Goal: Task Accomplishment & Management: Manage account settings

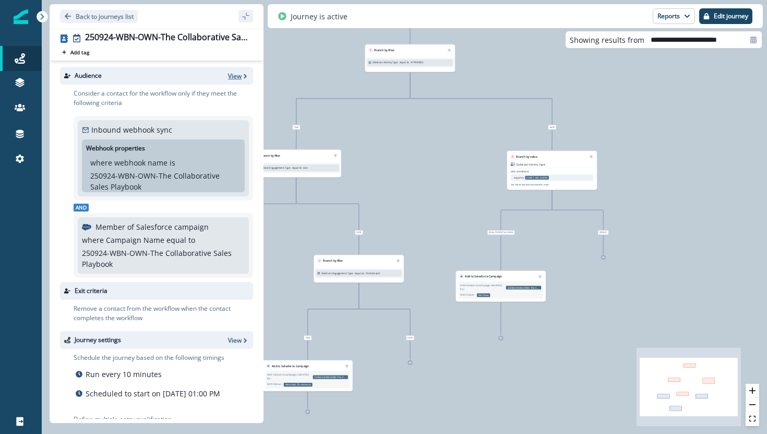
click at [239, 73] on p "View" at bounding box center [235, 75] width 14 height 9
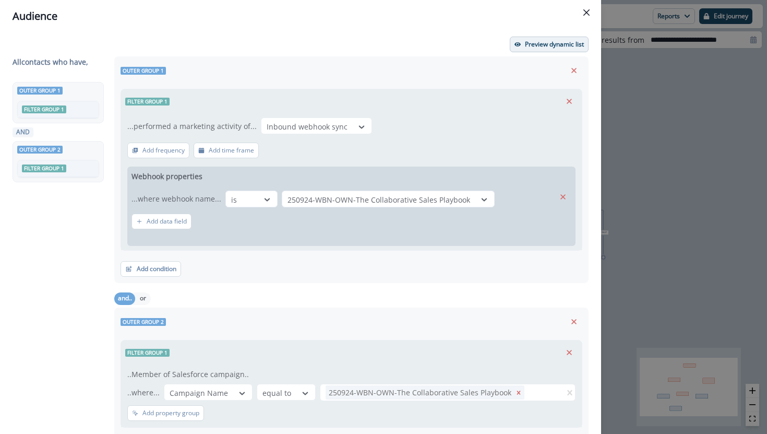
click at [539, 44] on p "Preview dynamic list" at bounding box center [554, 44] width 59 height 7
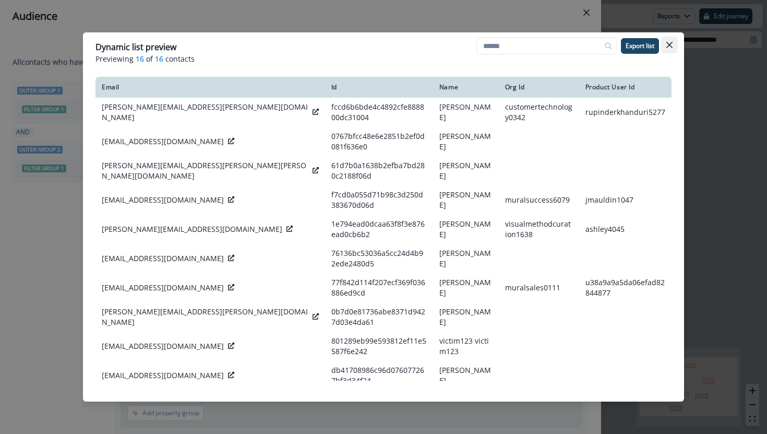
click at [669, 46] on icon "Close" at bounding box center [669, 45] width 6 height 6
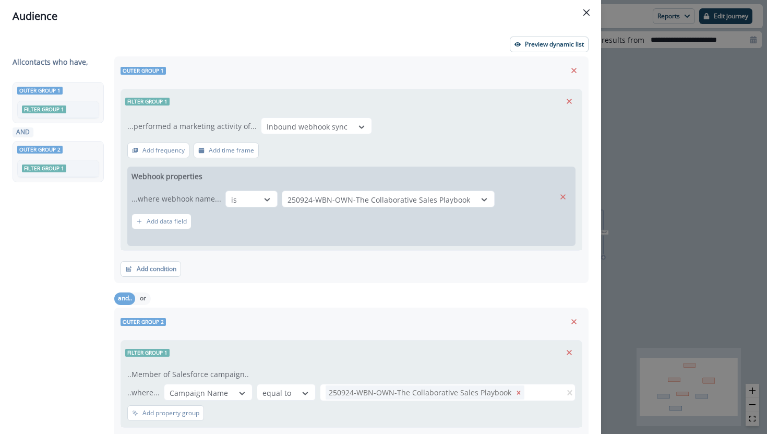
scroll to position [63, 0]
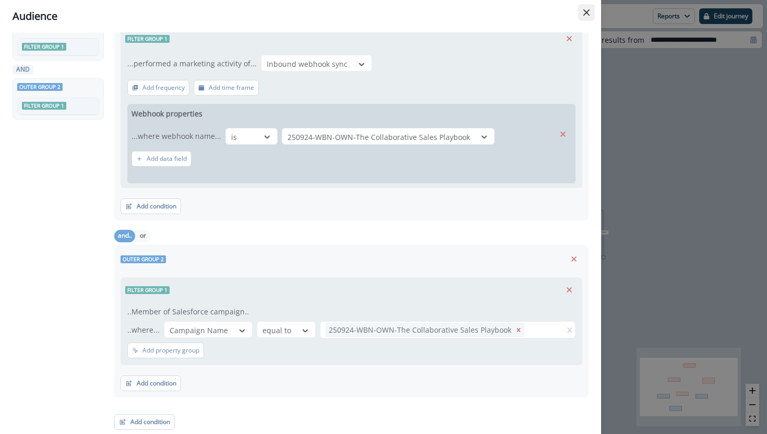
click at [586, 6] on button "Close" at bounding box center [586, 12] width 17 height 17
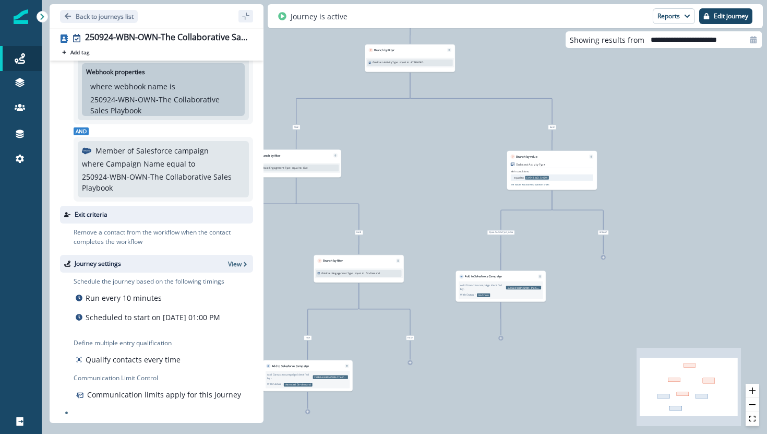
scroll to position [87, 0]
click at [715, 15] on p "Edit journey" at bounding box center [731, 16] width 34 height 7
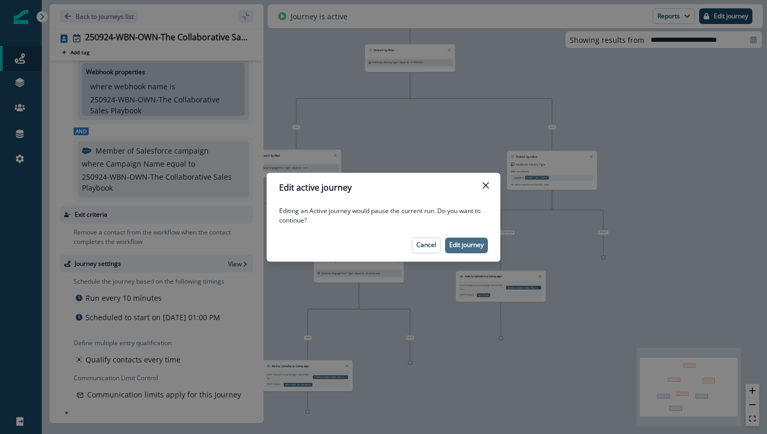
click at [472, 239] on button "Edit journey" at bounding box center [466, 245] width 43 height 16
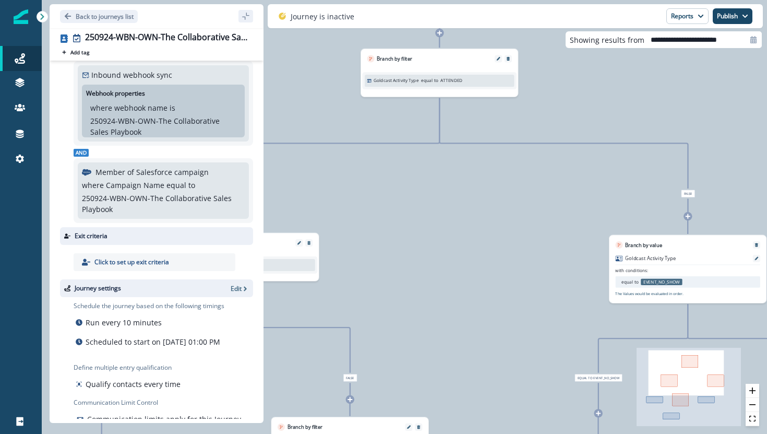
scroll to position [0, 0]
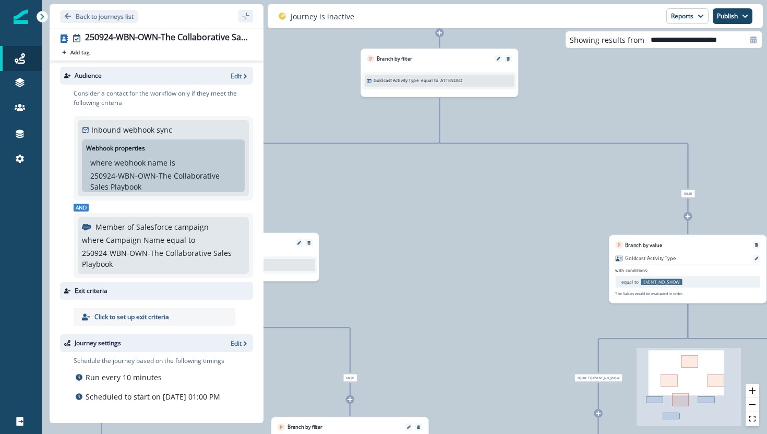
click at [237, 80] on div "Audience Edit" at bounding box center [156, 76] width 193 height 18
click at [238, 79] on p "Edit" at bounding box center [236, 75] width 11 height 9
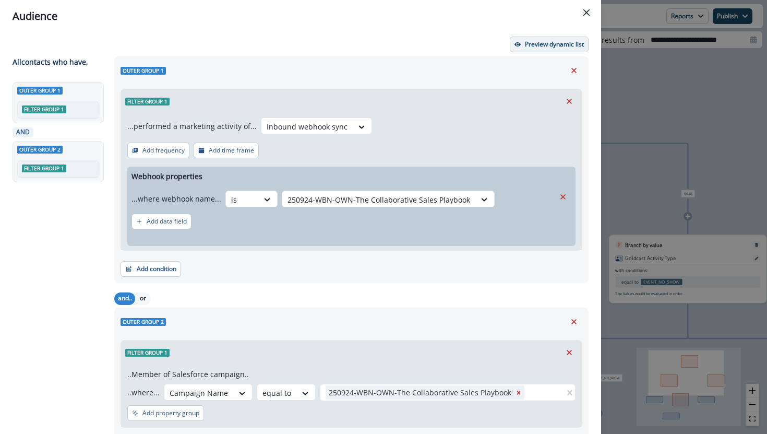
click at [545, 43] on p "Preview dynamic list" at bounding box center [554, 44] width 59 height 7
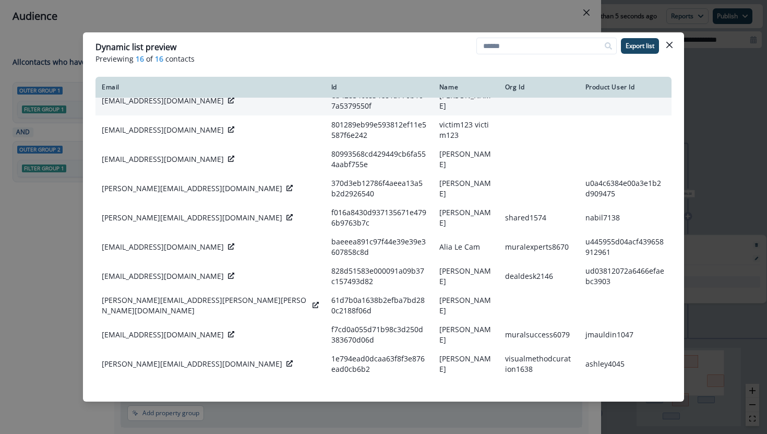
scroll to position [193, 0]
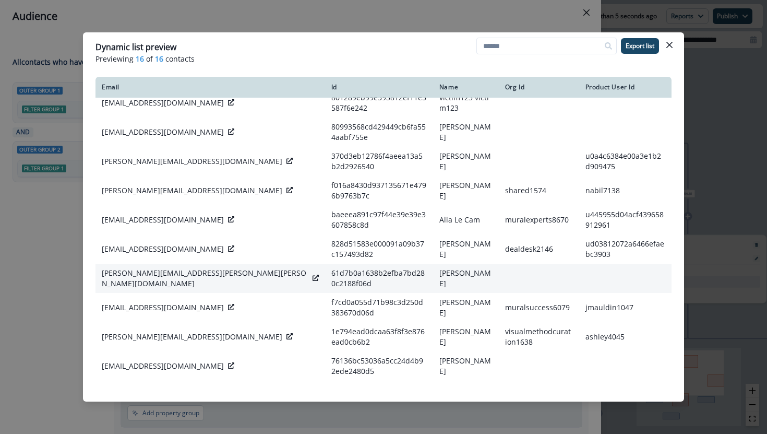
click at [313, 276] on icon at bounding box center [316, 277] width 6 height 6
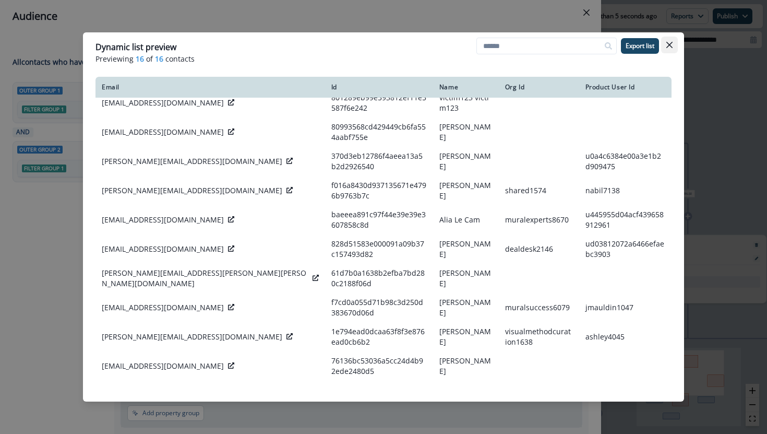
click at [671, 46] on icon "Close" at bounding box center [669, 45] width 6 height 6
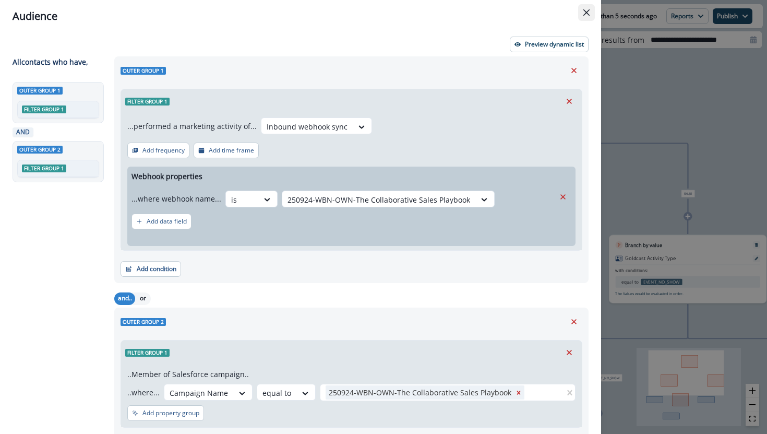
click at [584, 14] on icon "Close" at bounding box center [586, 12] width 6 height 6
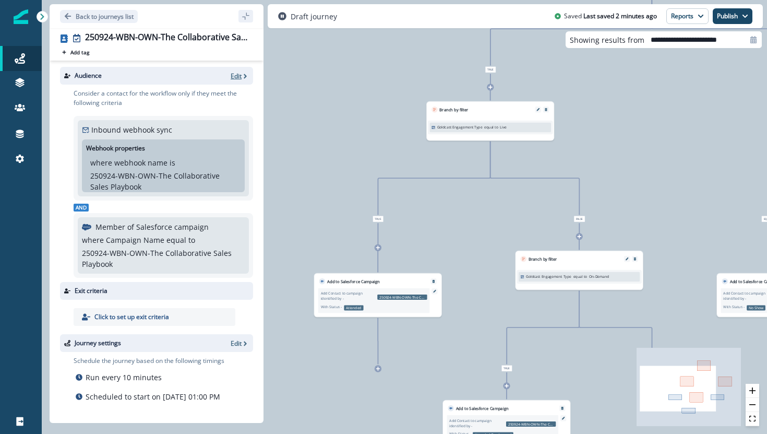
click at [235, 77] on p "Edit" at bounding box center [236, 75] width 11 height 9
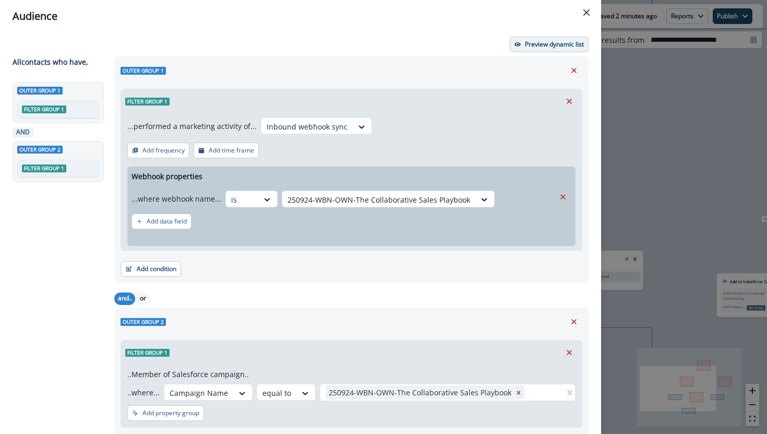
click at [546, 38] on button "Preview dynamic list" at bounding box center [549, 45] width 79 height 16
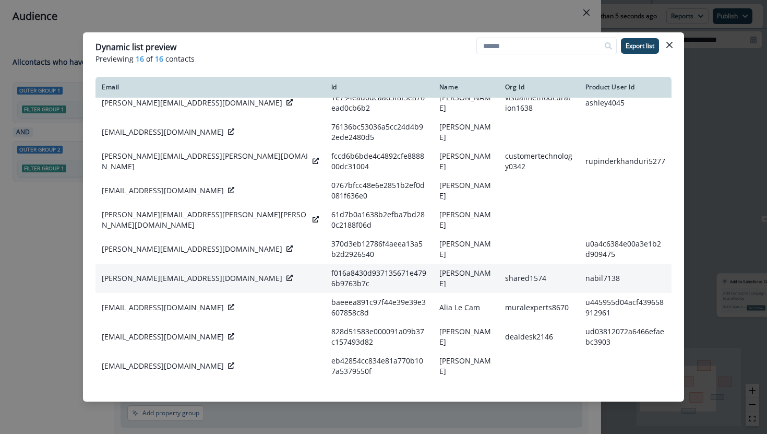
click at [286, 277] on icon at bounding box center [289, 277] width 6 height 6
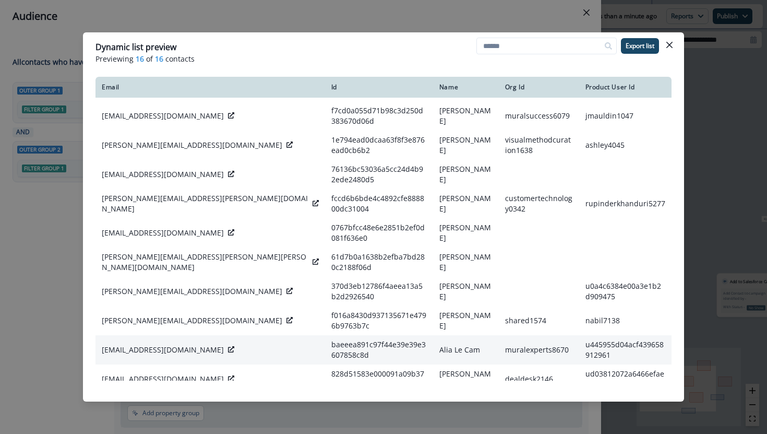
scroll to position [142, 0]
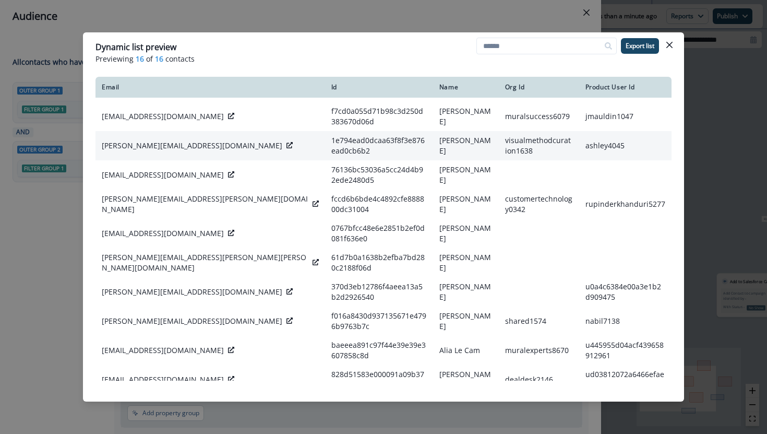
click at [286, 147] on icon at bounding box center [289, 145] width 6 height 6
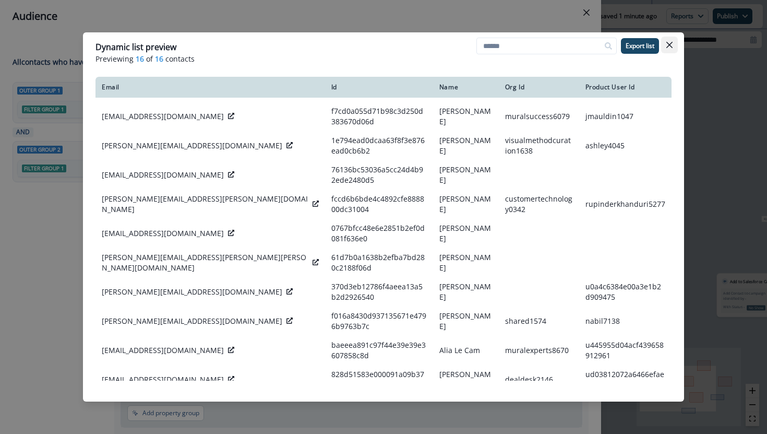
click at [666, 45] on icon "Close" at bounding box center [669, 45] width 6 height 6
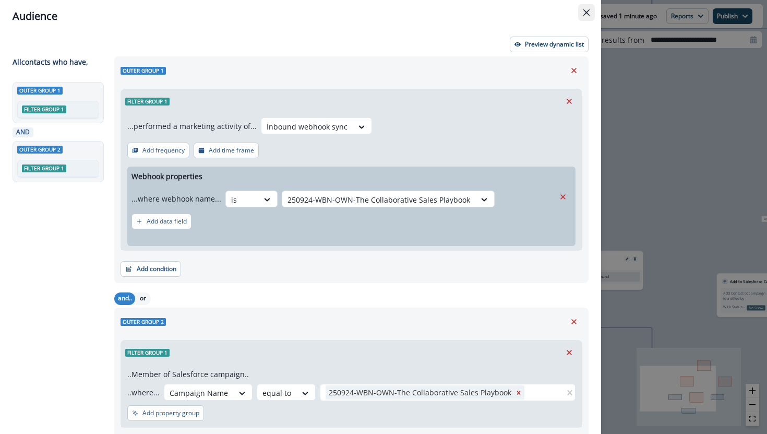
click at [586, 8] on button "Close" at bounding box center [586, 12] width 17 height 17
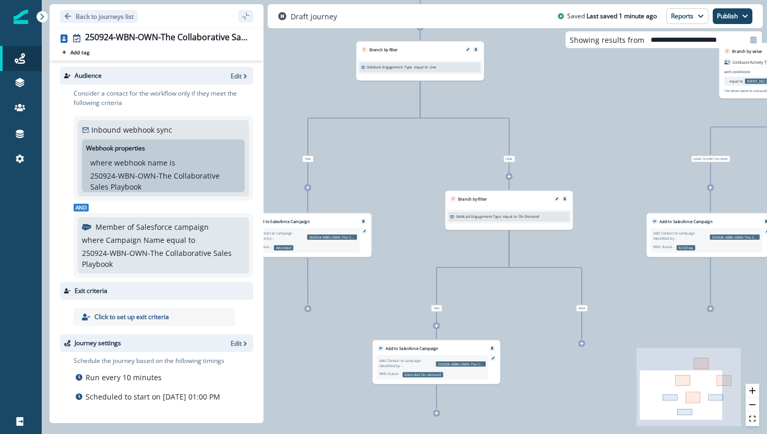
click at [585, 345] on div "96 contacts have entered the journey Branch by filter Goldcast Activity Type eq…" at bounding box center [404, 217] width 725 height 434
click at [583, 347] on div "96 contacts have entered the journey Branch by filter Goldcast Activity Type eq…" at bounding box center [404, 217] width 725 height 434
click at [593, 327] on div "96 contacts have entered the journey Branch by filter Goldcast Activity Type eq…" at bounding box center [404, 217] width 725 height 434
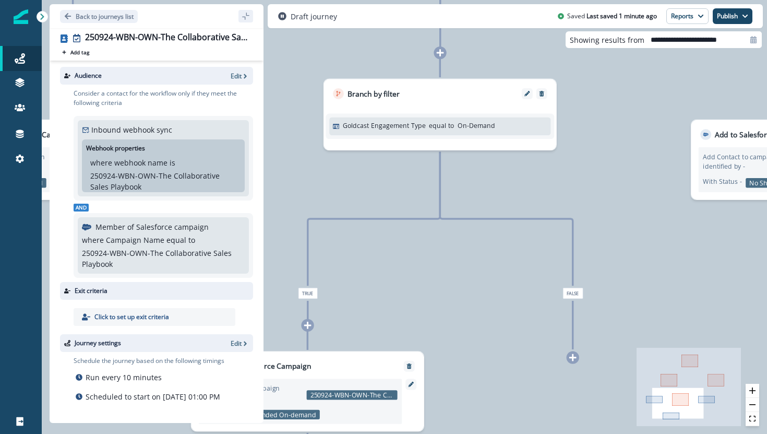
click at [571, 358] on icon at bounding box center [573, 357] width 8 height 8
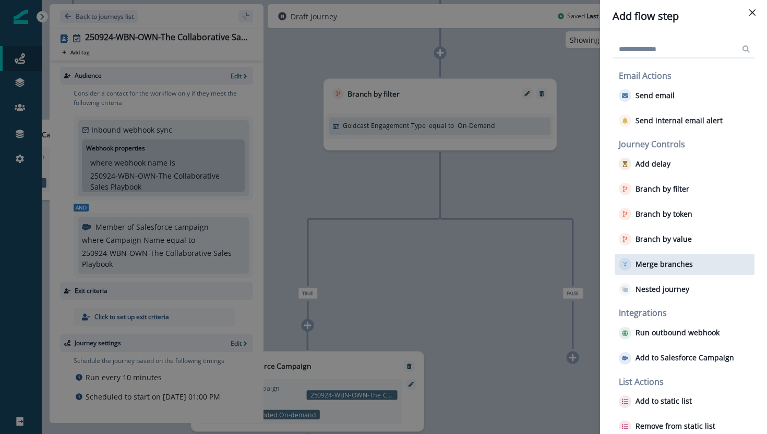
scroll to position [64, 0]
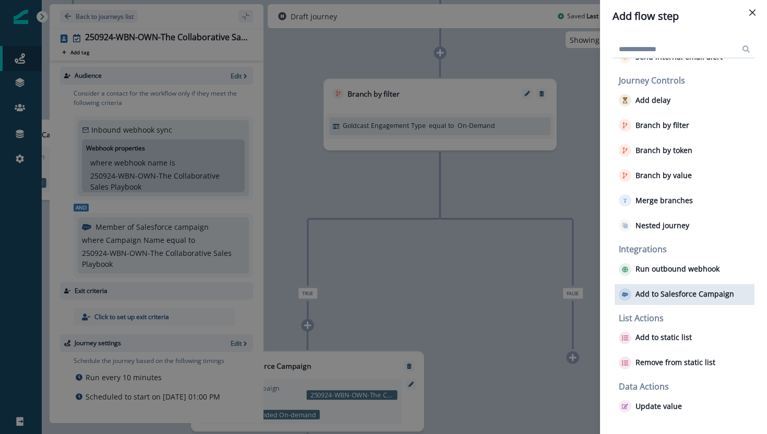
click at [648, 291] on p "Add to Salesforce Campaign" at bounding box center [684, 294] width 99 height 9
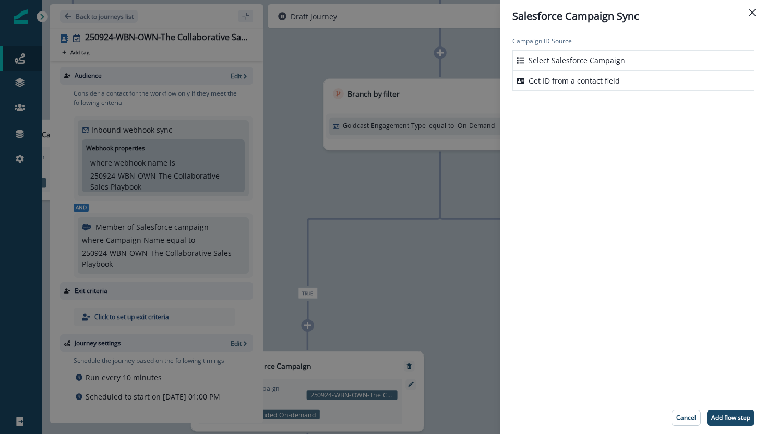
click at [557, 61] on p "Select Salesforce Campaign" at bounding box center [576, 60] width 97 height 11
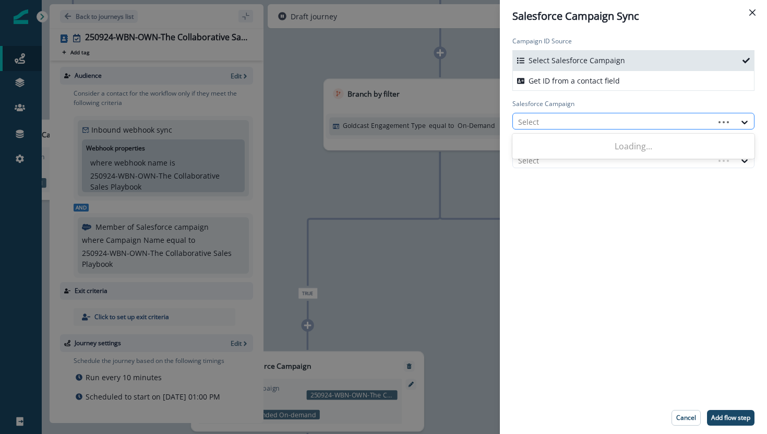
click at [559, 125] on div at bounding box center [613, 121] width 191 height 13
type input "******"
click at [572, 144] on div "250924-WBN-OWN-The Collaborative Sales Playbook" at bounding box center [633, 145] width 242 height 19
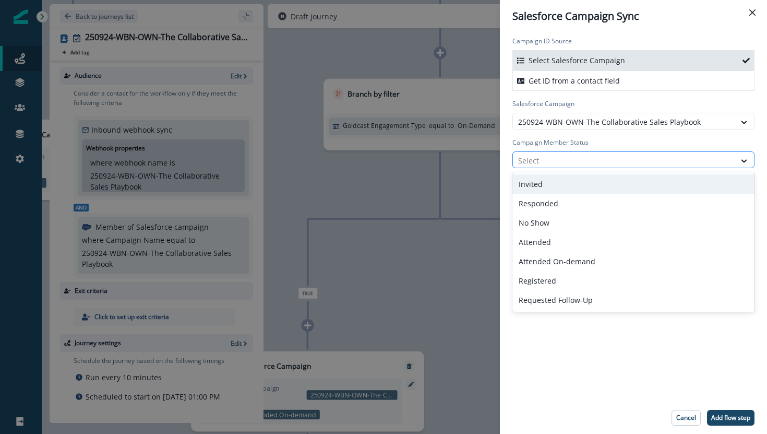
click at [569, 169] on div "Select" at bounding box center [624, 160] width 222 height 17
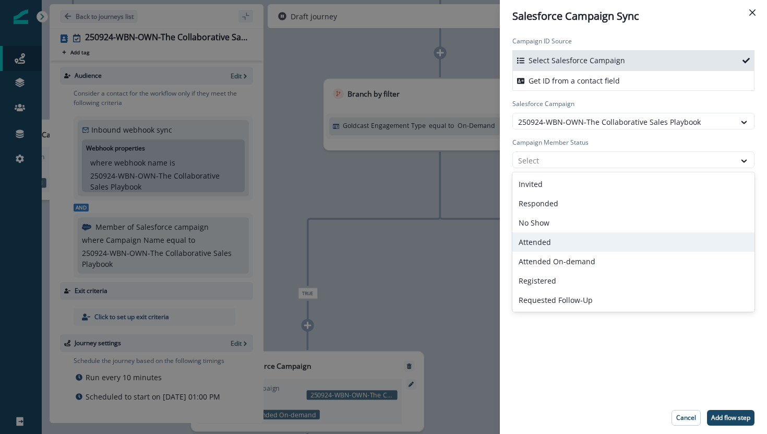
click at [555, 239] on div "Attended" at bounding box center [633, 241] width 242 height 19
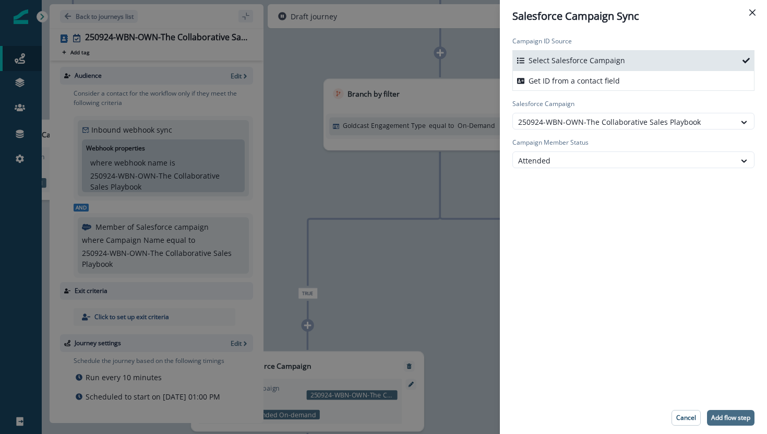
click at [714, 414] on p "Add flow step" at bounding box center [730, 417] width 39 height 7
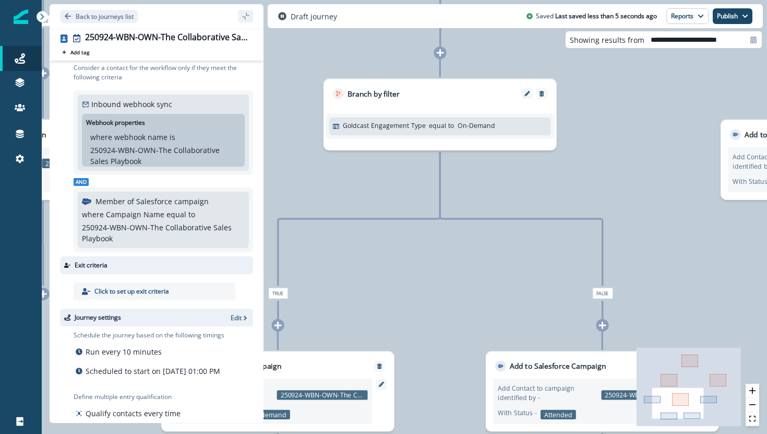
scroll to position [90, 0]
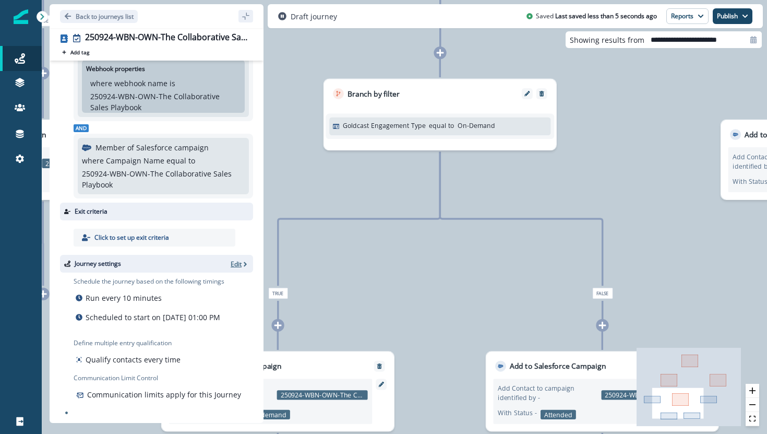
click at [240, 259] on p "Edit" at bounding box center [236, 263] width 11 height 9
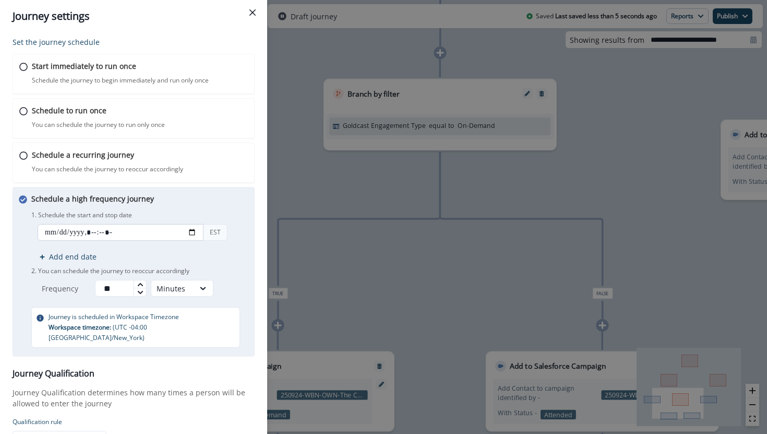
click at [194, 233] on input "datetime-local" at bounding box center [121, 232] width 166 height 17
click at [235, 217] on p "1. Schedule the start and stop date" at bounding box center [139, 214] width 217 height 9
click at [195, 233] on input "datetime-local" at bounding box center [121, 232] width 166 height 17
type input "**********"
click at [238, 224] on div "EST Add end date" at bounding box center [139, 243] width 217 height 38
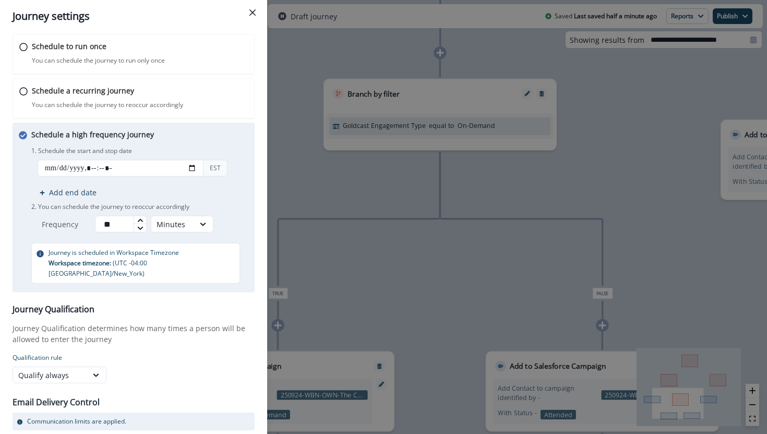
scroll to position [95, 0]
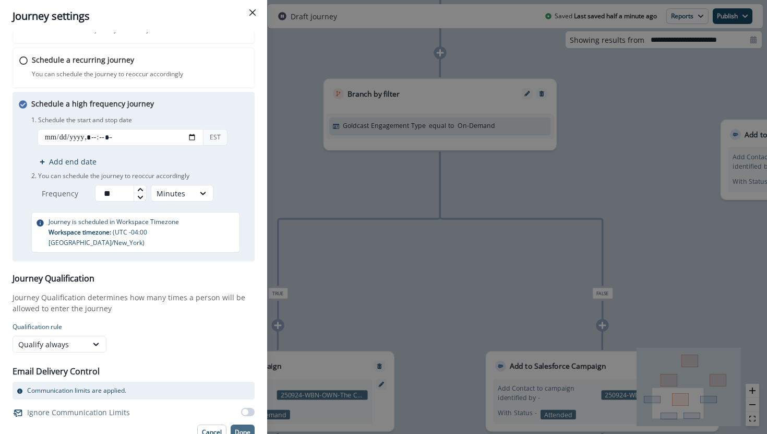
click at [243, 428] on p "Done" at bounding box center [243, 431] width 16 height 7
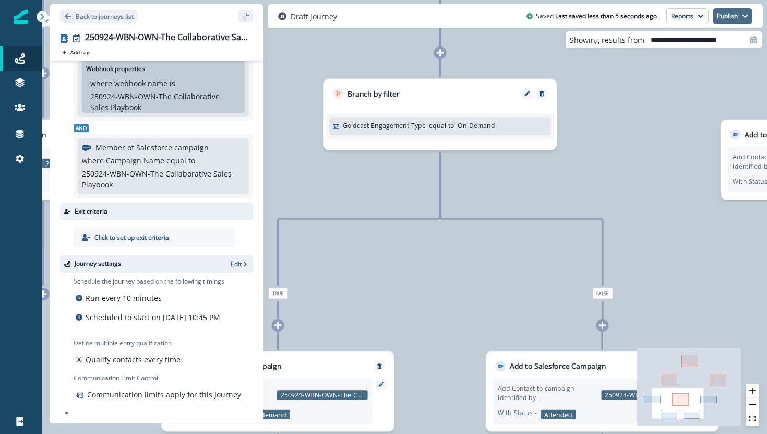
click at [734, 12] on button "Publish" at bounding box center [733, 16] width 40 height 16
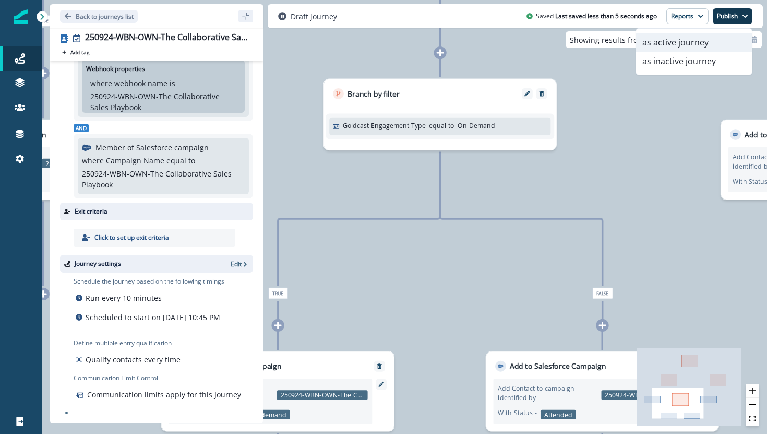
click at [702, 46] on button "as active journey" at bounding box center [694, 42] width 116 height 19
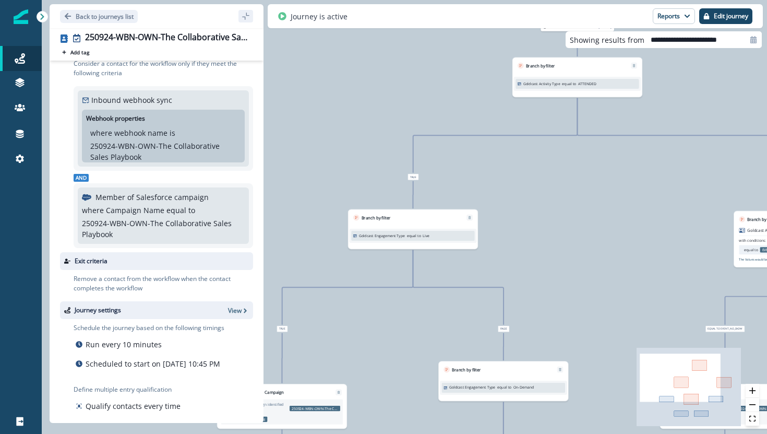
scroll to position [0, 0]
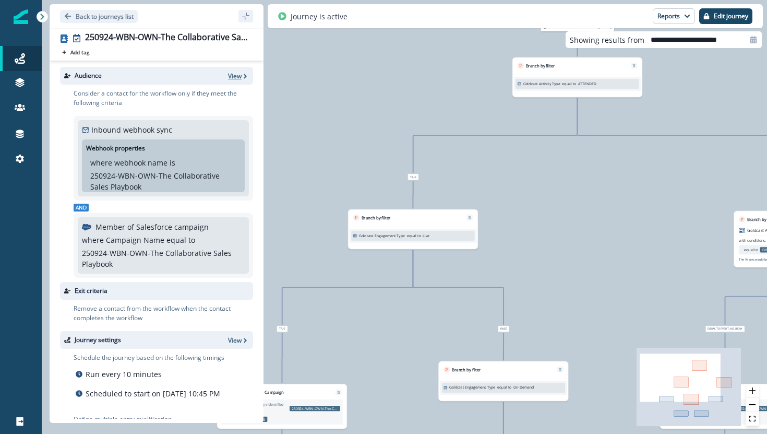
click at [242, 72] on span "button" at bounding box center [245, 76] width 7 height 8
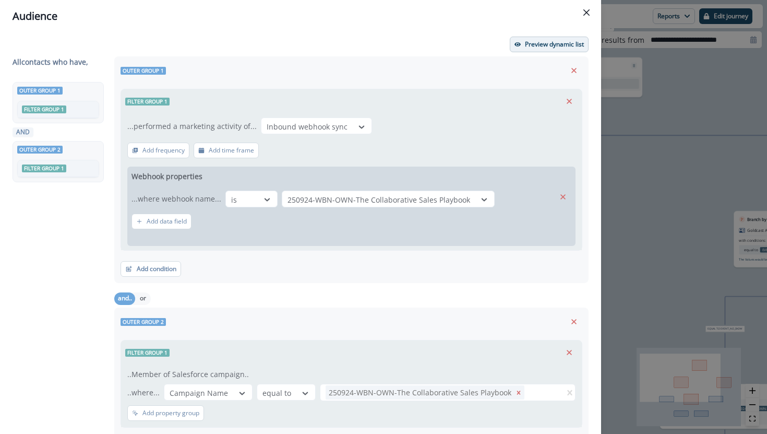
click at [521, 43] on button "Preview dynamic list" at bounding box center [549, 45] width 79 height 16
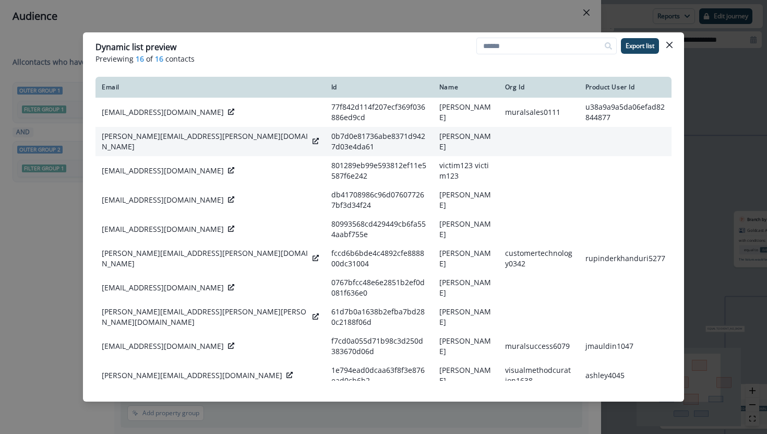
click at [313, 141] on icon at bounding box center [316, 141] width 6 height 6
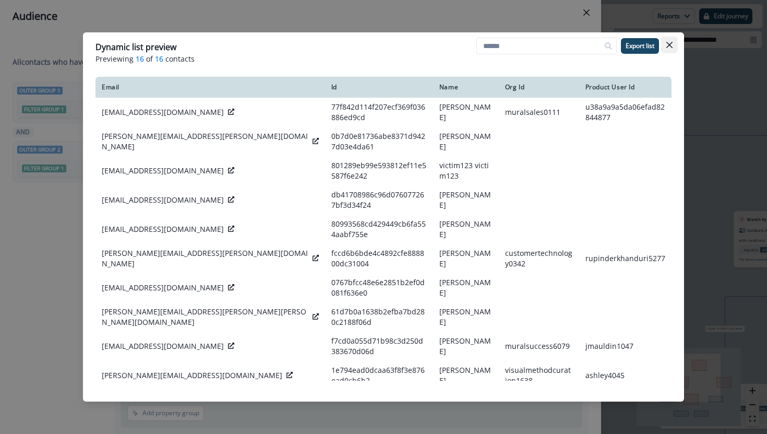
click at [671, 44] on icon "Close" at bounding box center [669, 45] width 6 height 6
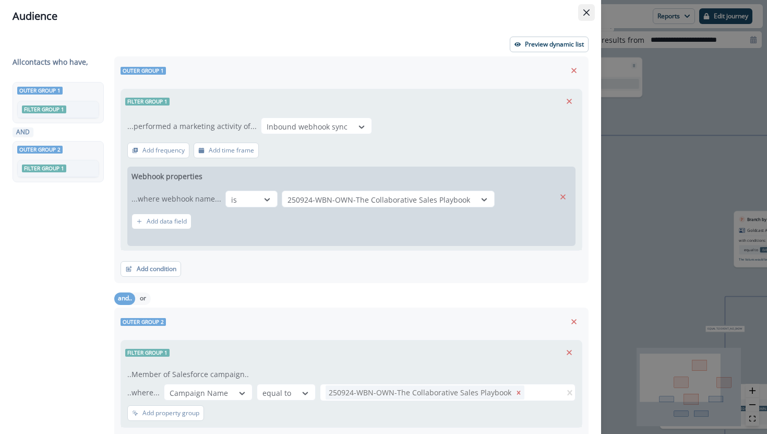
click at [584, 15] on icon "Close" at bounding box center [586, 12] width 6 height 6
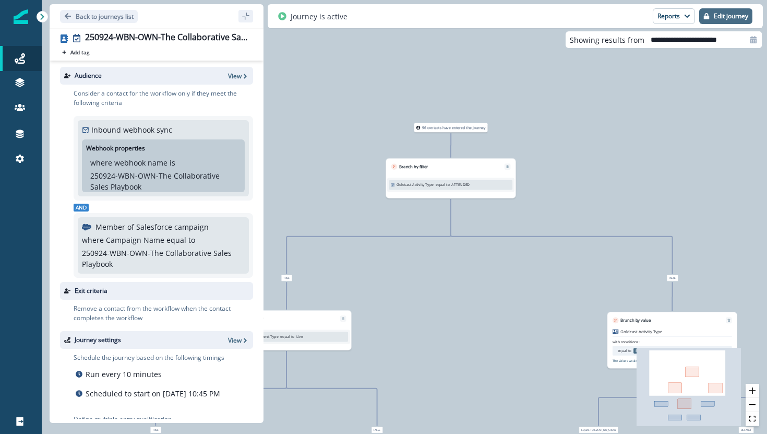
click at [712, 16] on button "Edit journey" at bounding box center [725, 16] width 53 height 16
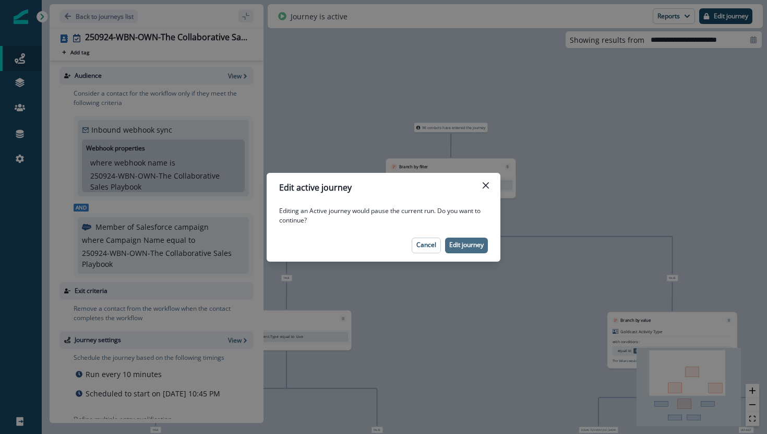
click at [477, 238] on button "Edit journey" at bounding box center [466, 245] width 43 height 16
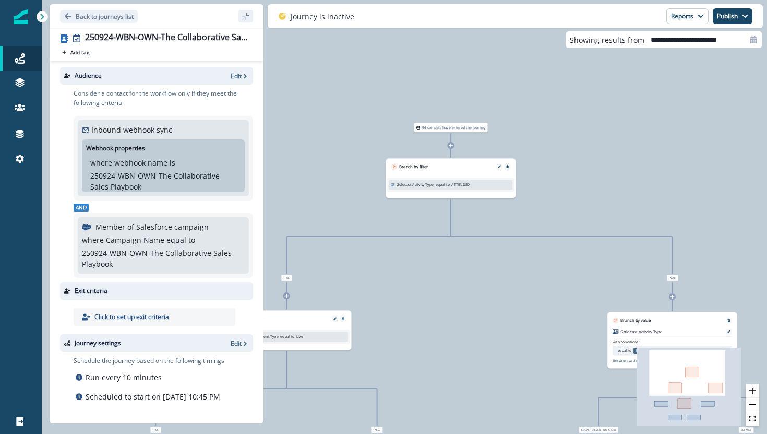
scroll to position [26, 0]
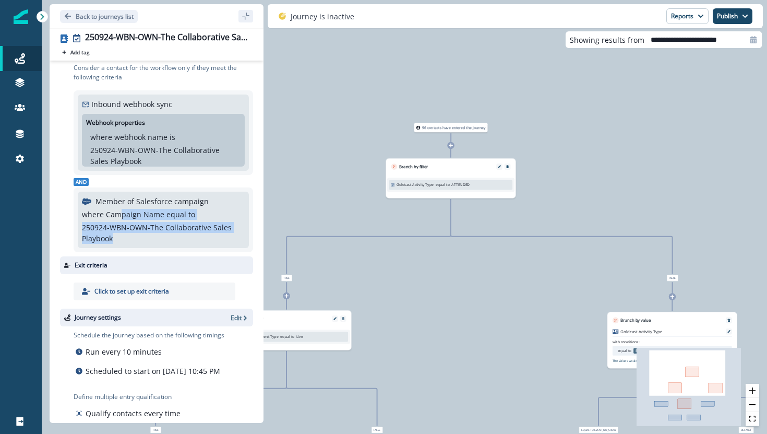
drag, startPoint x: 119, startPoint y: 213, endPoint x: 131, endPoint y: 236, distance: 26.6
click at [132, 237] on div "where Campaign Name equal to 250924-WBN-OWN-The Collaborative Sales Playbook 25…" at bounding box center [163, 226] width 163 height 35
click at [131, 236] on p "250924-WBN-OWN-The Collaborative Sales Playbook" at bounding box center [163, 233] width 163 height 22
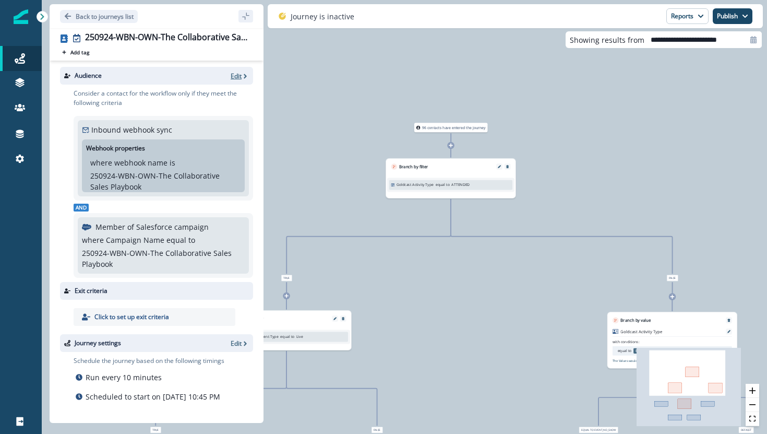
click at [238, 78] on p "Edit" at bounding box center [236, 75] width 11 height 9
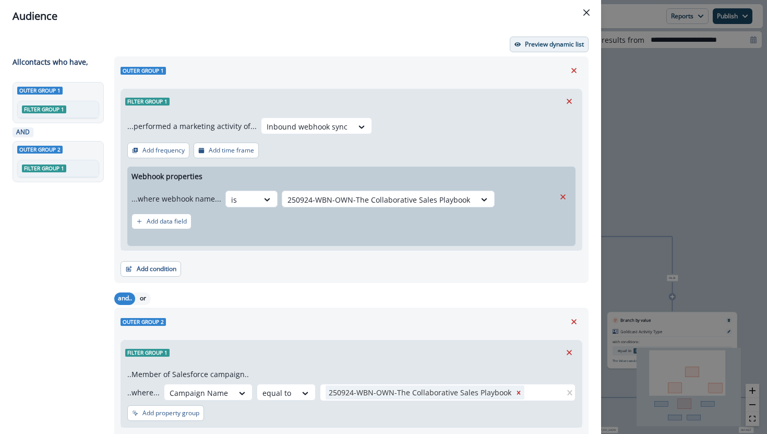
click at [535, 47] on p "Preview dynamic list" at bounding box center [554, 44] width 59 height 7
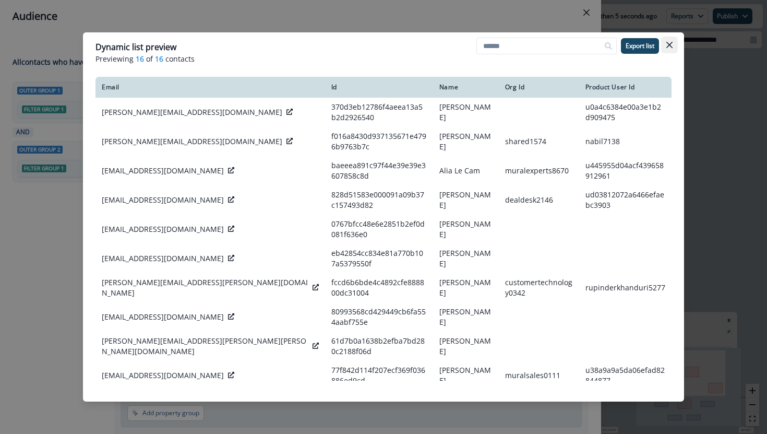
click at [675, 43] on button "Close" at bounding box center [669, 45] width 17 height 17
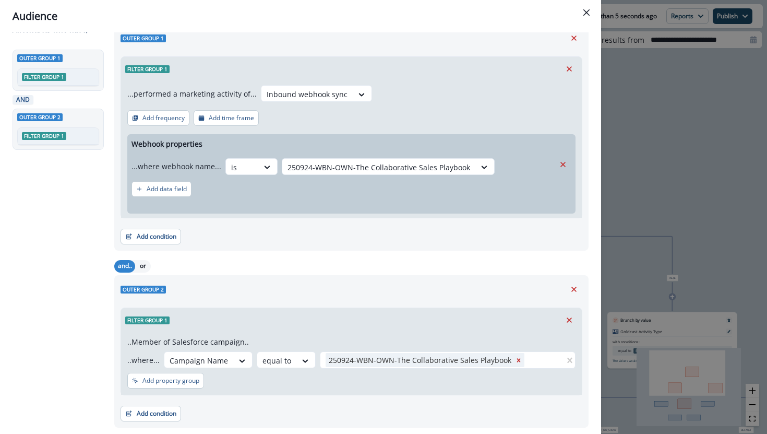
scroll to position [63, 0]
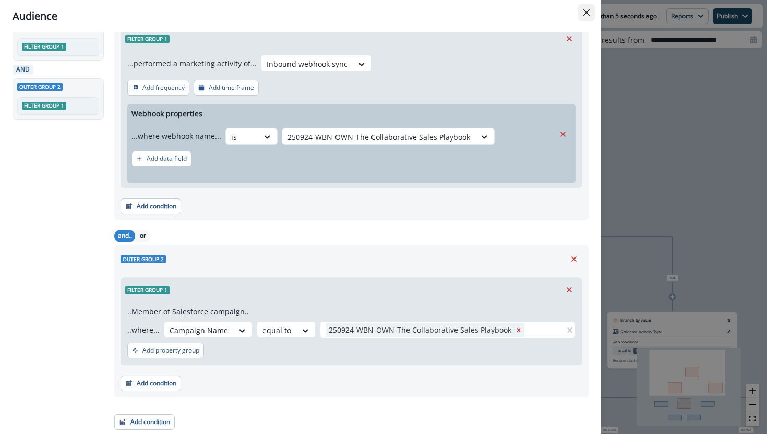
click at [585, 14] on icon "Close" at bounding box center [586, 12] width 6 height 6
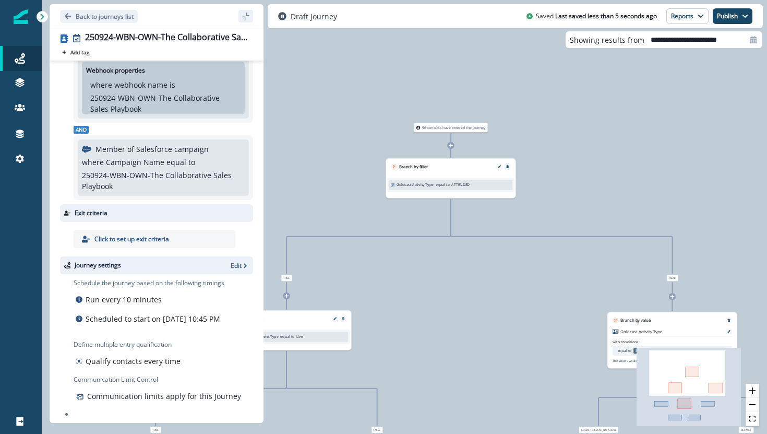
scroll to position [78, 0]
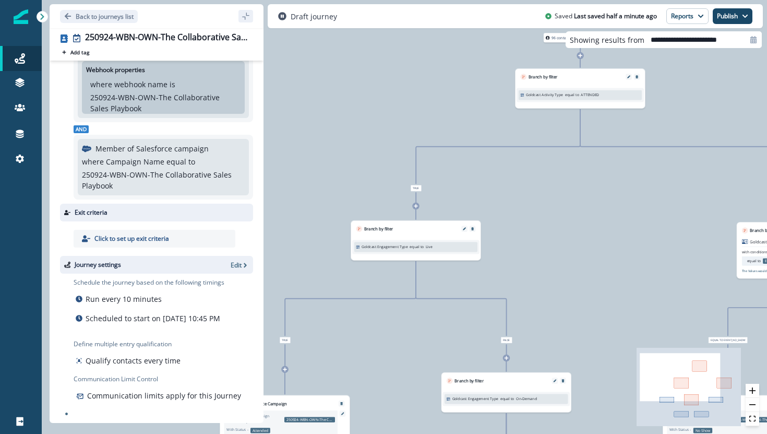
drag, startPoint x: 474, startPoint y: 227, endPoint x: 542, endPoint y: 251, distance: 71.5
click at [542, 251] on div "96 contacts have entered the journey Branch by filter Goldcast Activity Type eq…" at bounding box center [404, 217] width 725 height 434
click at [417, 206] on icon at bounding box center [416, 206] width 4 height 4
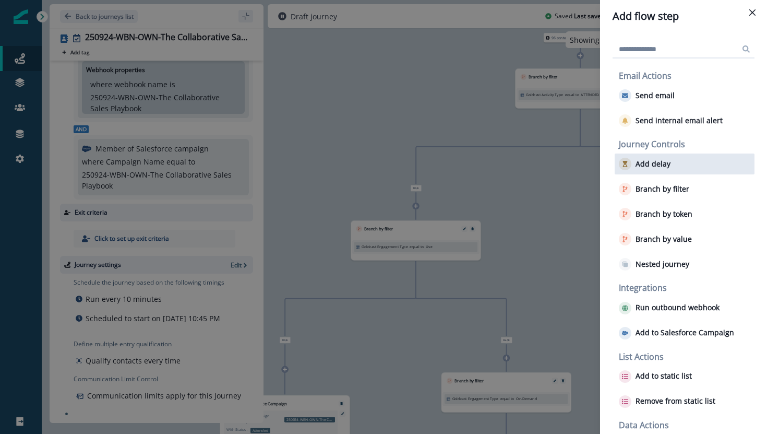
scroll to position [39, 0]
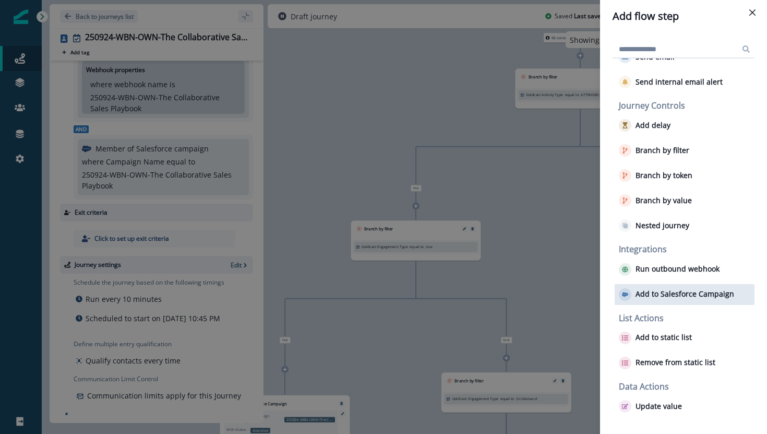
click at [679, 288] on button "Add to Salesforce Campaign" at bounding box center [676, 294] width 115 height 13
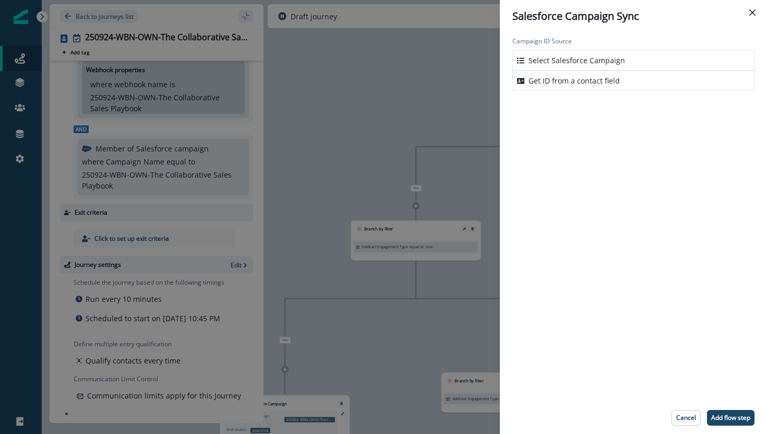
click at [676, 64] on div "Select Salesforce Campaign" at bounding box center [633, 60] width 242 height 20
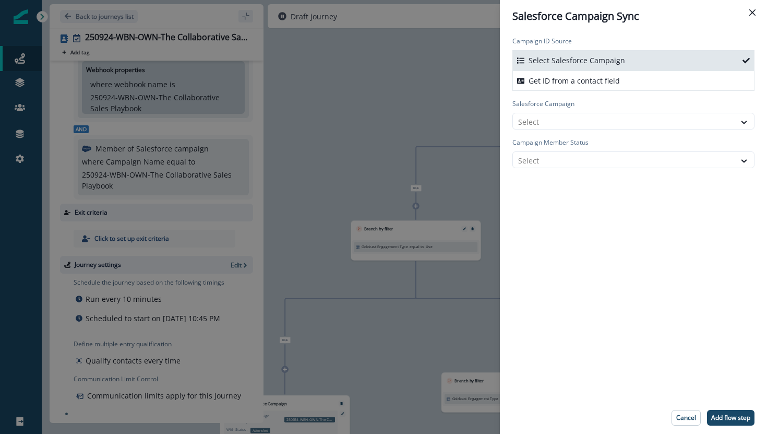
drag, startPoint x: 752, startPoint y: 17, endPoint x: 740, endPoint y: 54, distance: 38.9
click at [740, 54] on div "Salesforce Campaign Sync Campaign ID Source Select Salesforce Campaign Get ID f…" at bounding box center [633, 217] width 267 height 434
click at [749, 19] on button "Close" at bounding box center [752, 12] width 17 height 17
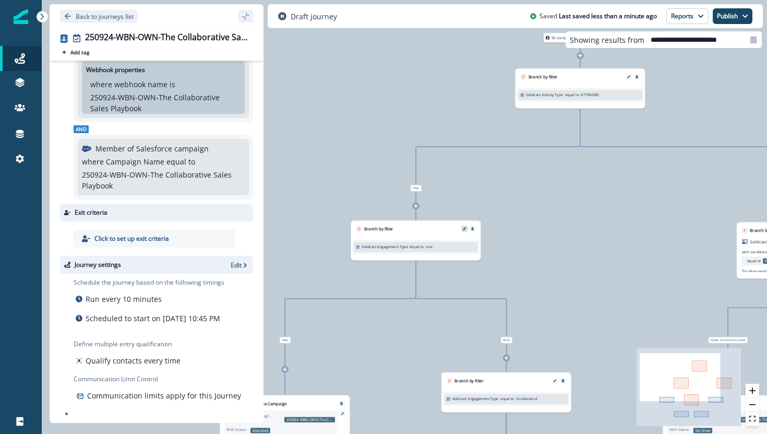
click at [466, 230] on button "Edit" at bounding box center [464, 228] width 8 height 3
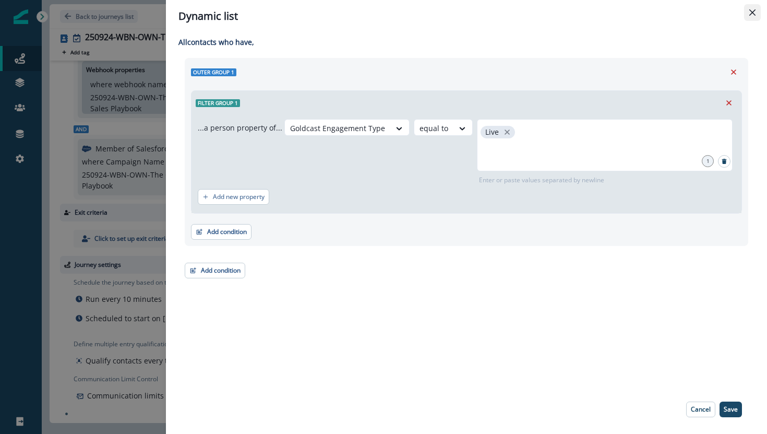
click at [753, 9] on icon "Close" at bounding box center [752, 12] width 6 height 6
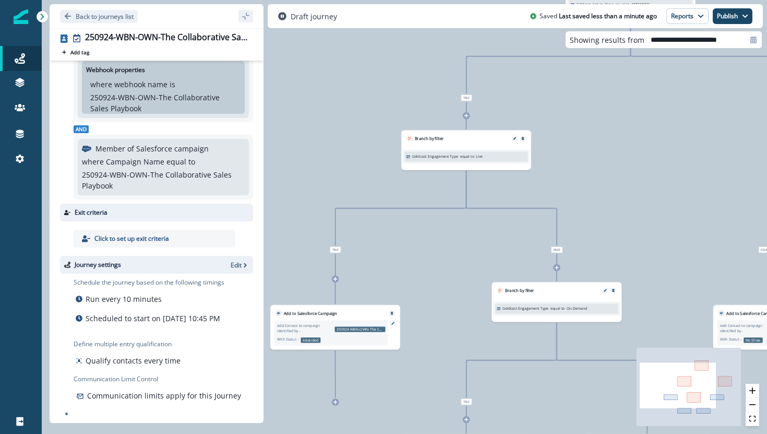
click at [466, 114] on icon at bounding box center [466, 116] width 4 height 4
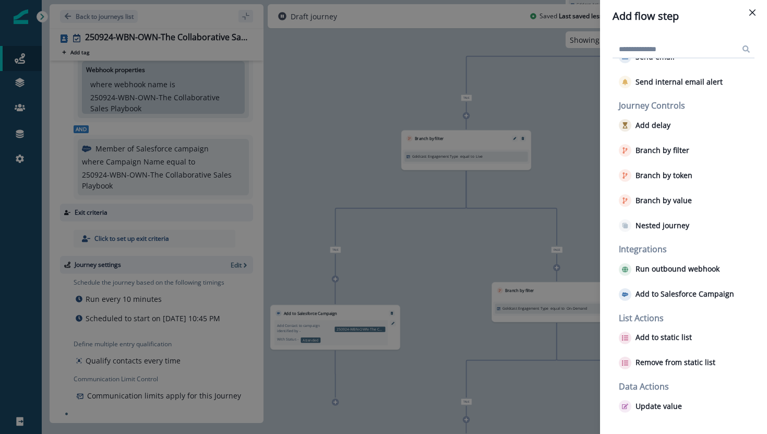
scroll to position [0, 0]
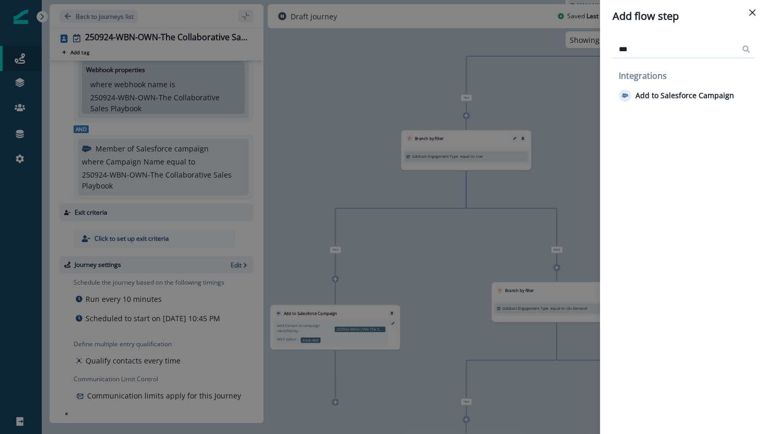
type input "***"
click at [755, 13] on icon "Close" at bounding box center [752, 12] width 6 height 6
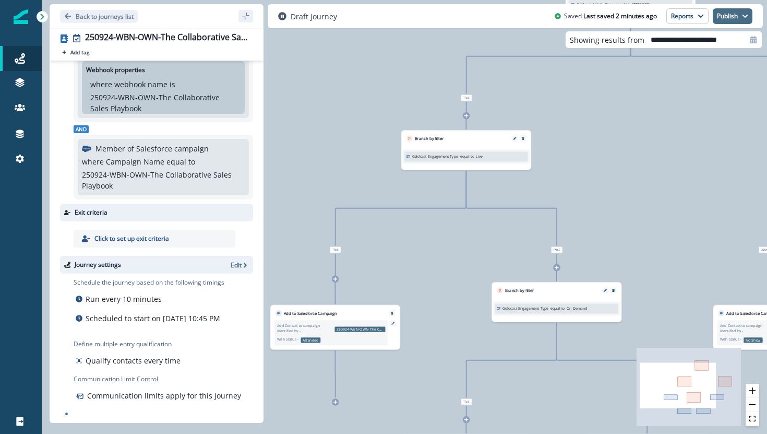
click at [720, 17] on button "Publish" at bounding box center [733, 16] width 40 height 16
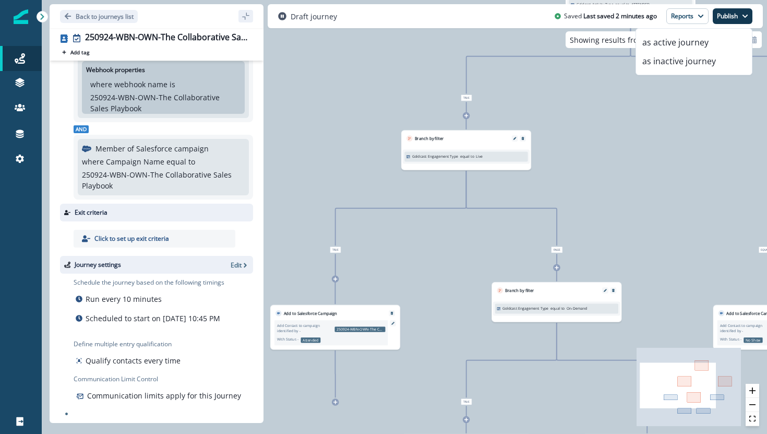
click at [720, 14] on button "Publish" at bounding box center [733, 16] width 40 height 16
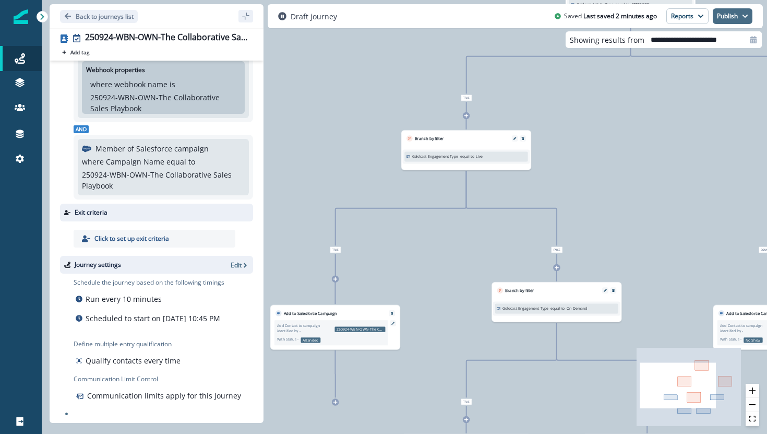
click at [720, 14] on button "Publish" at bounding box center [733, 16] width 40 height 16
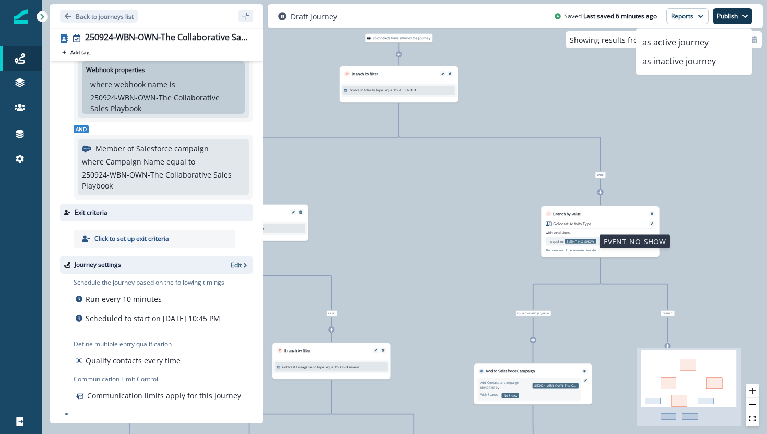
click at [588, 242] on p "EVENT_NO_SHOW" at bounding box center [580, 241] width 31 height 5
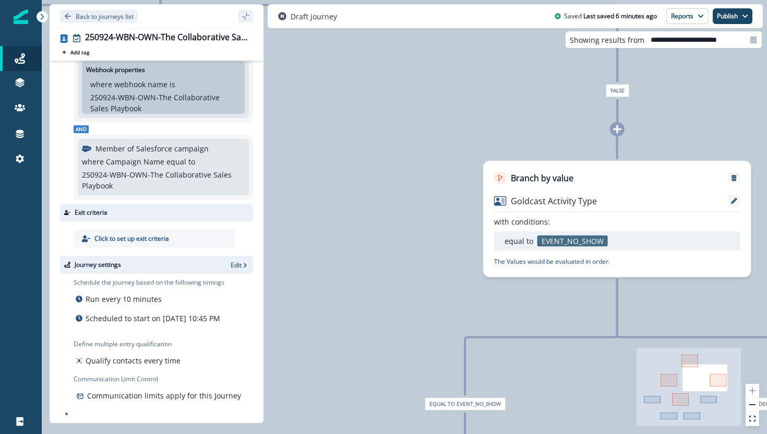
click at [584, 232] on div "equal to EVENT_NO_SHOW" at bounding box center [617, 240] width 246 height 19
click at [735, 198] on icon at bounding box center [734, 201] width 6 height 6
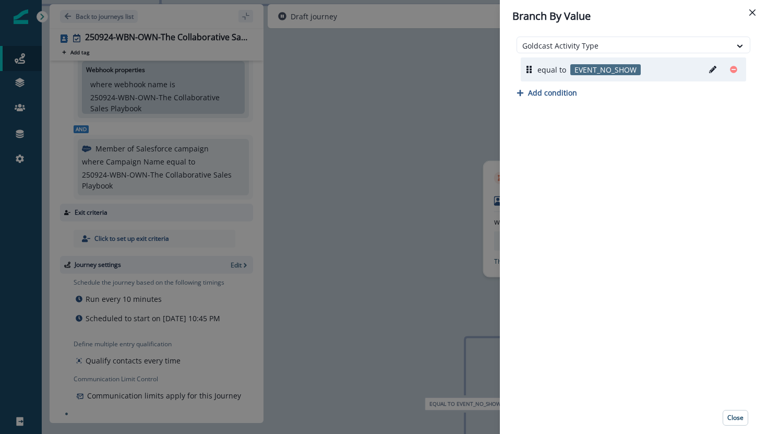
click at [314, 65] on div "Branch By Value Goldcast Activity Type equal to EVENT_NO_SHOW Add condition Clo…" at bounding box center [383, 217] width 767 height 434
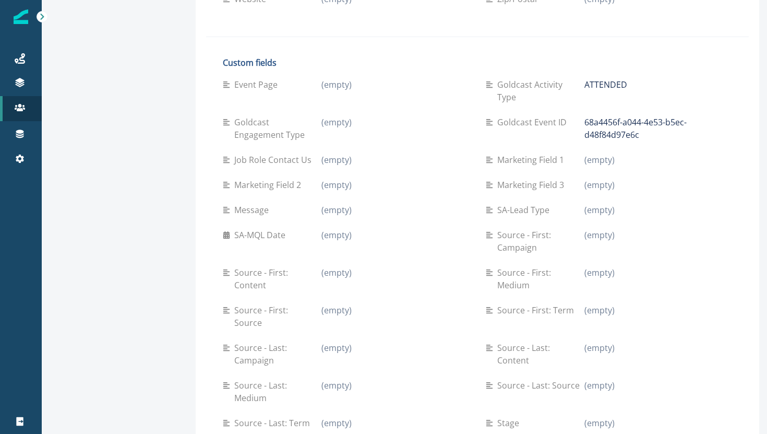
scroll to position [448, 0]
drag, startPoint x: 266, startPoint y: 73, endPoint x: 269, endPoint y: 81, distance: 8.9
click at [269, 115] on p "Goldcast Engagement Type" at bounding box center [277, 127] width 87 height 25
click at [303, 115] on p "Goldcast Engagement Type" at bounding box center [277, 127] width 87 height 25
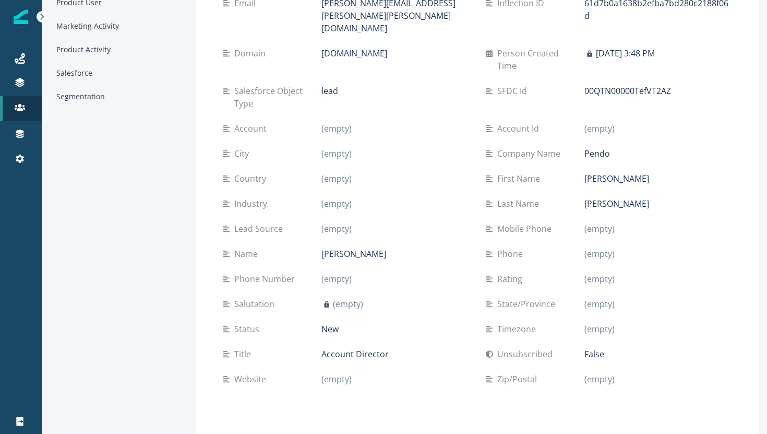
scroll to position [0, 0]
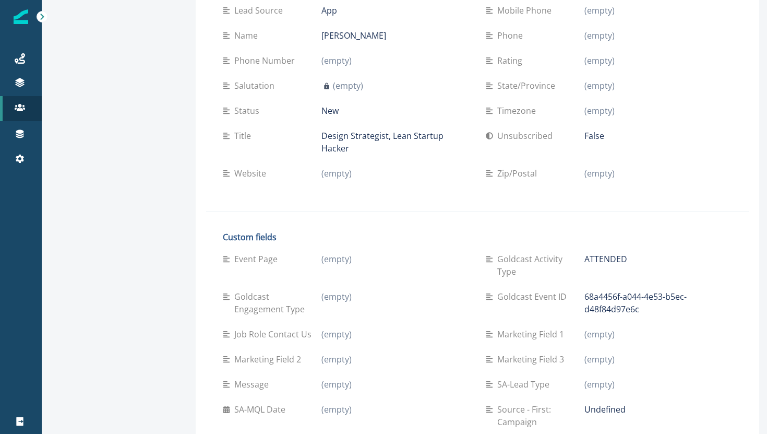
scroll to position [277, 0]
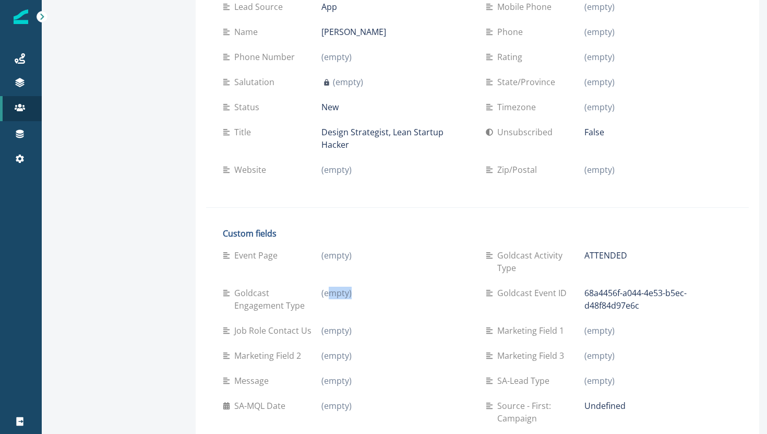
drag, startPoint x: 314, startPoint y: 241, endPoint x: 318, endPoint y: 254, distance: 13.7
click at [321, 286] on div "(empty)" at bounding box center [395, 298] width 148 height 25
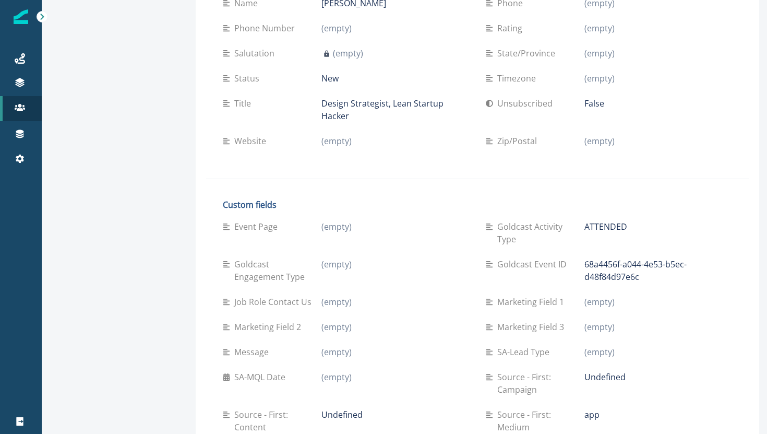
scroll to position [311, 0]
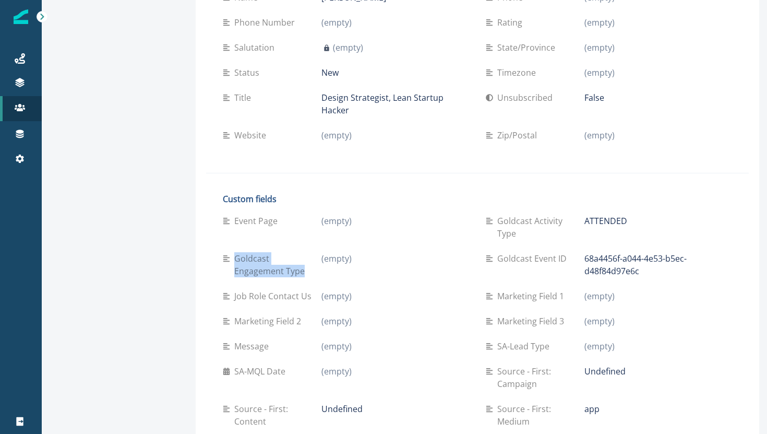
drag, startPoint x: 232, startPoint y: 221, endPoint x: 212, endPoint y: 208, distance: 23.7
click at [223, 252] on div "Goldcast Engagement Type" at bounding box center [272, 264] width 99 height 25
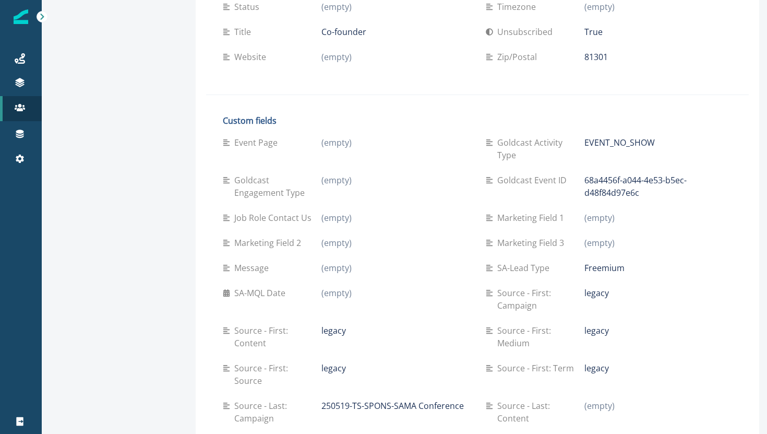
scroll to position [378, 0]
drag, startPoint x: 506, startPoint y: 137, endPoint x: 513, endPoint y: 143, distance: 9.2
click at [513, 143] on p "Goldcast Activity Type" at bounding box center [540, 147] width 87 height 25
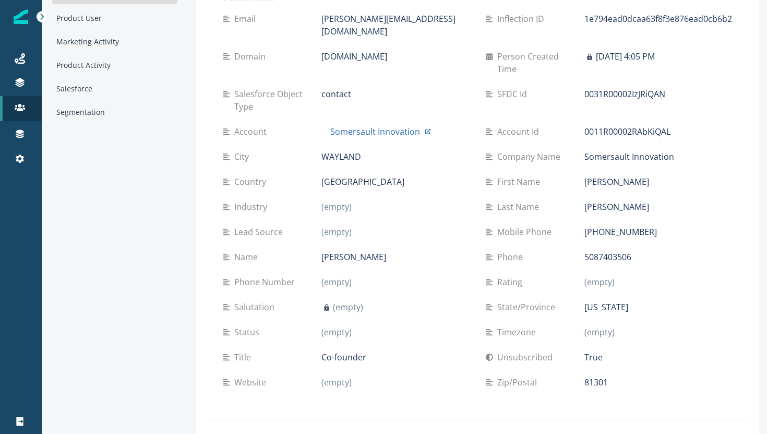
scroll to position [0, 0]
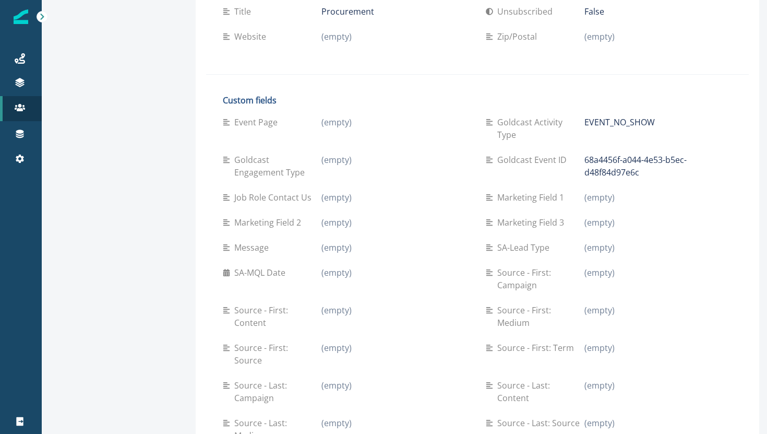
scroll to position [400, 0]
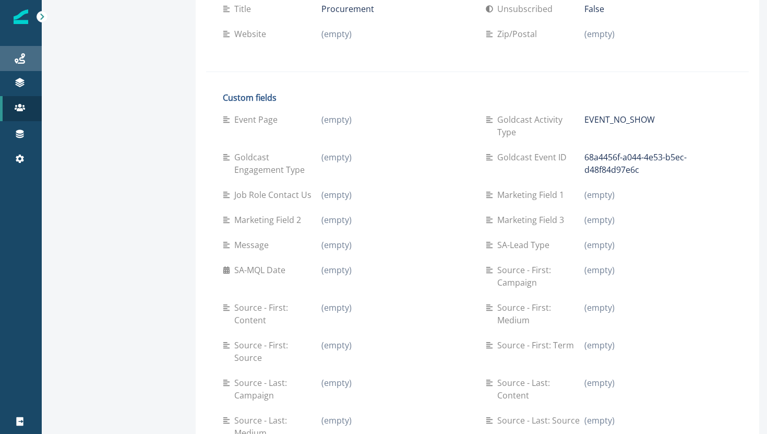
click at [12, 64] on div "Journeys" at bounding box center [20, 58] width 33 height 13
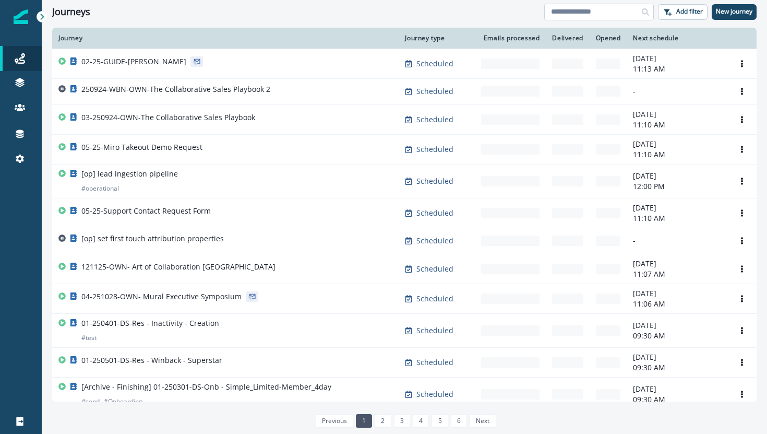
click at [552, 7] on input at bounding box center [599, 12] width 110 height 17
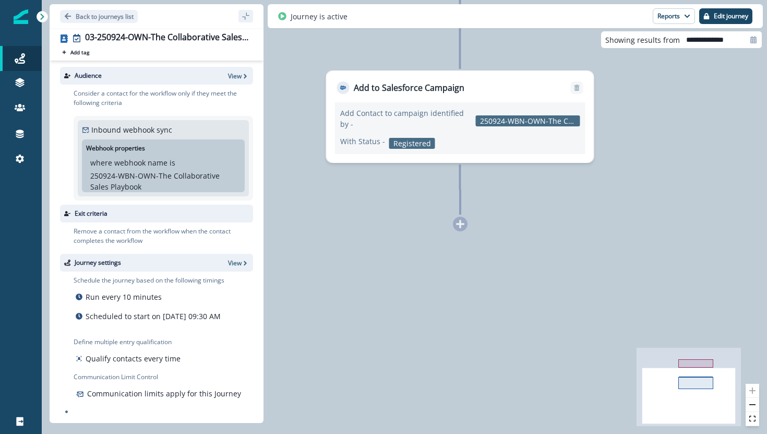
click at [461, 230] on div at bounding box center [460, 224] width 15 height 15
click at [723, 18] on p "Edit journey" at bounding box center [731, 16] width 34 height 7
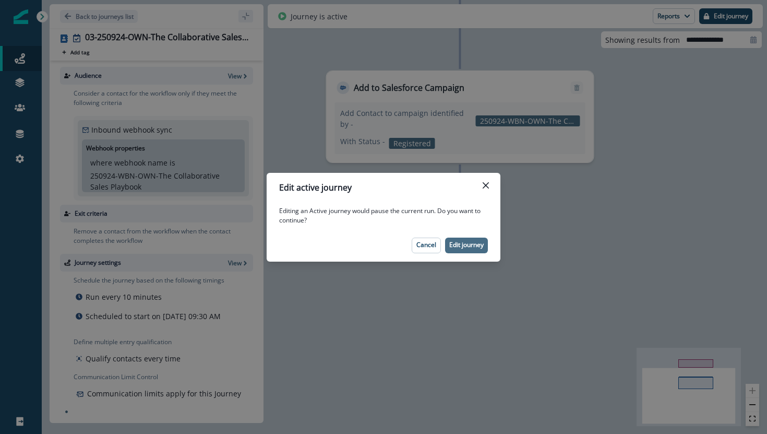
click at [465, 242] on p "Edit journey" at bounding box center [466, 244] width 34 height 7
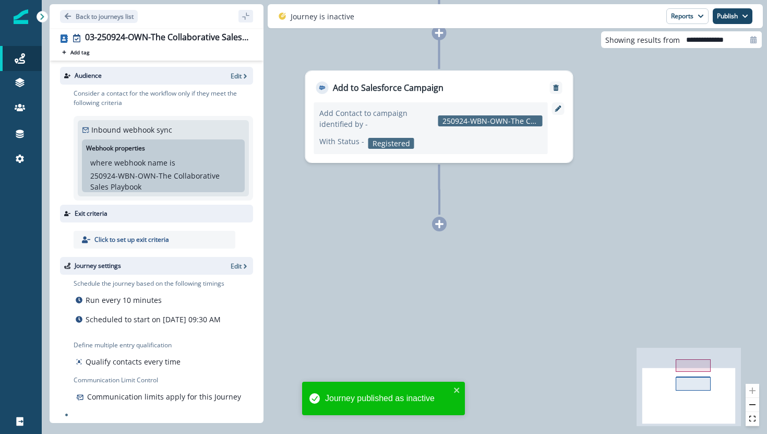
click at [441, 229] on div at bounding box center [439, 224] width 15 height 15
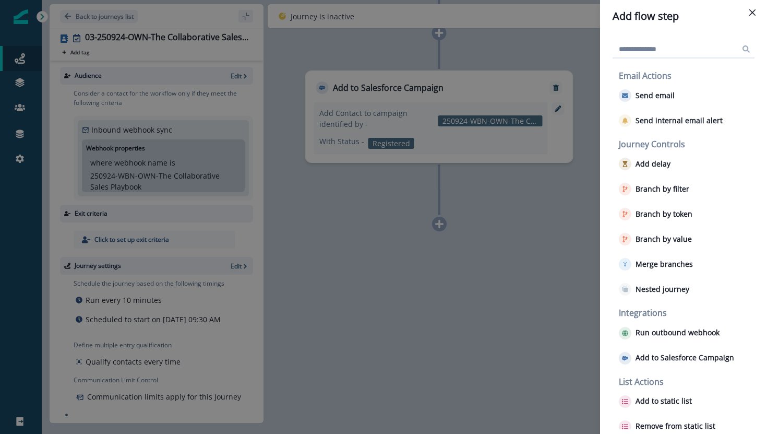
click at [475, 310] on div "Add flow step Email Actions Send email Send internal email alert Journey Contro…" at bounding box center [383, 217] width 767 height 434
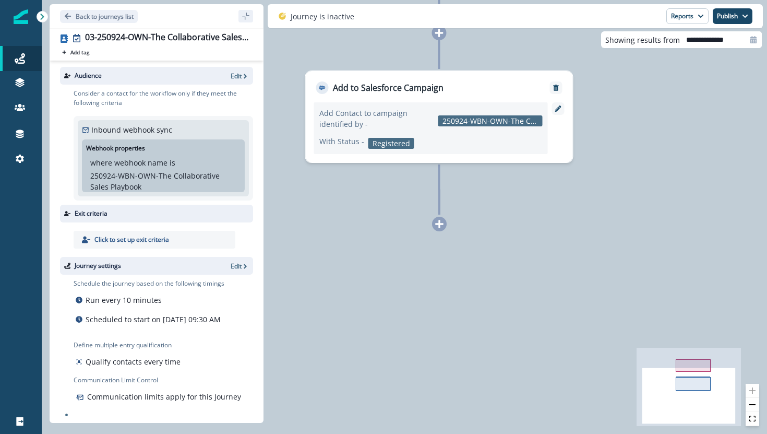
click at [438, 220] on icon at bounding box center [439, 223] width 9 height 9
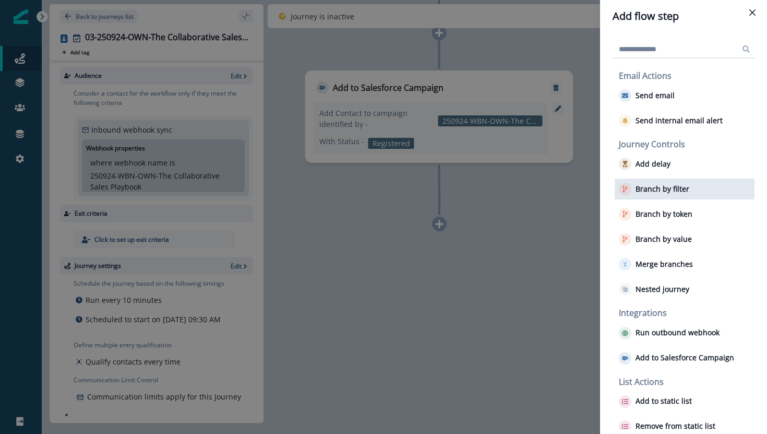
click at [651, 185] on p "Branch by filter" at bounding box center [662, 189] width 54 height 9
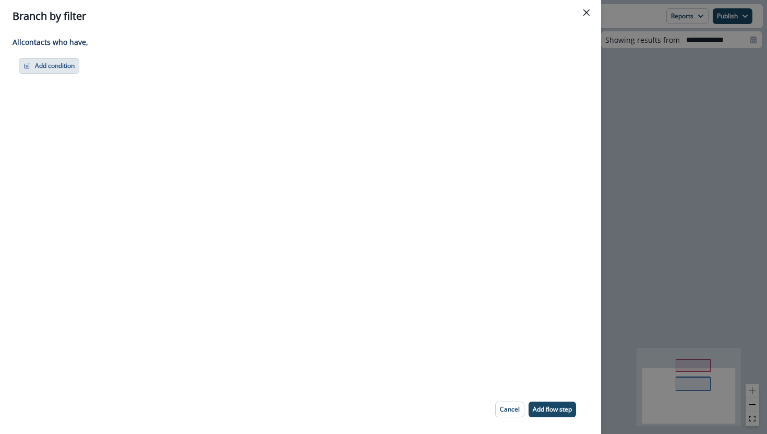
click at [62, 70] on button "Add condition" at bounding box center [49, 66] width 61 height 16
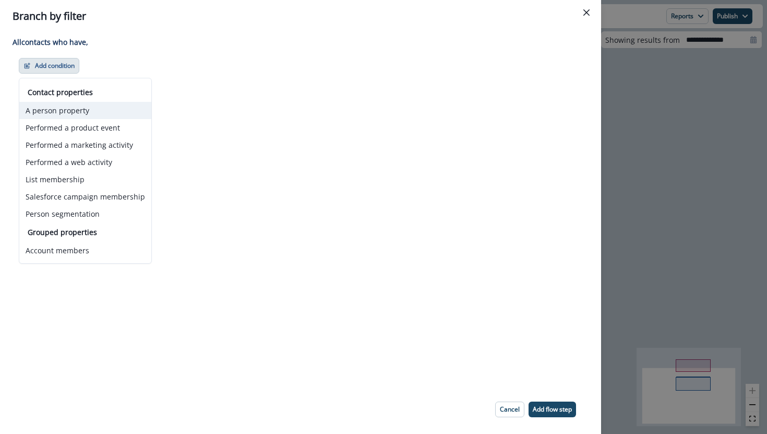
click at [82, 117] on button "A person property" at bounding box center [85, 110] width 132 height 17
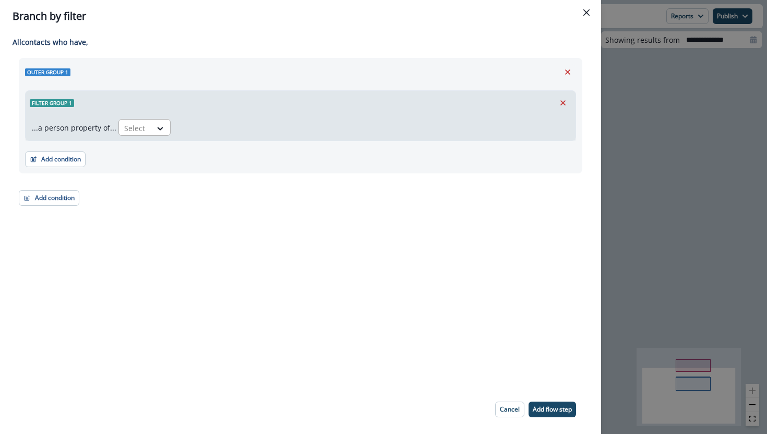
click at [143, 127] on div "Select" at bounding box center [135, 127] width 32 height 17
type input "*****"
click at [155, 148] on div "Goldcast Activity Type" at bounding box center [169, 151] width 107 height 19
click at [255, 131] on div "Select" at bounding box center [246, 127] width 32 height 17
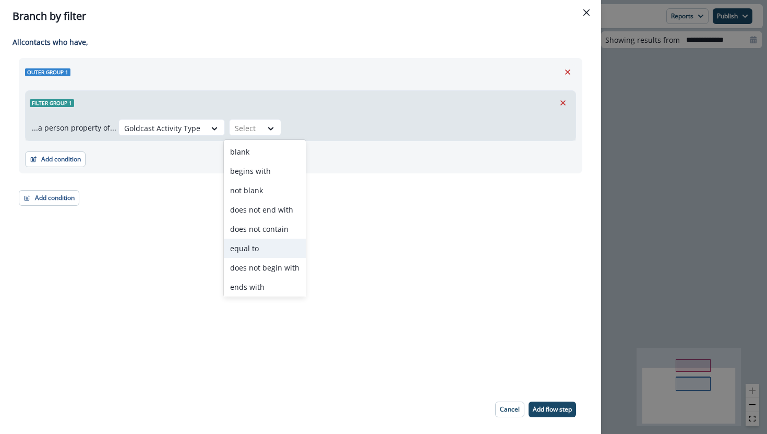
click at [240, 249] on div "equal to" at bounding box center [265, 247] width 82 height 19
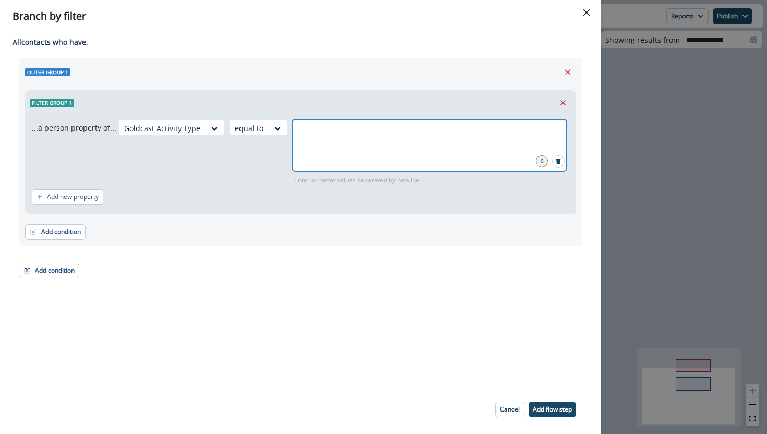
click at [299, 137] on input "text" at bounding box center [429, 132] width 271 height 21
type input "********"
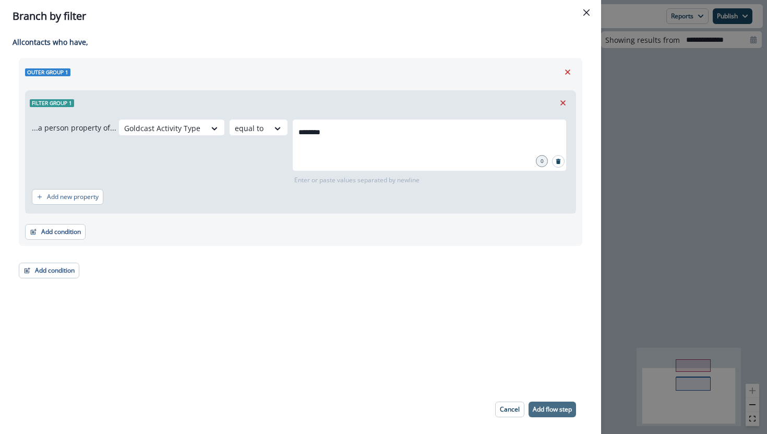
click at [533, 409] on p "Add flow step" at bounding box center [552, 408] width 39 height 7
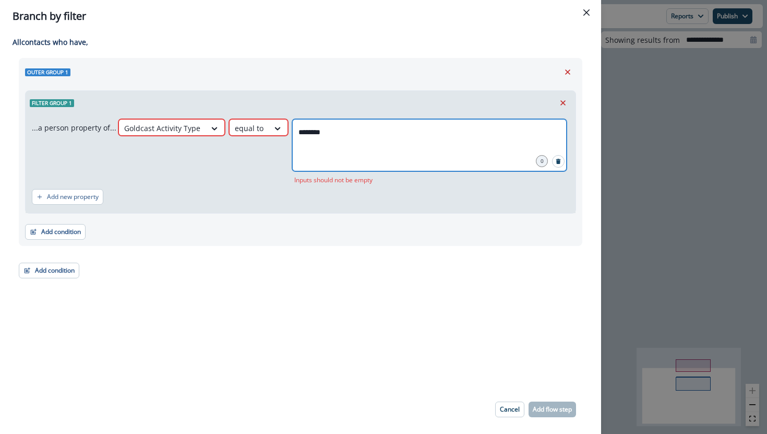
click at [321, 138] on input "********" at bounding box center [429, 132] width 271 height 21
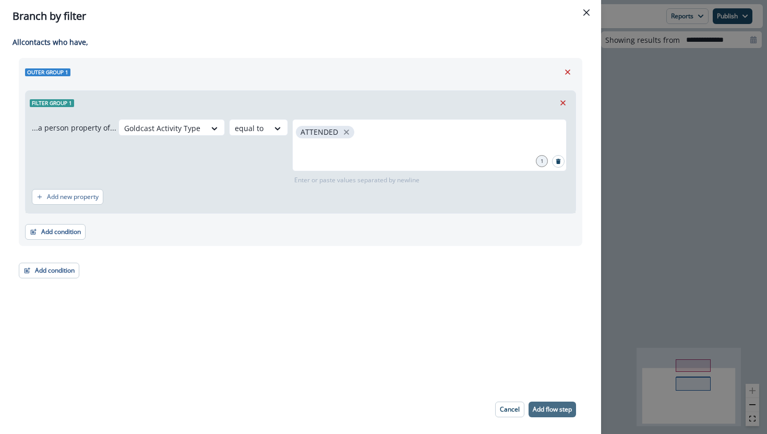
click at [540, 408] on p "Add flow step" at bounding box center [552, 408] width 39 height 7
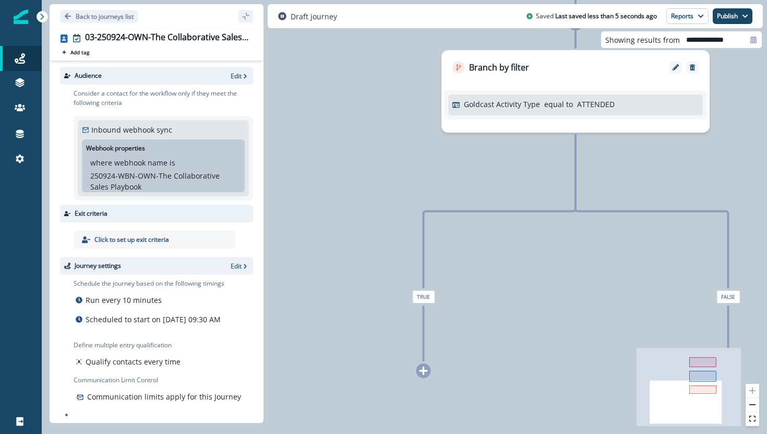
click at [422, 374] on icon at bounding box center [423, 370] width 9 height 9
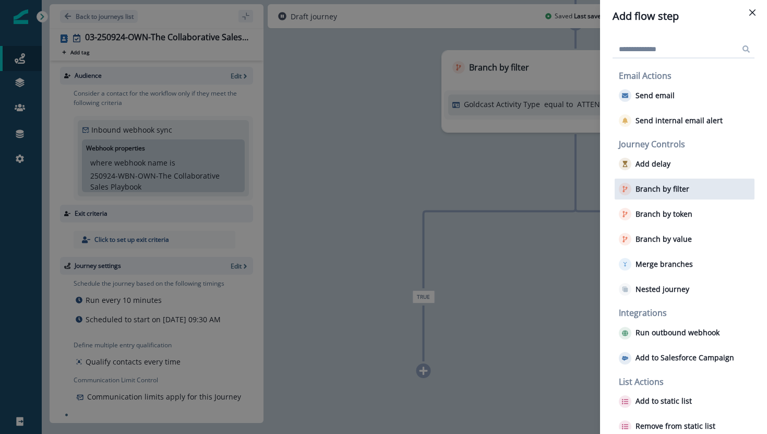
click at [644, 191] on p "Branch by filter" at bounding box center [662, 189] width 54 height 9
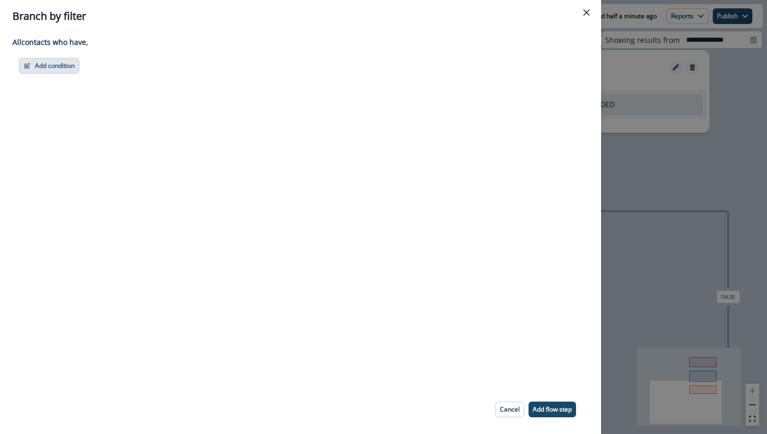
click at [60, 66] on button "Add condition" at bounding box center [49, 66] width 61 height 16
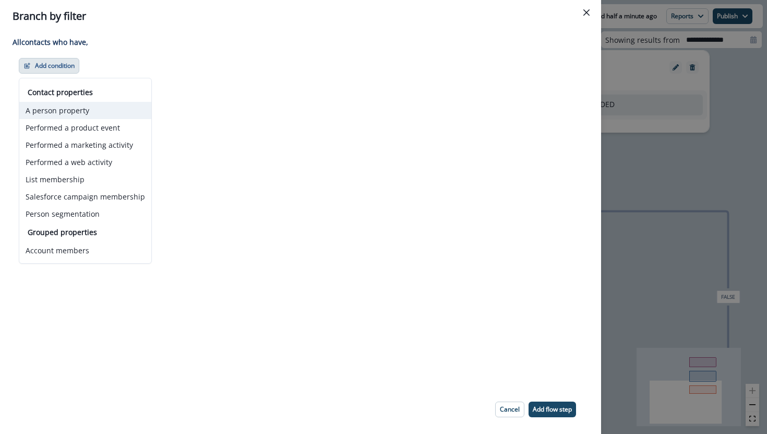
click at [107, 115] on button "A person property" at bounding box center [85, 110] width 132 height 17
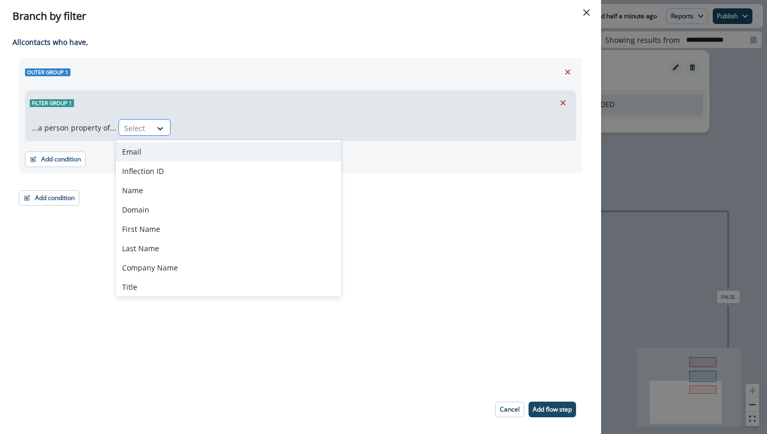
click at [151, 133] on div at bounding box center [160, 128] width 18 height 10
type input "***"
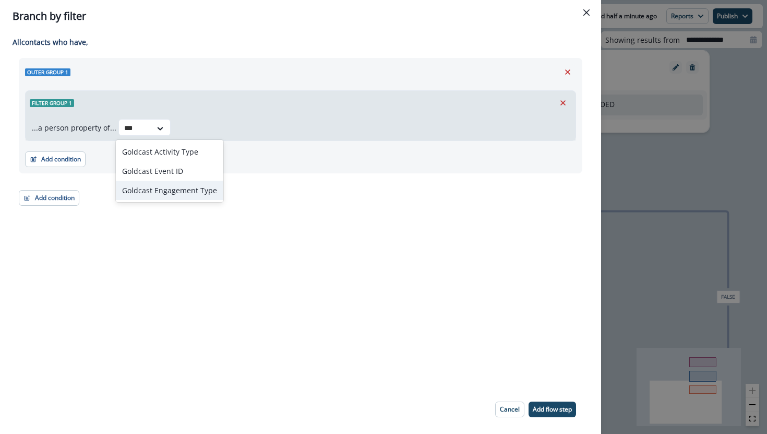
click at [159, 194] on div "Goldcast Engagement Type" at bounding box center [169, 190] width 107 height 19
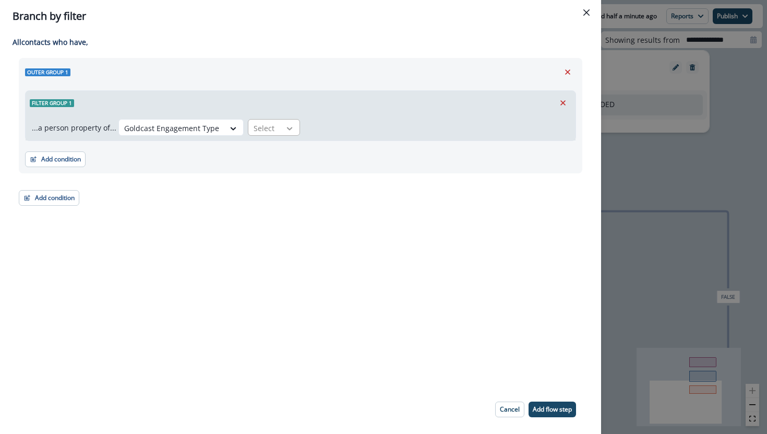
click at [285, 131] on icon at bounding box center [289, 128] width 9 height 10
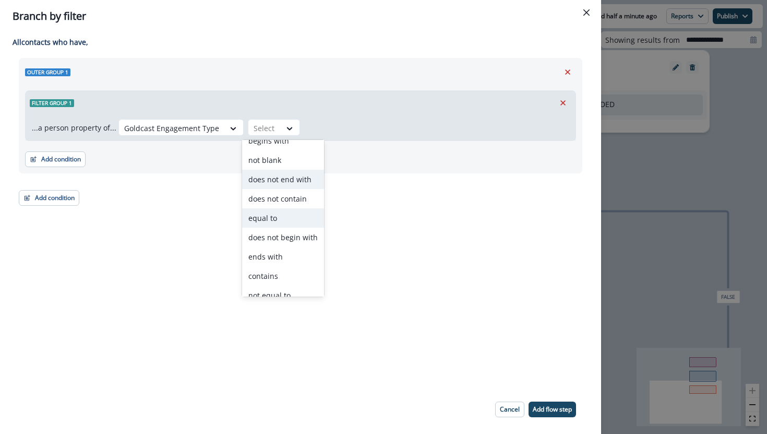
scroll to position [41, 0]
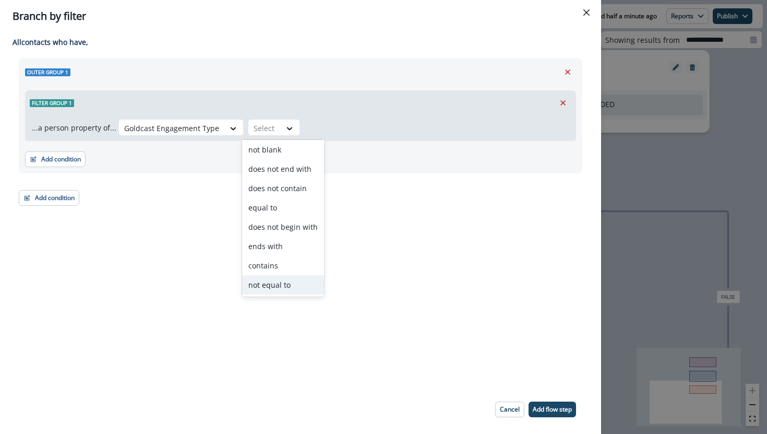
click at [267, 281] on div "not equal to" at bounding box center [283, 284] width 82 height 19
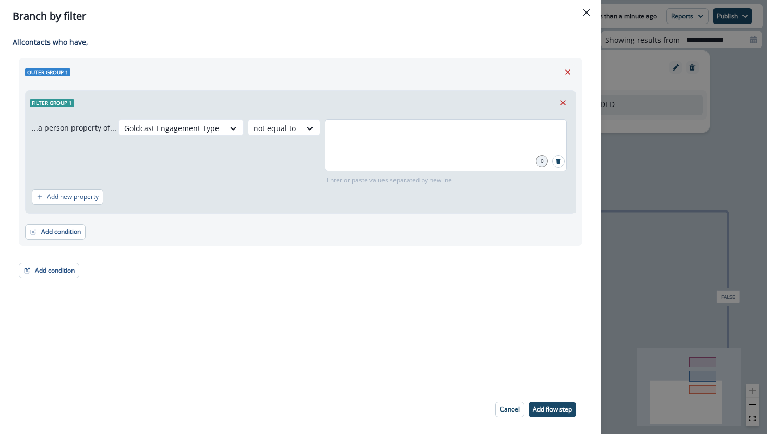
click at [361, 153] on div at bounding box center [446, 145] width 242 height 52
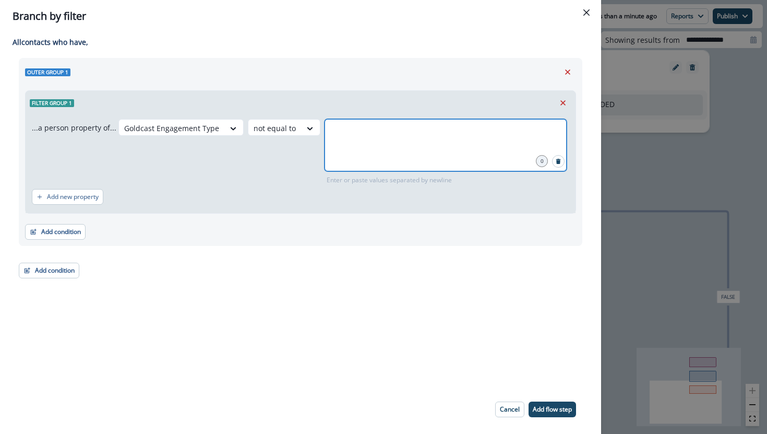
type input "*"
type input "*********"
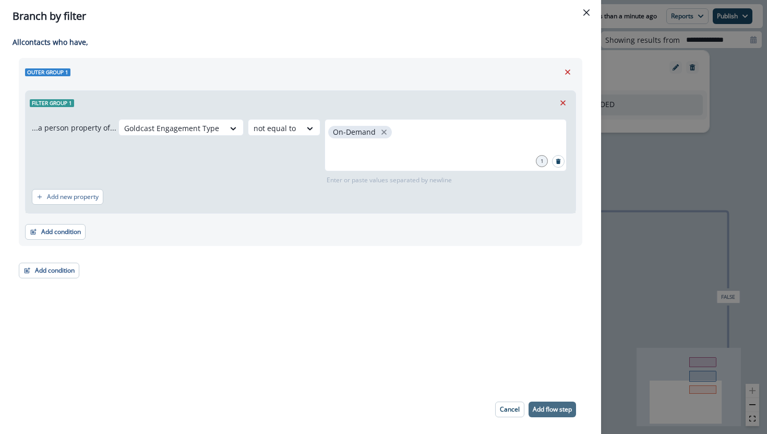
click at [545, 416] on button "Add flow step" at bounding box center [551, 409] width 47 height 16
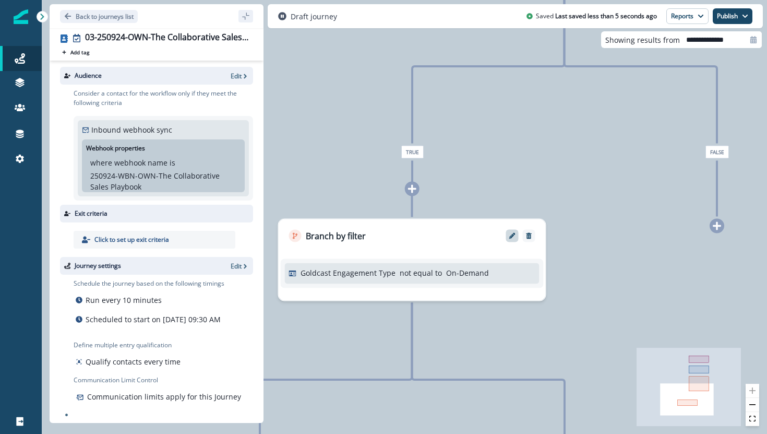
click at [512, 234] on icon "Edit" at bounding box center [512, 236] width 6 height 6
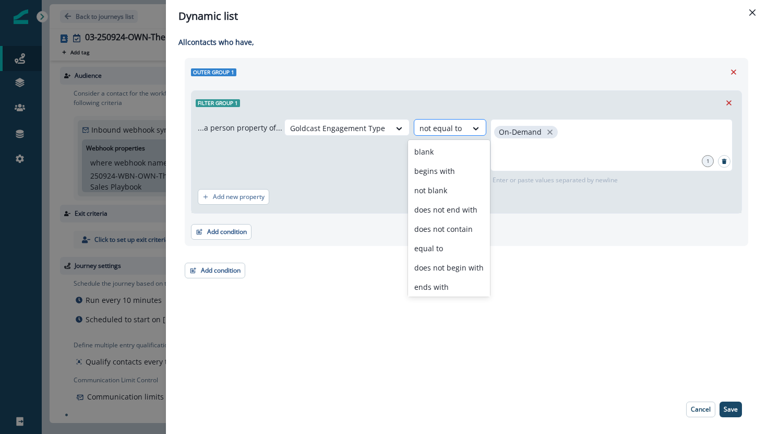
click at [438, 128] on div at bounding box center [440, 128] width 42 height 13
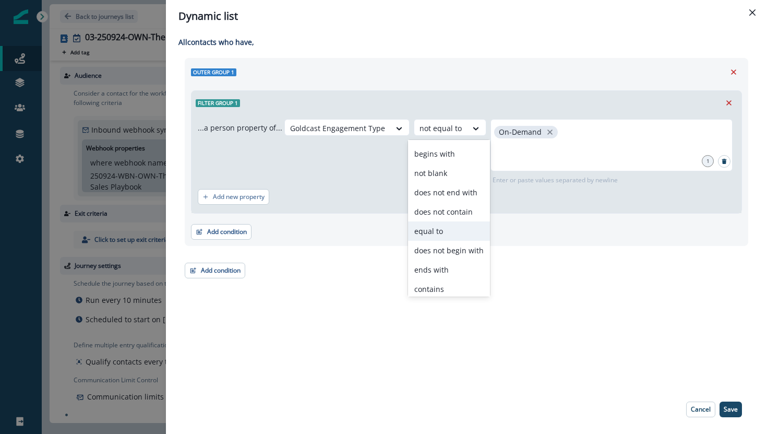
click at [430, 236] on div "equal to" at bounding box center [449, 230] width 82 height 19
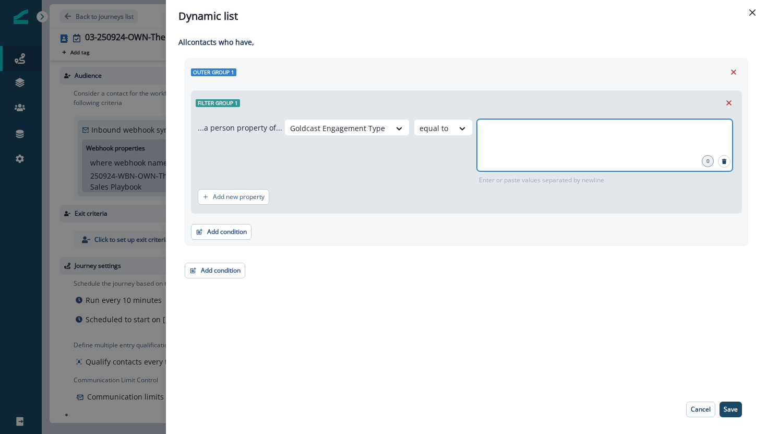
click at [526, 137] on input "text" at bounding box center [604, 132] width 253 height 21
type input "*********"
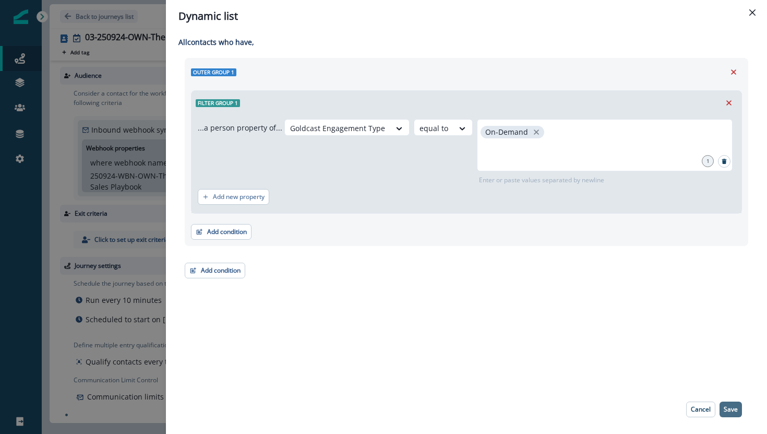
click at [729, 410] on p "Save" at bounding box center [731, 408] width 14 height 7
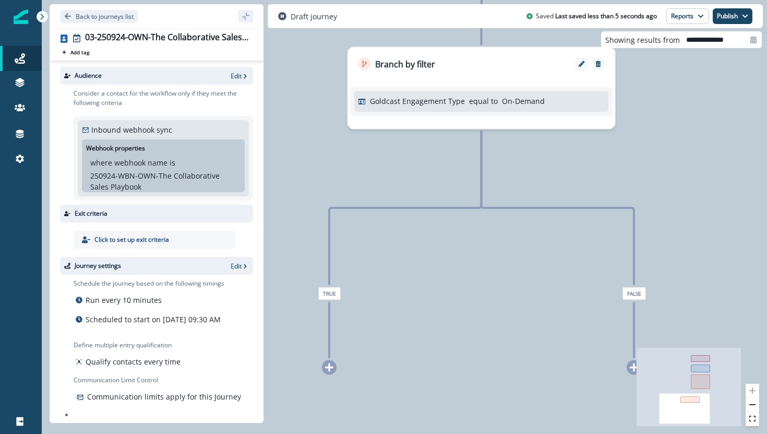
click at [328, 366] on icon at bounding box center [329, 367] width 8 height 8
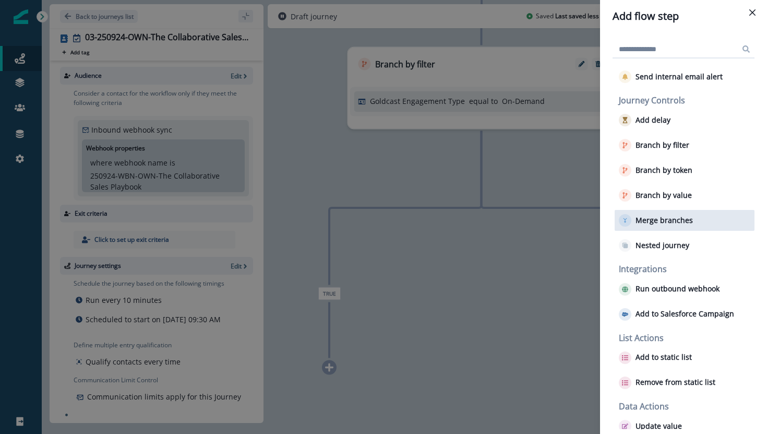
scroll to position [64, 0]
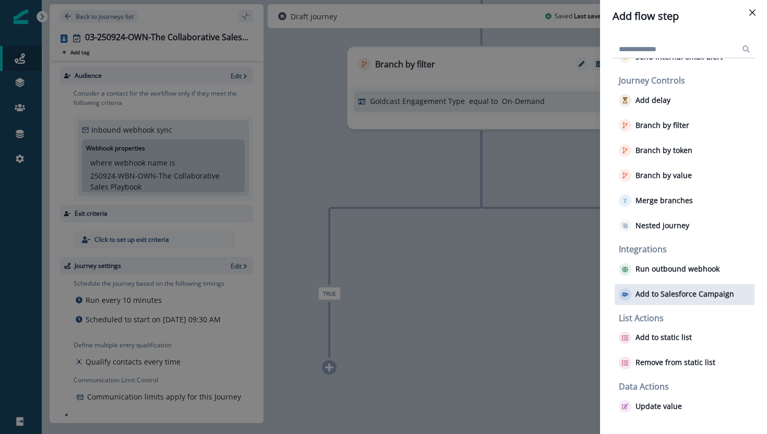
click at [680, 286] on div "Add to Salesforce Campaign" at bounding box center [685, 294] width 140 height 21
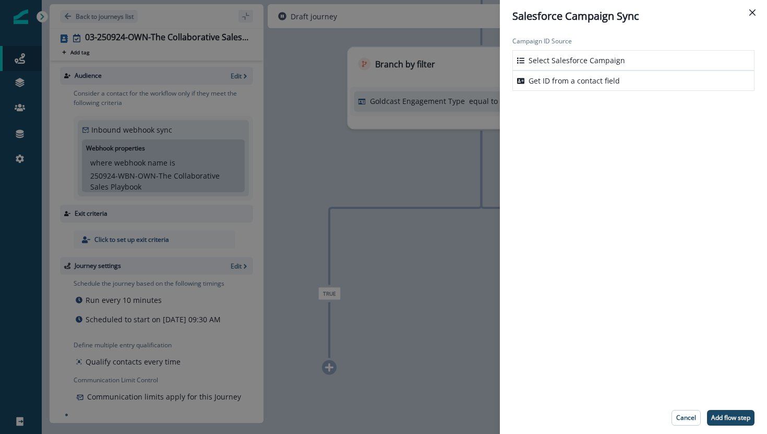
click at [609, 56] on p "Select Salesforce Campaign" at bounding box center [576, 60] width 97 height 11
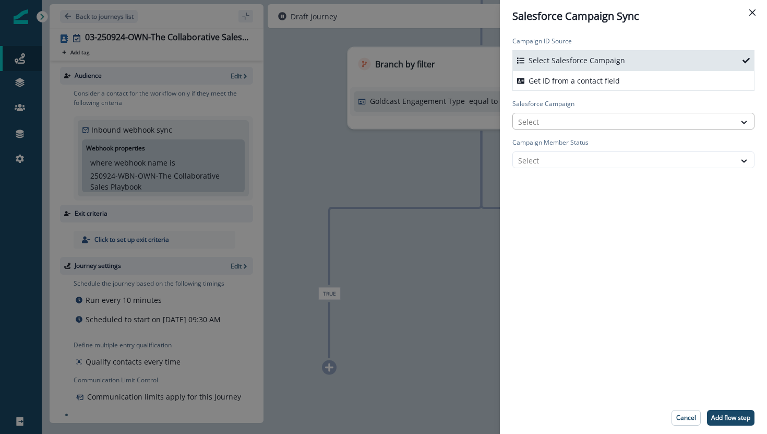
click at [572, 119] on div at bounding box center [624, 121] width 212 height 13
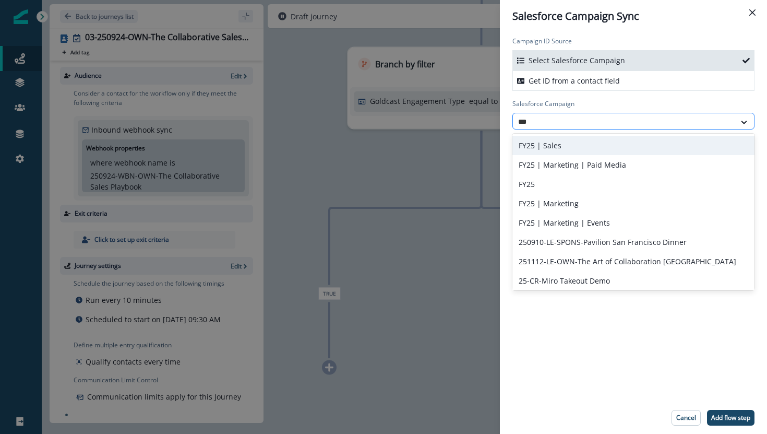
type input "****"
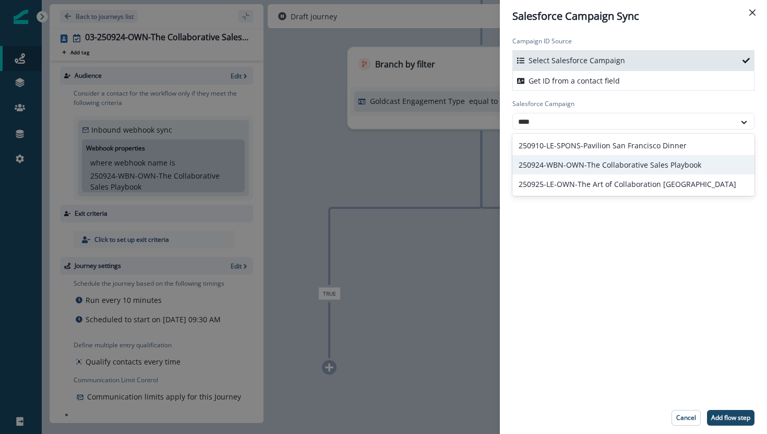
click at [579, 162] on div "250924-WBN-OWN-The Collaborative Sales Playbook" at bounding box center [633, 164] width 242 height 19
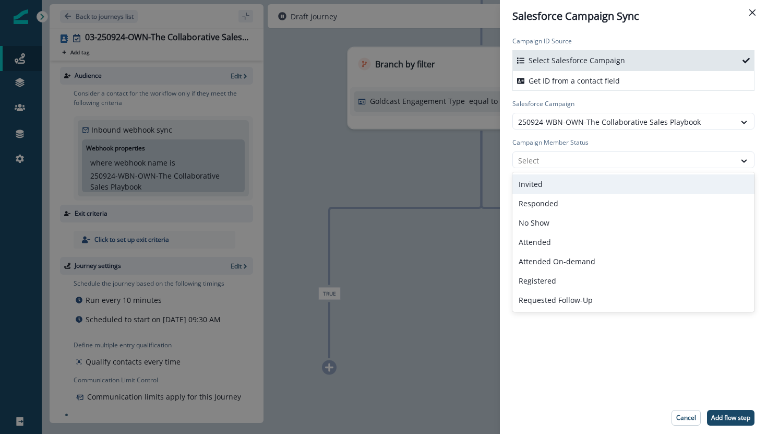
click at [579, 162] on div at bounding box center [624, 160] width 212 height 13
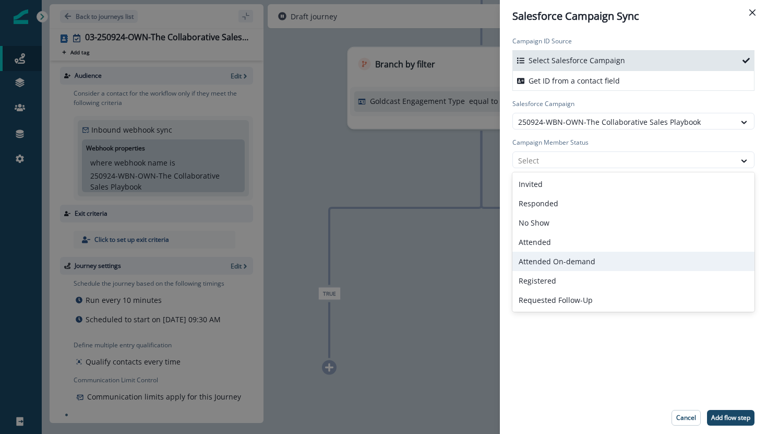
click at [557, 258] on div "Attended On-demand" at bounding box center [633, 260] width 242 height 19
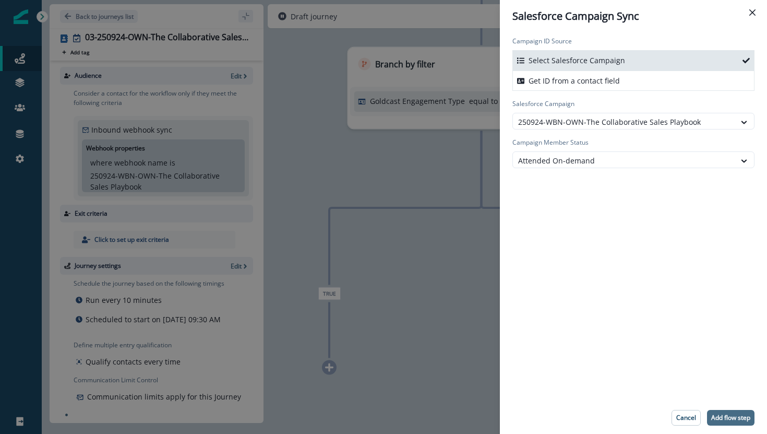
click at [724, 417] on p "Add flow step" at bounding box center [730, 417] width 39 height 7
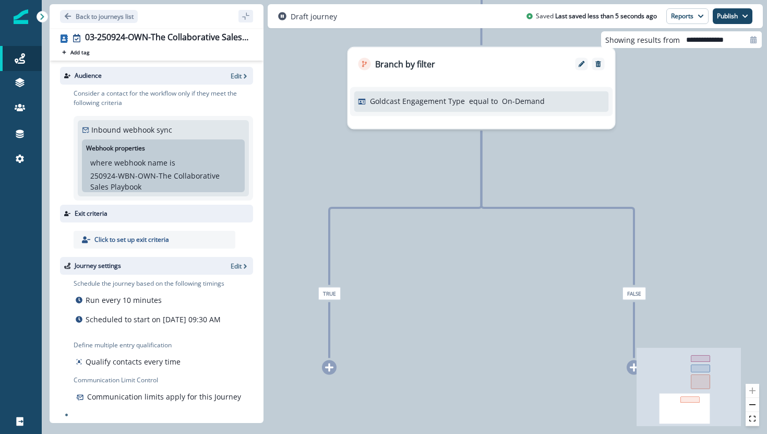
scroll to position [0, 0]
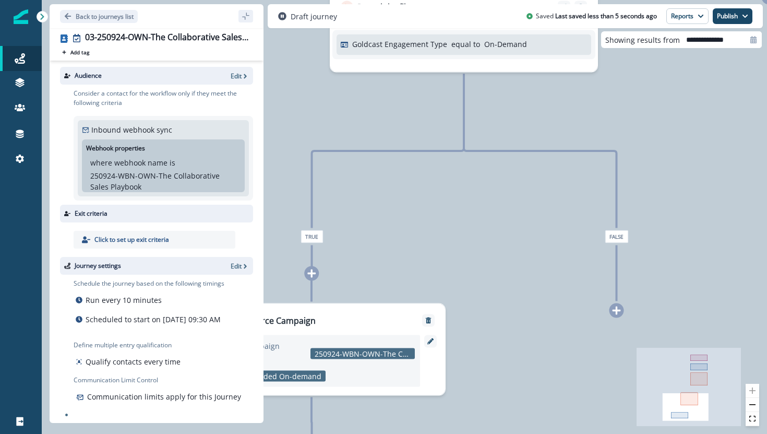
click at [619, 316] on div at bounding box center [616, 310] width 15 height 15
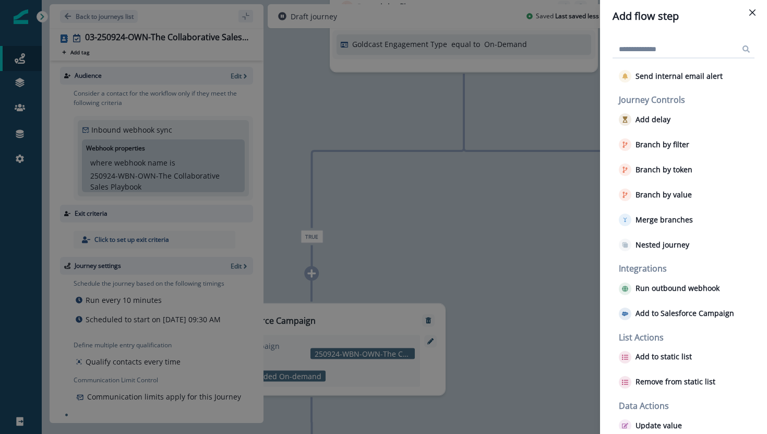
scroll to position [64, 0]
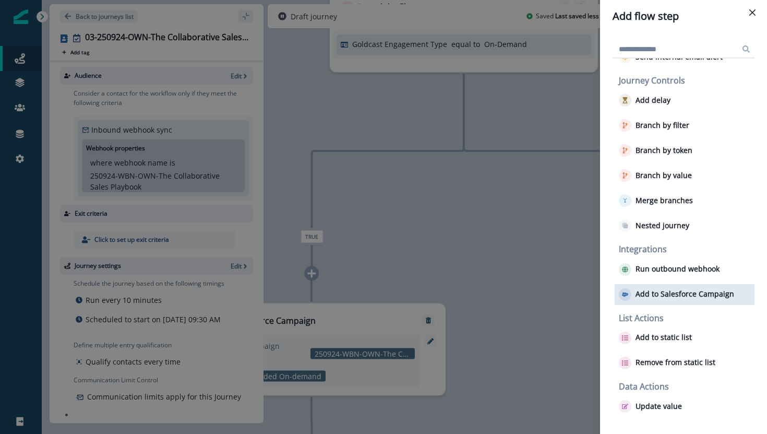
click at [655, 298] on p "Add to Salesforce Campaign" at bounding box center [684, 294] width 99 height 9
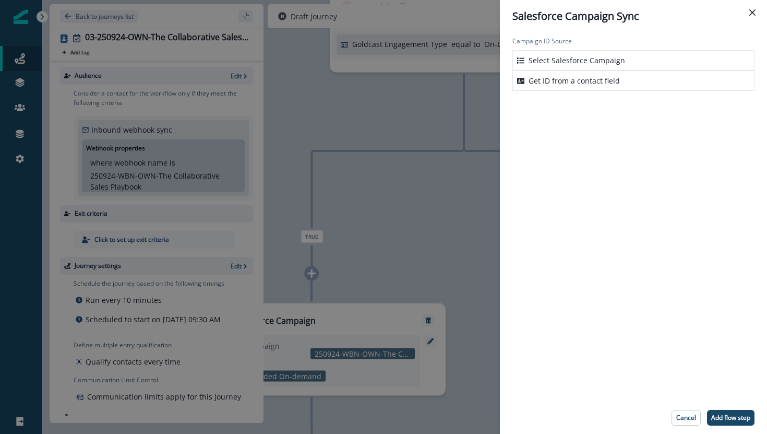
click at [580, 59] on p "Select Salesforce Campaign" at bounding box center [576, 60] width 97 height 11
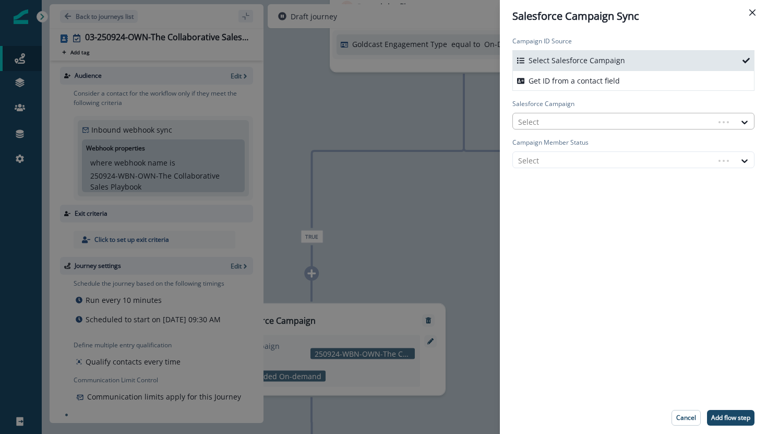
click at [570, 120] on div at bounding box center [613, 121] width 191 height 13
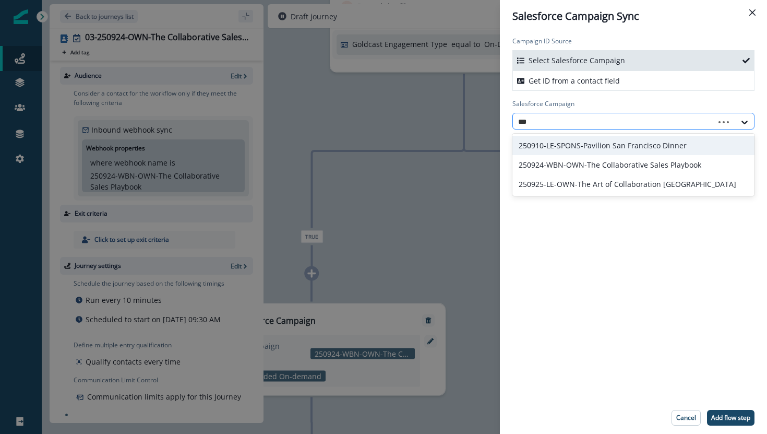
type input "****"
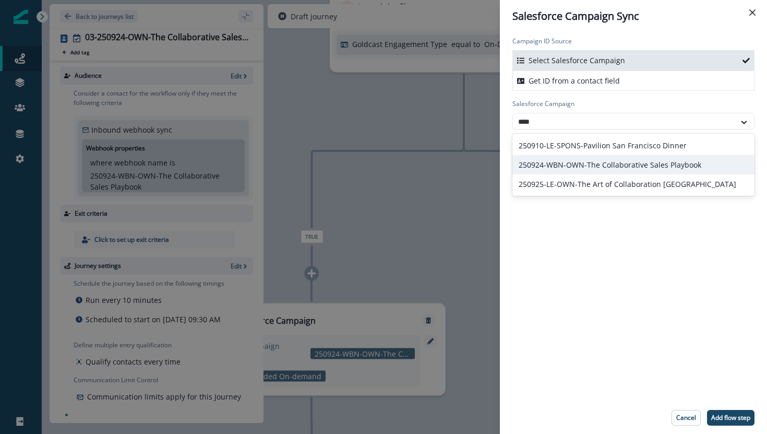
click at [581, 159] on div "250924-WBN-OWN-The Collaborative Sales Playbook" at bounding box center [633, 164] width 242 height 19
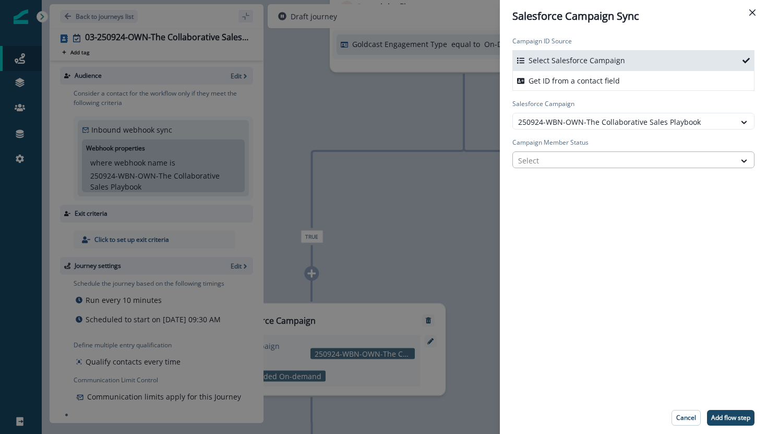
click at [582, 162] on div at bounding box center [624, 160] width 212 height 13
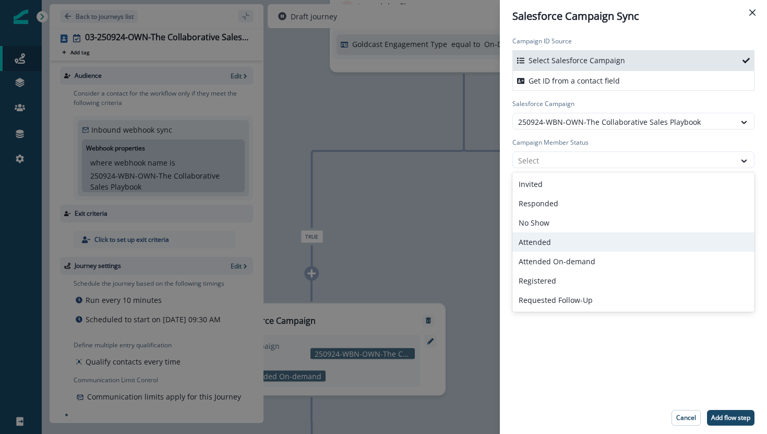
click at [563, 239] on div "Attended" at bounding box center [633, 241] width 242 height 19
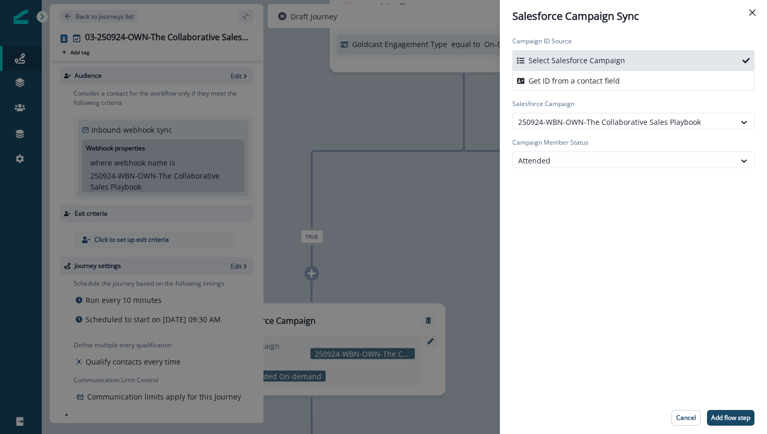
click at [563, 241] on div "Campaign ID Source Select Salesforce Campaign Get ID from a contact field Sales…" at bounding box center [633, 216] width 267 height 369
click at [737, 422] on button "Add flow step" at bounding box center [730, 418] width 47 height 16
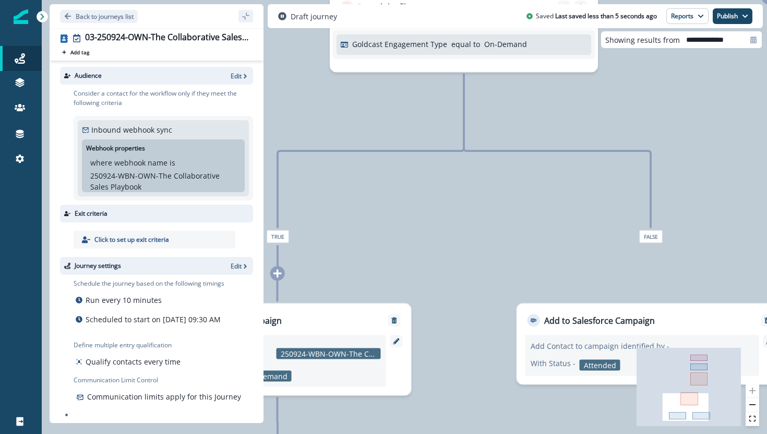
scroll to position [0, 0]
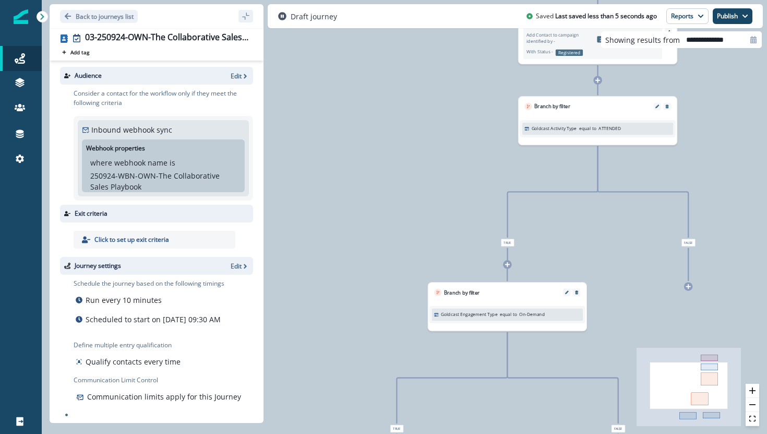
click at [687, 288] on icon at bounding box center [689, 286] width 6 height 6
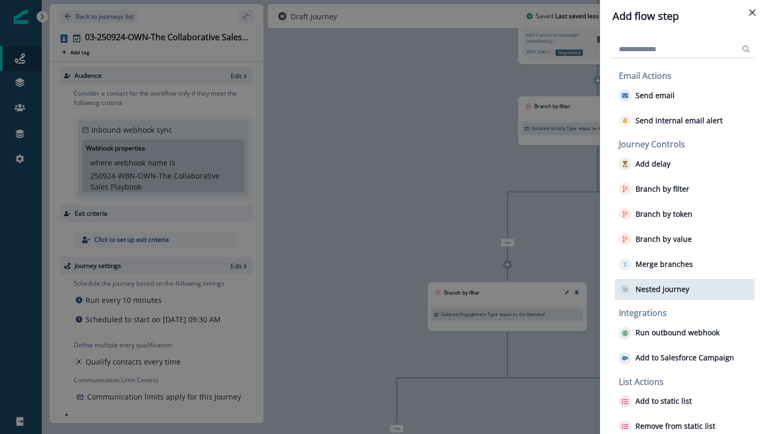
scroll to position [64, 0]
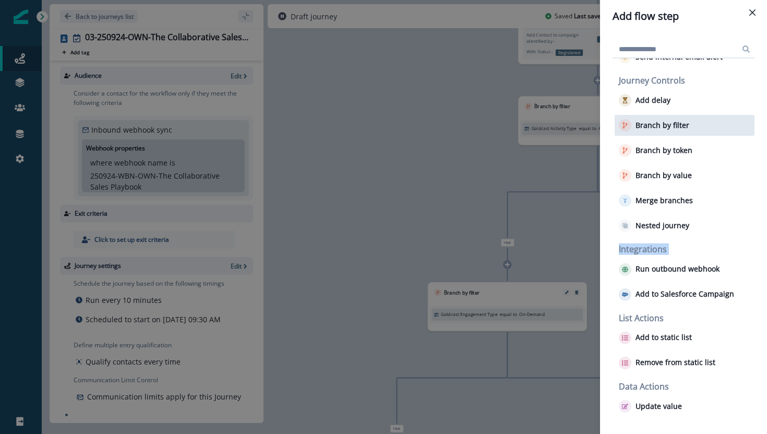
drag, startPoint x: 671, startPoint y: 285, endPoint x: 664, endPoint y: 122, distance: 162.9
click at [664, 122] on div "Email Actions Send email Send internal email alert Journey Controls Add delay B…" at bounding box center [683, 243] width 142 height 370
click at [664, 122] on p "Branch by filter" at bounding box center [662, 125] width 54 height 9
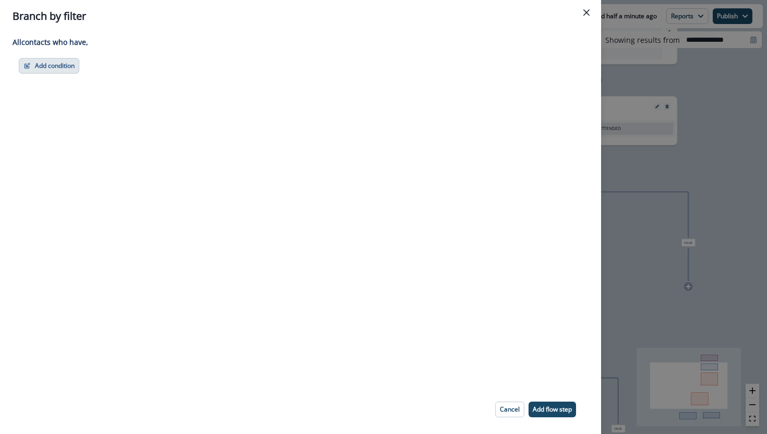
click at [49, 68] on button "Add condition" at bounding box center [49, 66] width 61 height 16
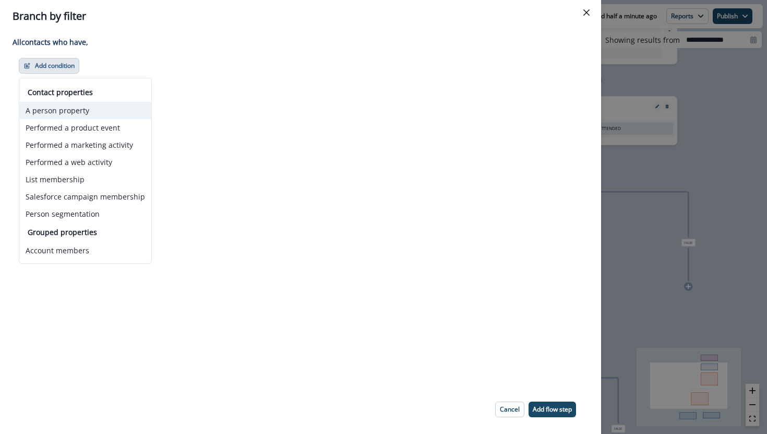
click at [84, 110] on button "A person property" at bounding box center [85, 110] width 132 height 17
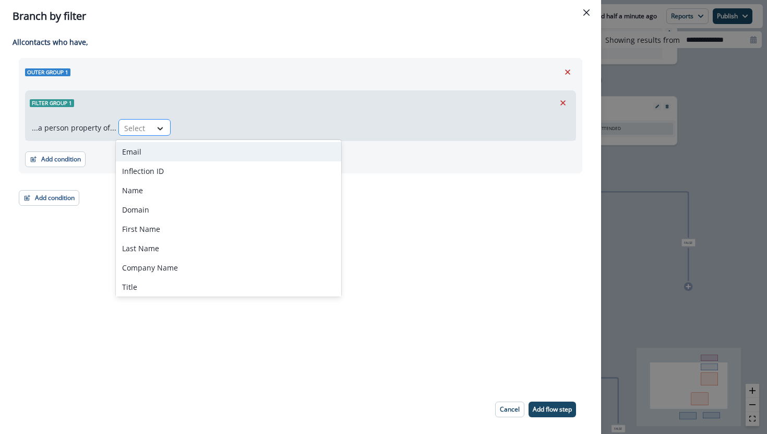
click at [151, 126] on div at bounding box center [160, 128] width 18 height 10
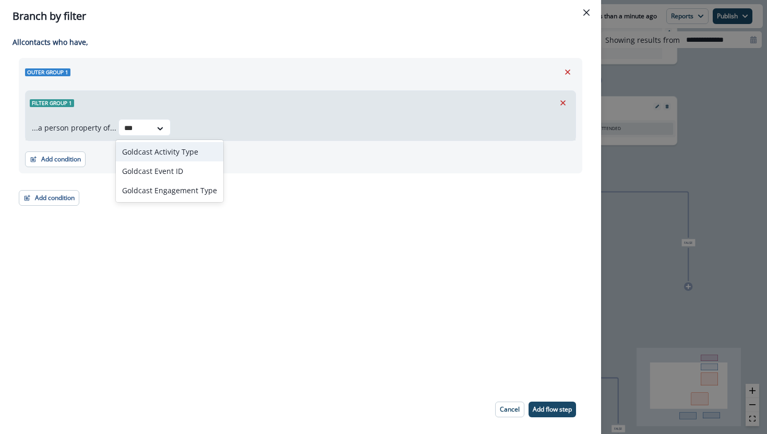
type input "****"
click at [174, 150] on div "Goldcast Activity Type" at bounding box center [169, 151] width 107 height 19
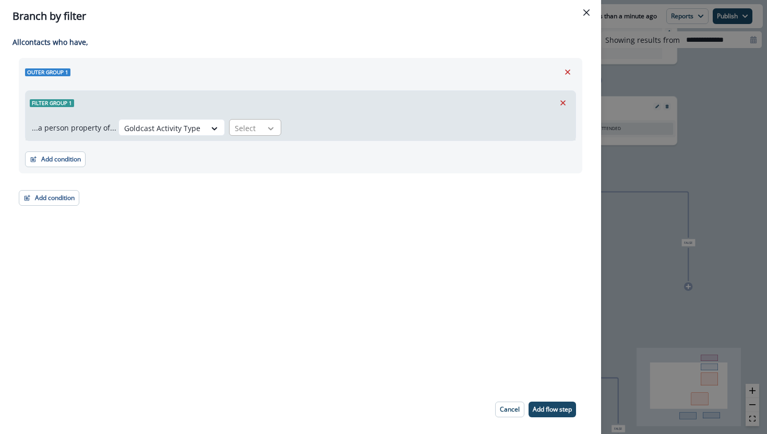
click at [262, 131] on div at bounding box center [271, 128] width 18 height 10
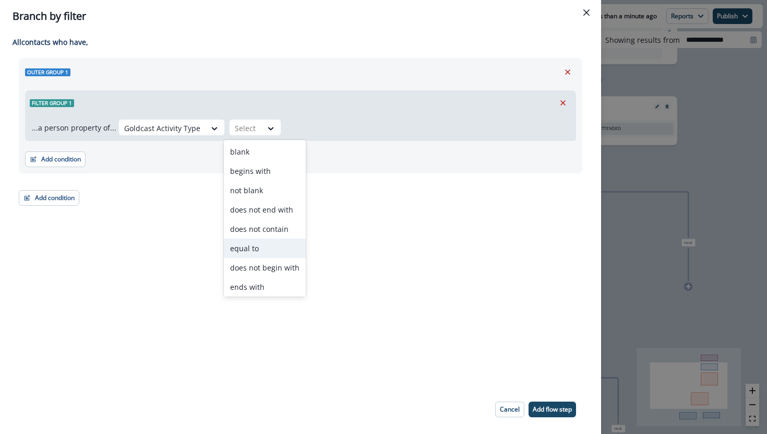
click at [247, 250] on div "equal to" at bounding box center [265, 247] width 82 height 19
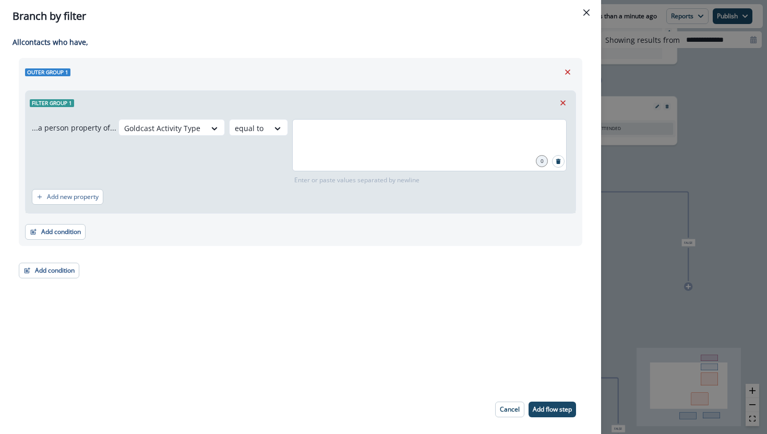
click at [347, 157] on div at bounding box center [429, 145] width 274 height 52
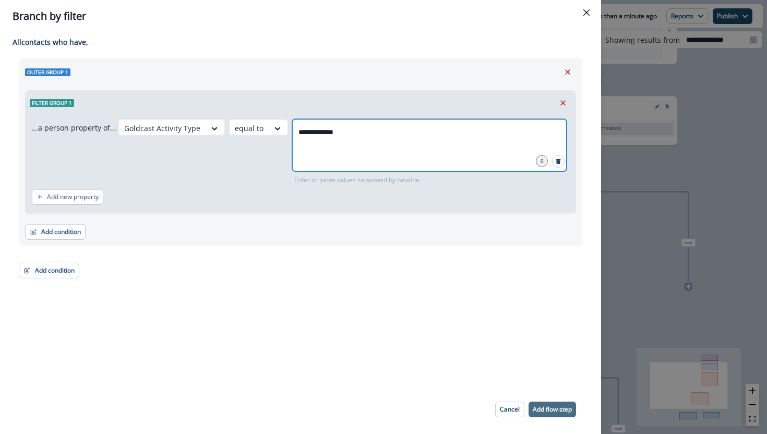
type input "**********"
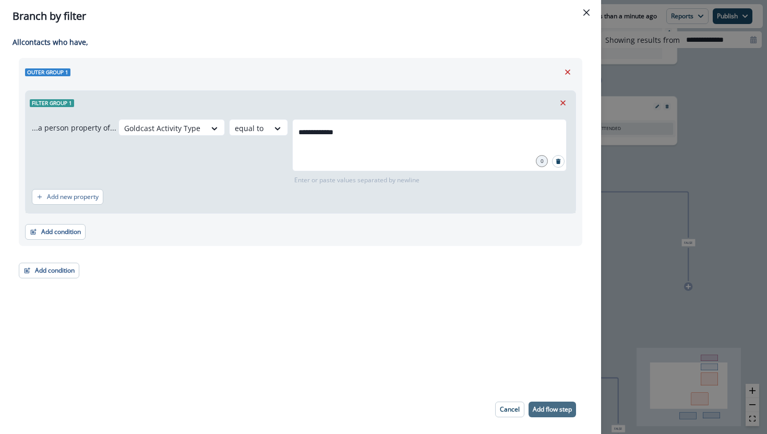
click at [536, 409] on p "Add flow step" at bounding box center [552, 408] width 39 height 7
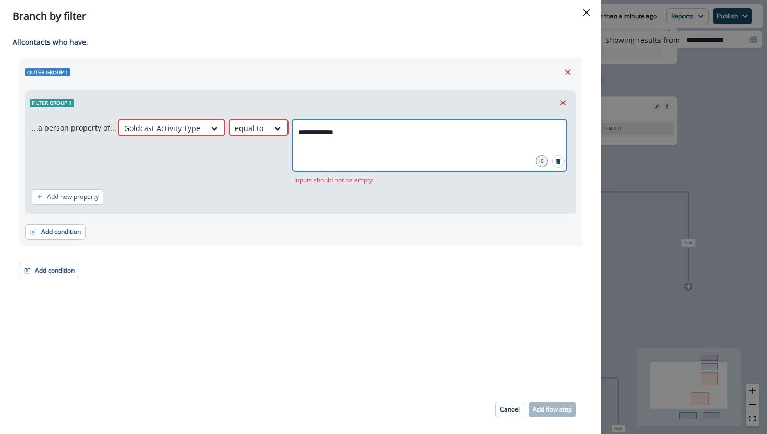
click at [423, 134] on input "**********" at bounding box center [429, 132] width 271 height 21
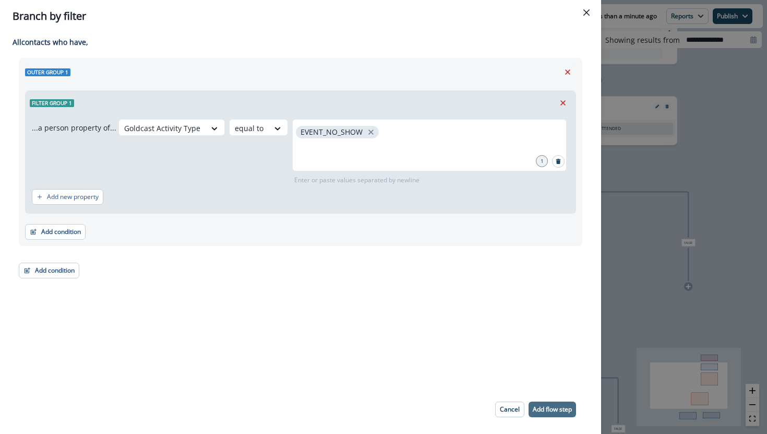
click at [539, 406] on p "Add flow step" at bounding box center [552, 408] width 39 height 7
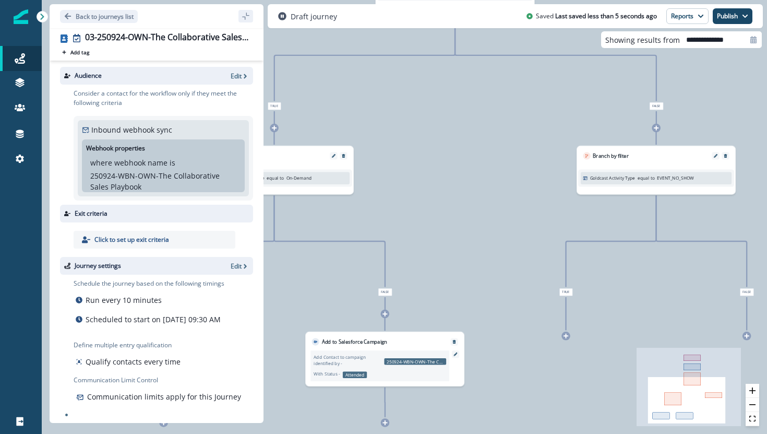
click at [567, 339] on div at bounding box center [565, 335] width 9 height 9
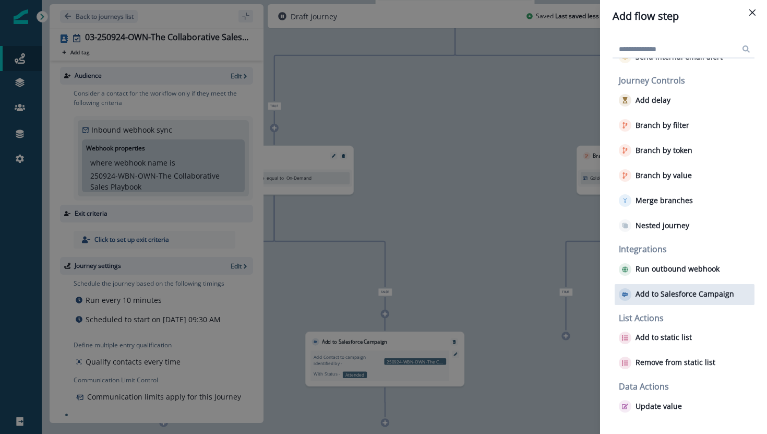
click at [664, 294] on p "Add to Salesforce Campaign" at bounding box center [684, 294] width 99 height 9
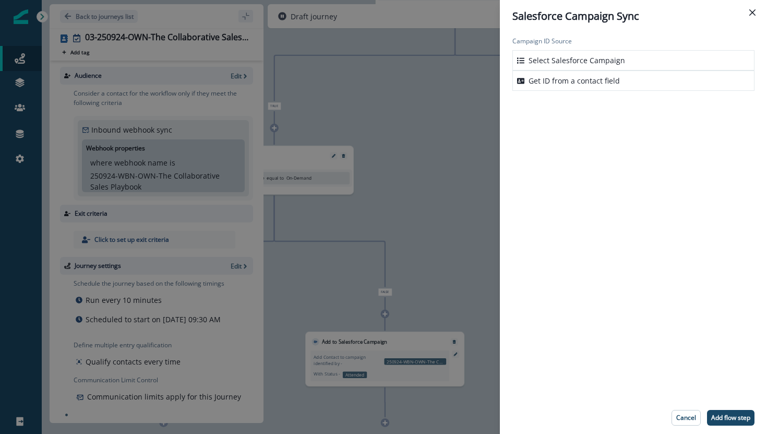
click at [590, 56] on p "Select Salesforce Campaign" at bounding box center [576, 60] width 97 height 11
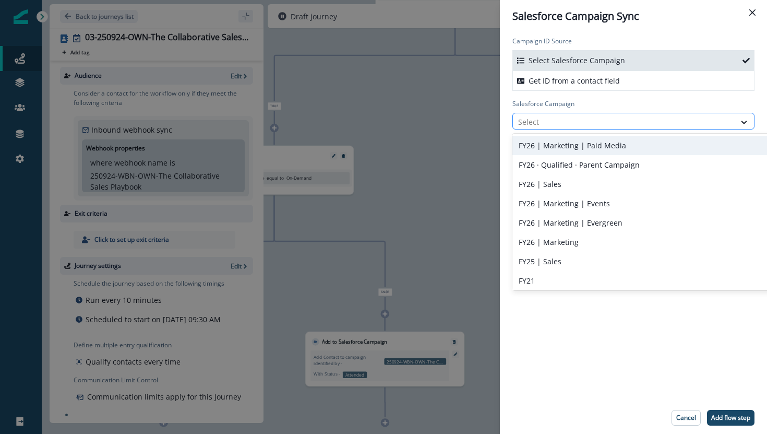
click at [538, 123] on div at bounding box center [624, 121] width 212 height 13
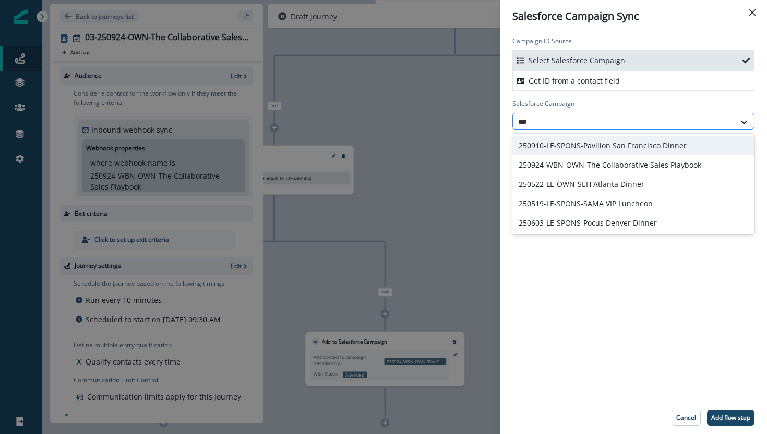
type input "****"
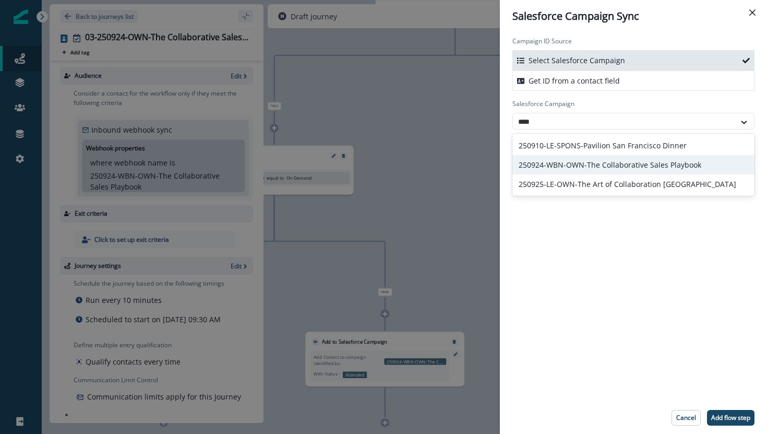
click at [552, 164] on div "250924-WBN-OWN-The Collaborative Sales Playbook" at bounding box center [633, 164] width 242 height 19
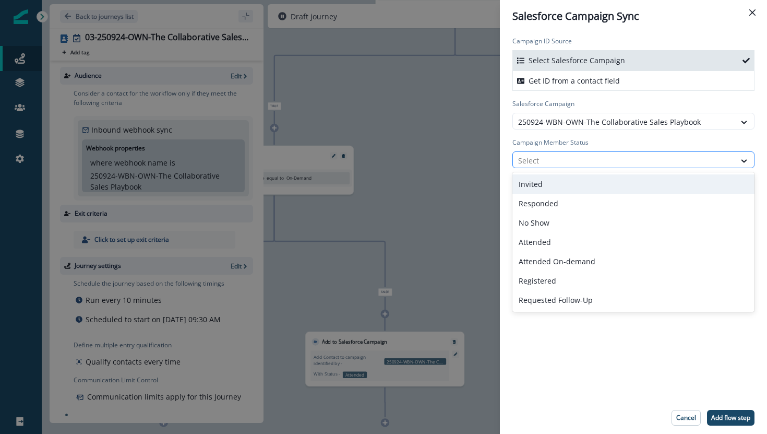
click at [552, 165] on div at bounding box center [624, 160] width 212 height 13
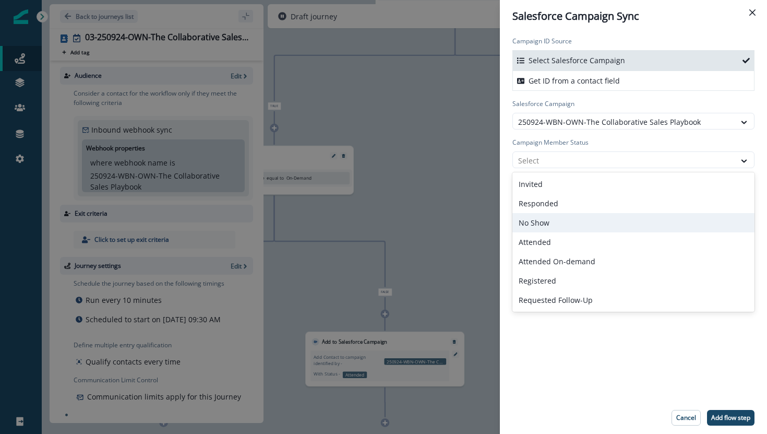
click at [542, 222] on div "No Show" at bounding box center [633, 222] width 242 height 19
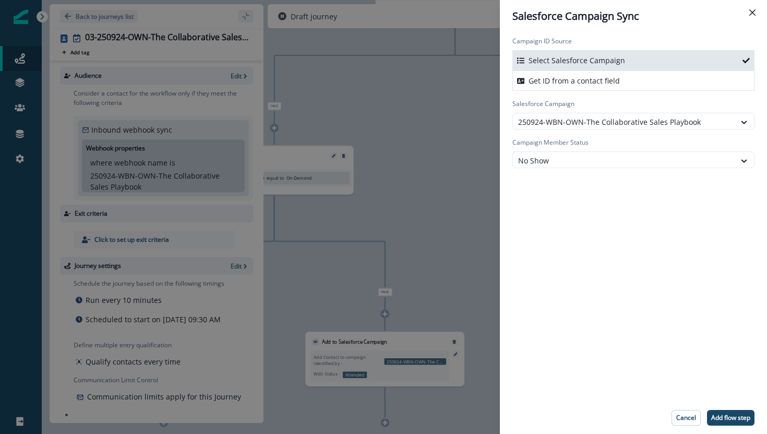
click at [547, 231] on div "Campaign ID Source Select Salesforce Campaign Get ID from a contact field Sales…" at bounding box center [633, 216] width 267 height 369
click at [725, 422] on button "Add flow step" at bounding box center [730, 418] width 47 height 16
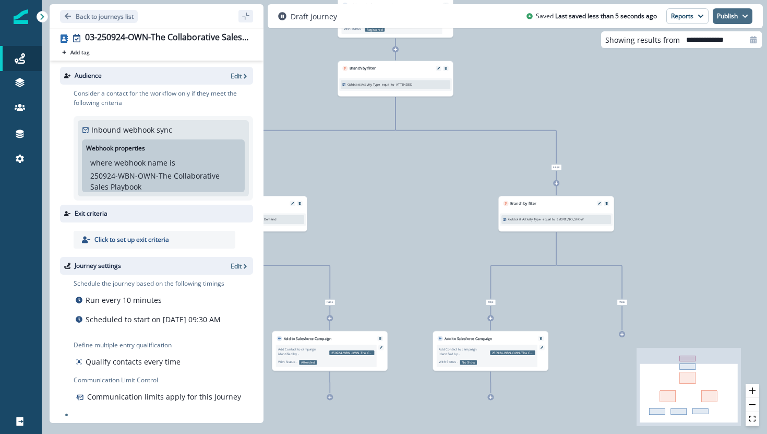
click at [729, 16] on button "Publish" at bounding box center [733, 16] width 40 height 16
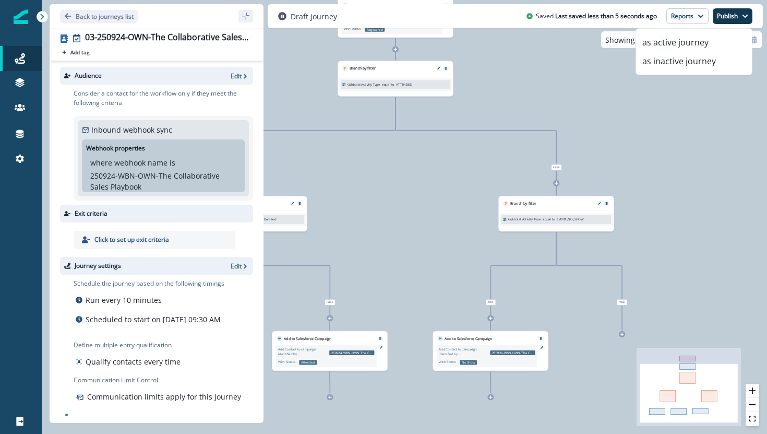
scroll to position [13, 0]
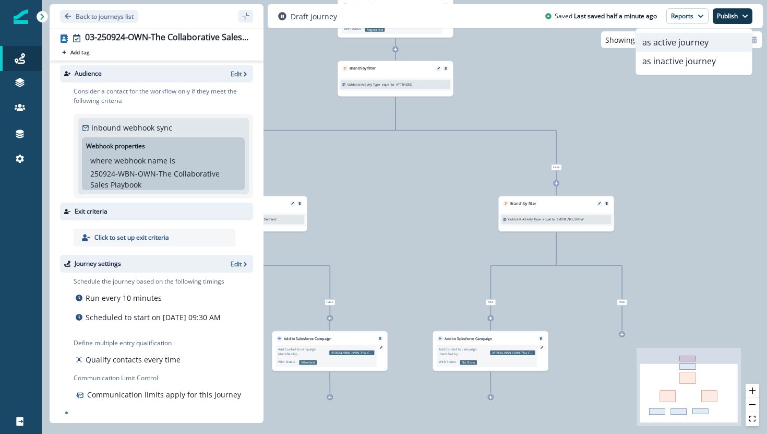
click at [712, 44] on button "as active journey" at bounding box center [694, 42] width 116 height 19
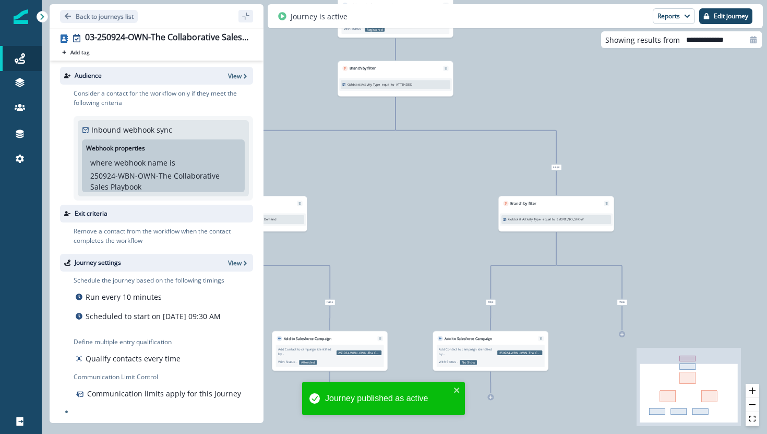
scroll to position [10, 0]
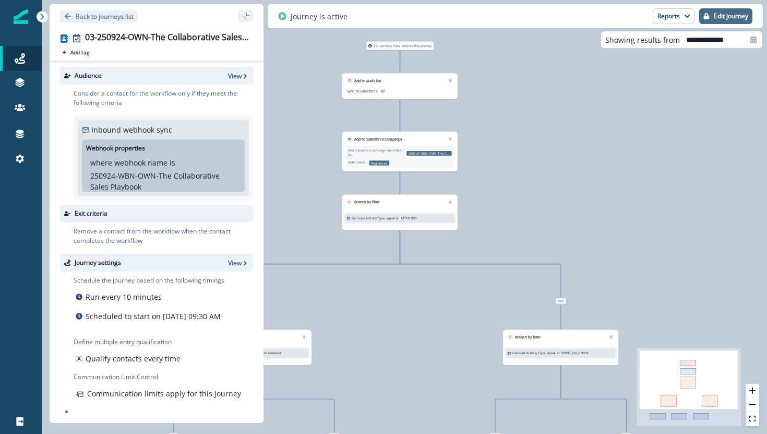
click at [728, 17] on p "Edit journey" at bounding box center [731, 16] width 34 height 7
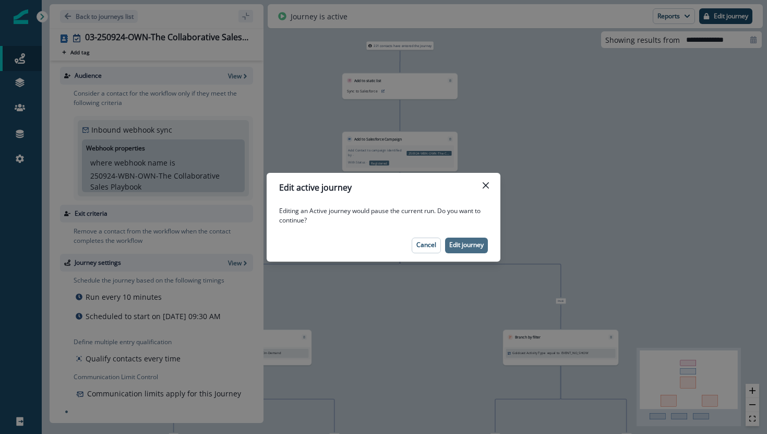
click at [470, 246] on p "Edit journey" at bounding box center [466, 244] width 34 height 7
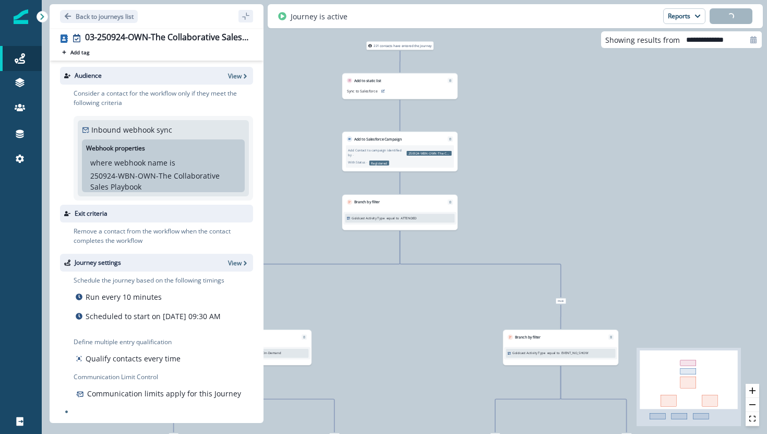
scroll to position [13, 0]
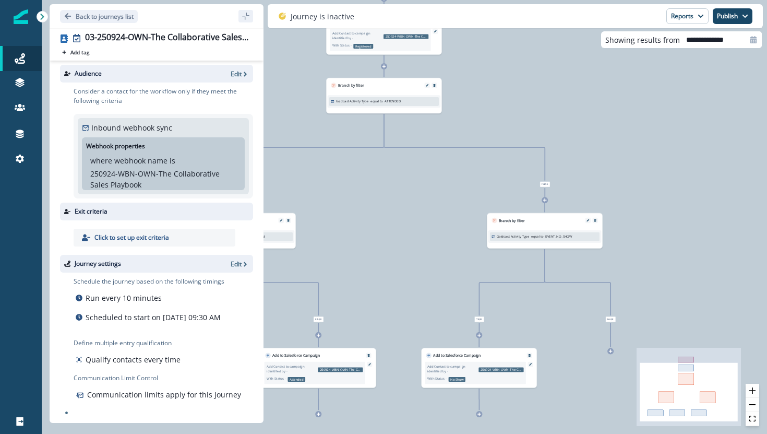
click at [611, 354] on div "221 contacts have entered the journey Add to static list Sync to Salesforce Add…" at bounding box center [404, 217] width 725 height 434
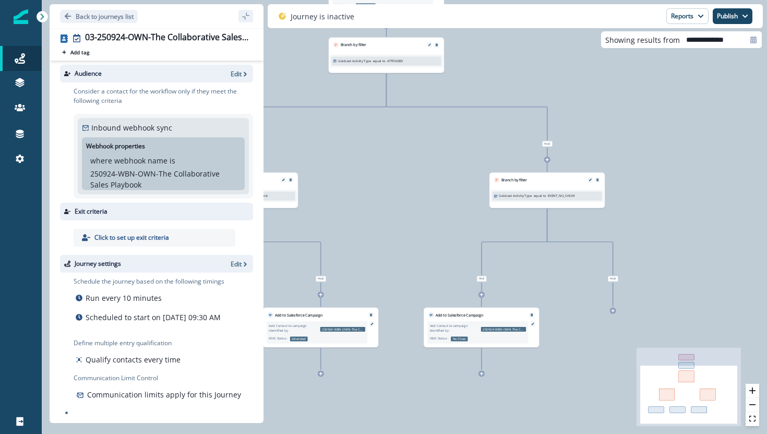
click at [613, 311] on icon at bounding box center [613, 310] width 4 height 4
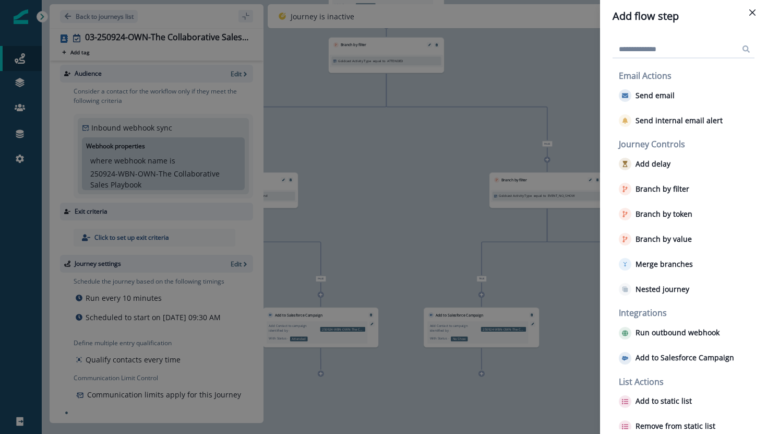
scroll to position [64, 0]
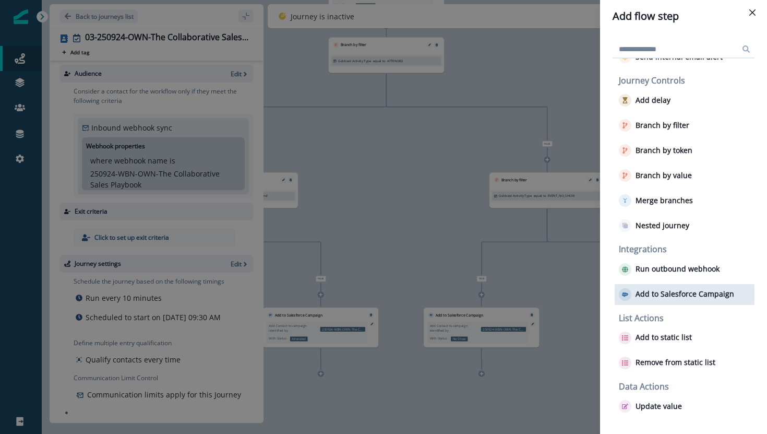
click at [671, 290] on p "Add to Salesforce Campaign" at bounding box center [684, 294] width 99 height 9
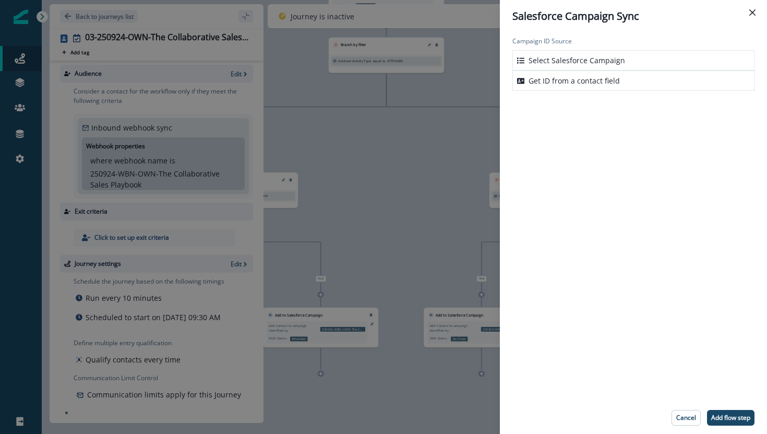
click at [642, 61] on div "Select Salesforce Campaign" at bounding box center [633, 60] width 242 height 20
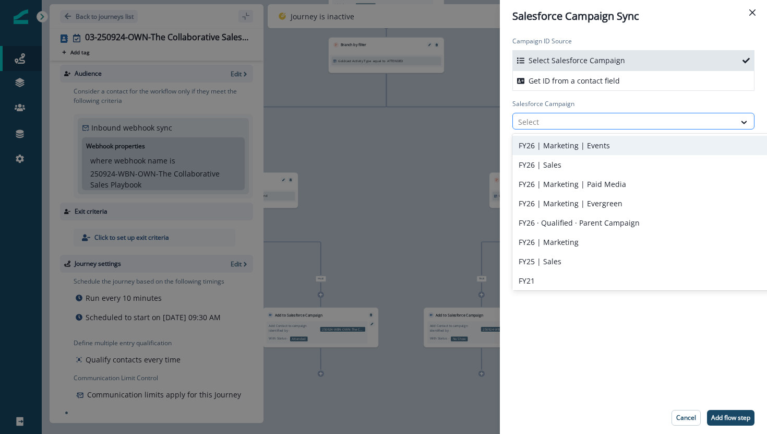
click at [568, 119] on div at bounding box center [624, 121] width 212 height 13
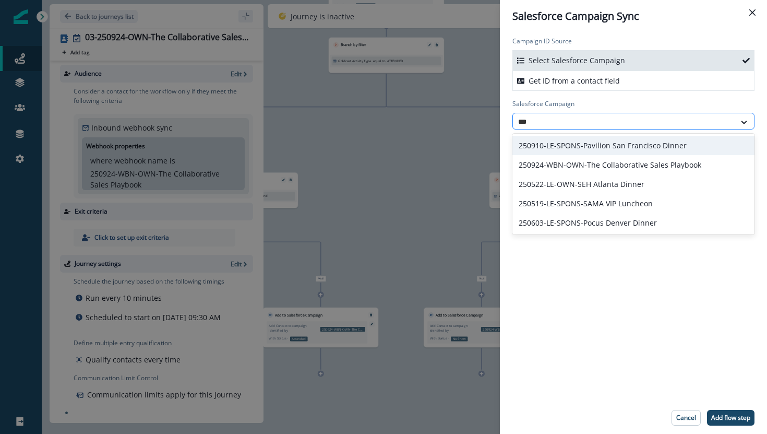
type input "****"
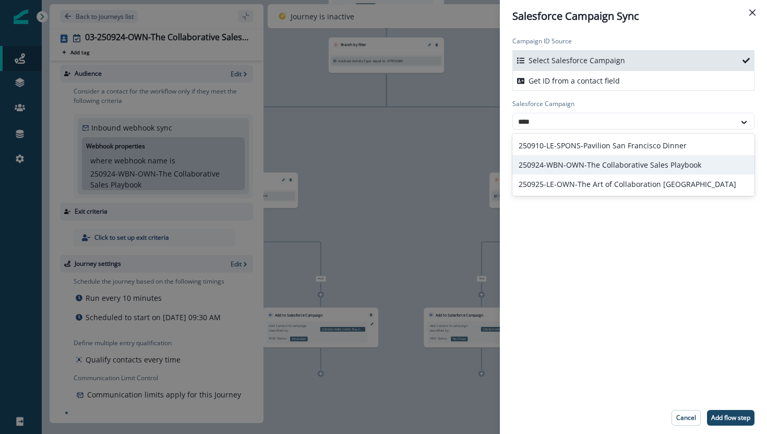
click at [582, 160] on div "250924-WBN-OWN-The Collaborative Sales Playbook" at bounding box center [633, 164] width 242 height 19
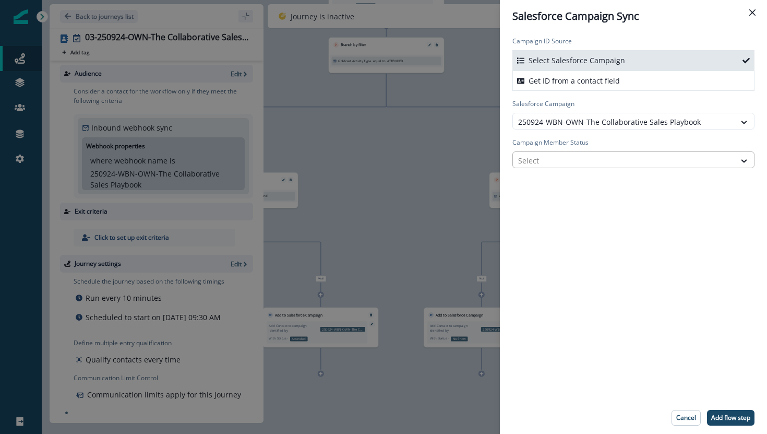
click at [581, 161] on div at bounding box center [624, 160] width 212 height 13
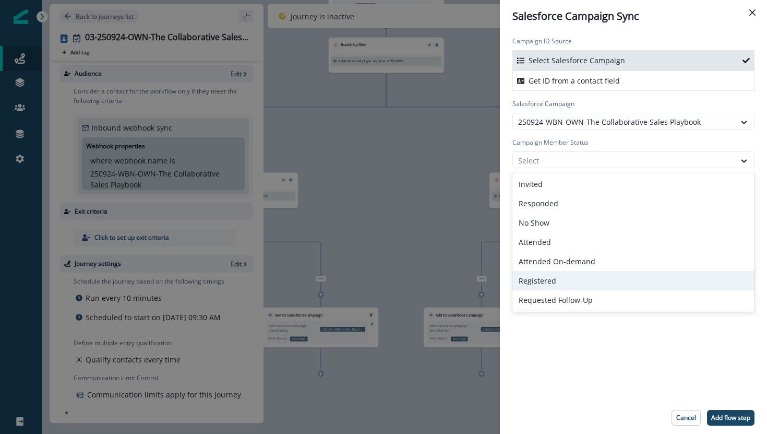
click at [559, 280] on div "Registered" at bounding box center [633, 280] width 242 height 19
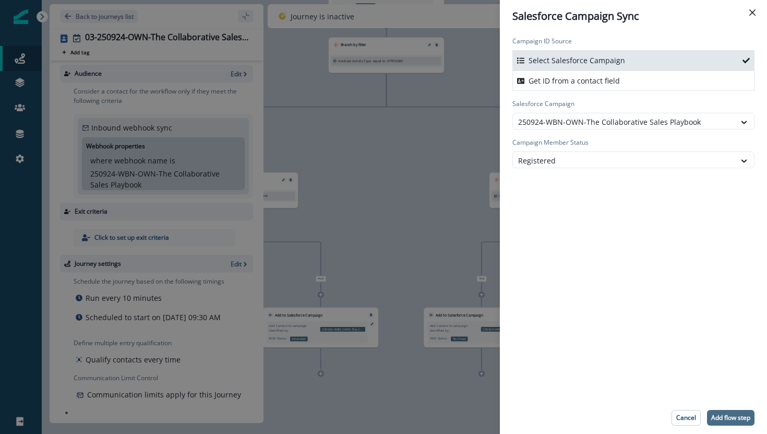
click at [732, 415] on p "Add flow step" at bounding box center [730, 417] width 39 height 7
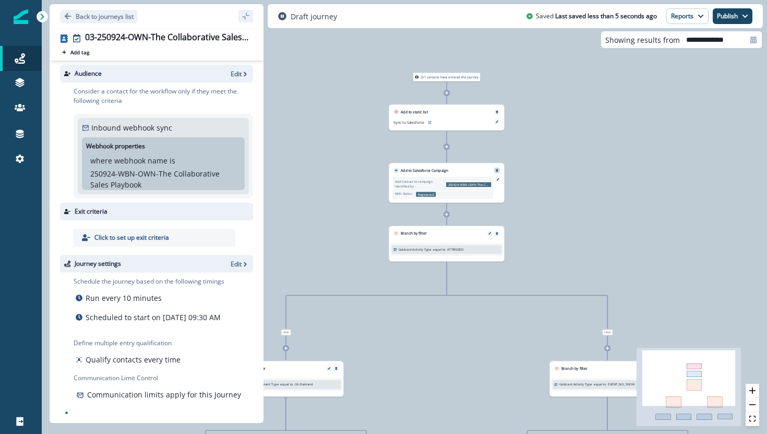
click at [496, 169] on icon "Remove" at bounding box center [496, 170] width 3 height 3
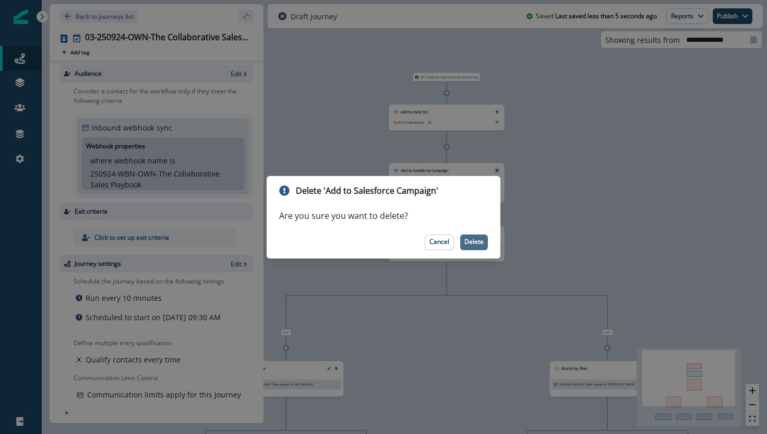
click at [479, 239] on p "Delete" at bounding box center [473, 241] width 19 height 7
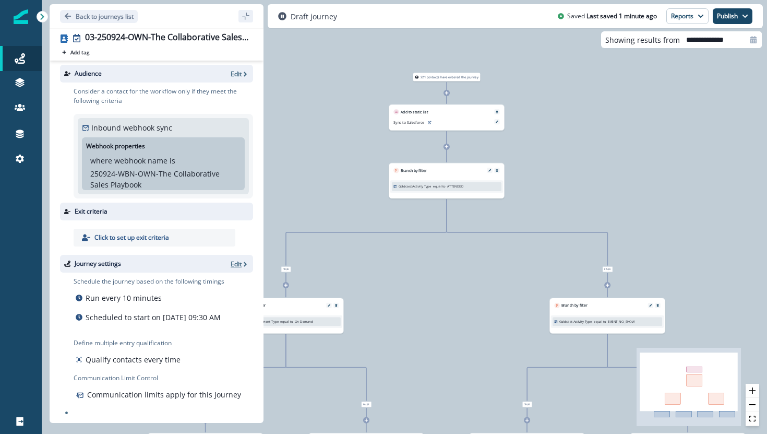
click at [237, 259] on p "Edit" at bounding box center [236, 263] width 11 height 9
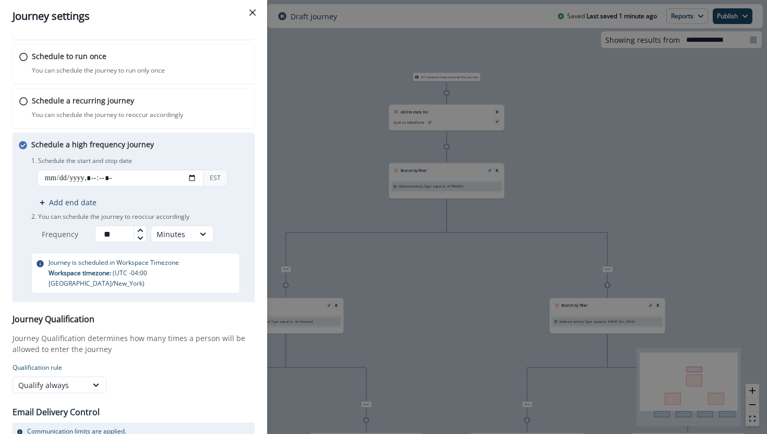
scroll to position [95, 0]
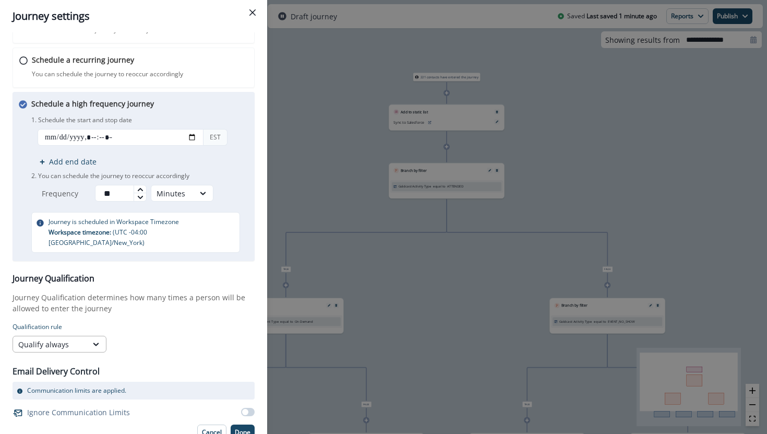
click at [88, 336] on div at bounding box center [96, 344] width 19 height 16
click at [80, 372] on div "Qualify once every" at bounding box center [60, 376] width 94 height 19
type input "*"
click at [151, 337] on icon at bounding box center [151, 340] width 6 height 6
click at [213, 339] on icon at bounding box center [208, 344] width 9 height 10
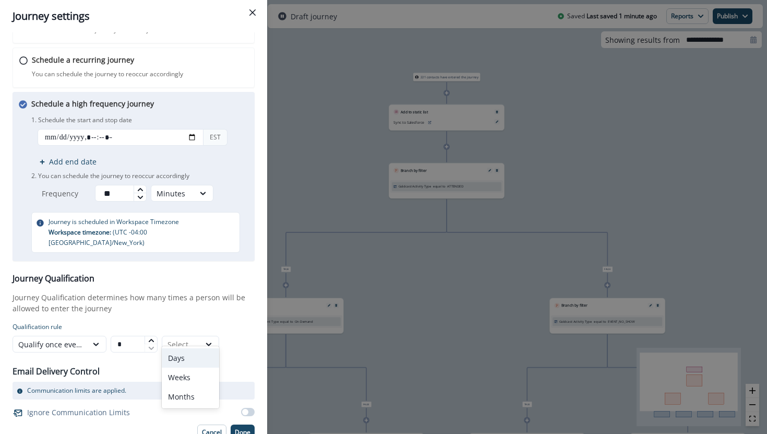
click at [204, 358] on div "Days" at bounding box center [190, 357] width 57 height 19
click at [238, 428] on p "Done" at bounding box center [243, 431] width 16 height 7
click at [242, 428] on p "Done" at bounding box center [243, 431] width 16 height 7
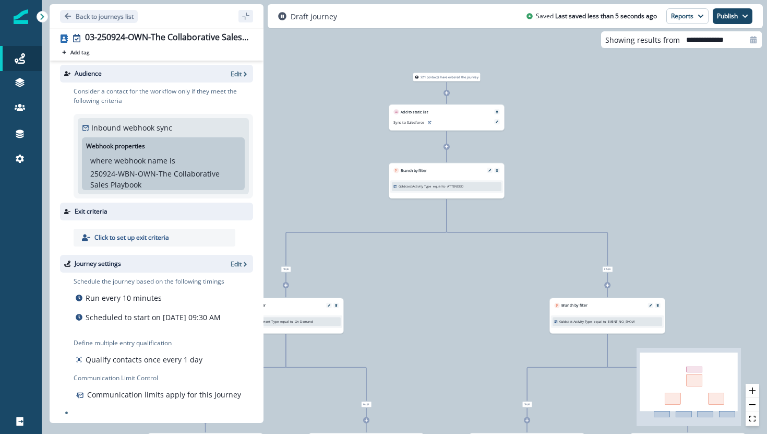
scroll to position [0, 0]
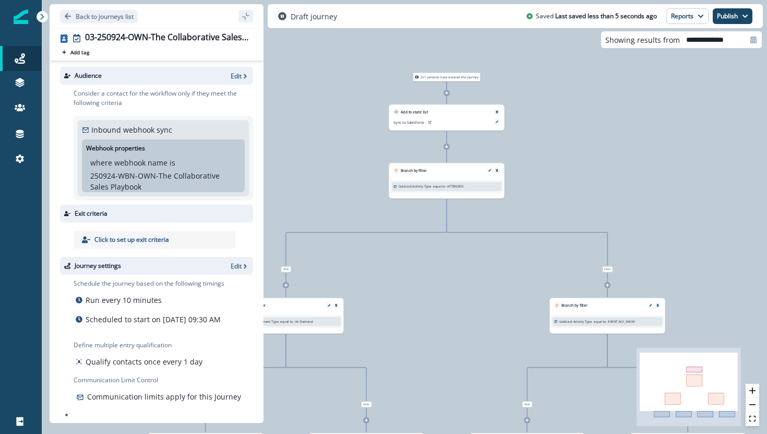
drag, startPoint x: 234, startPoint y: 75, endPoint x: 230, endPoint y: 58, distance: 17.2
click at [230, 58] on div "03-250924-OWN-The Collaborative Sales Playbook Add tag Search or create tags Au…" at bounding box center [157, 225] width 214 height 394
click at [754, 17] on div "Draft journey Saved Last saved less than 5 seconds ago Reports Email Report Jou…" at bounding box center [515, 16] width 495 height 24
click at [743, 17] on icon "button" at bounding box center [745, 16] width 6 height 6
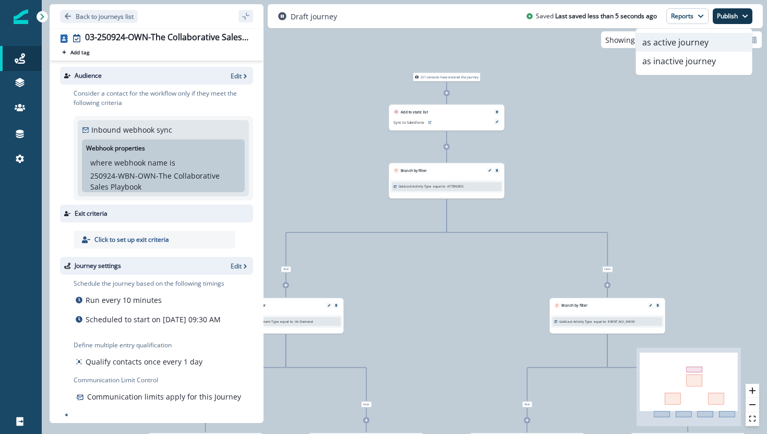
click at [715, 45] on button "as active journey" at bounding box center [694, 42] width 116 height 19
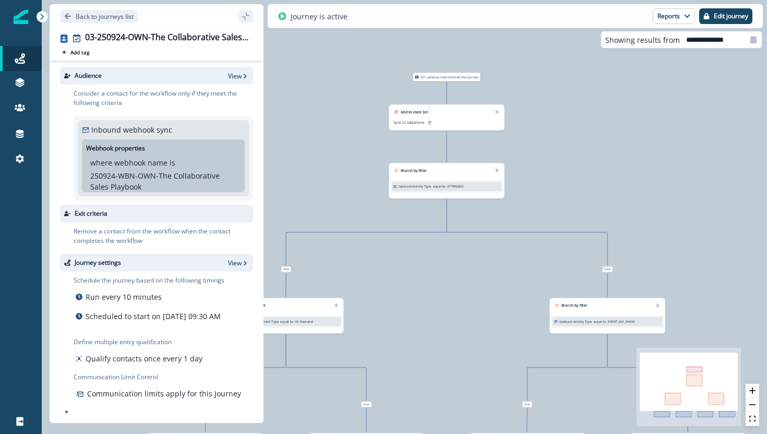
scroll to position [10, 0]
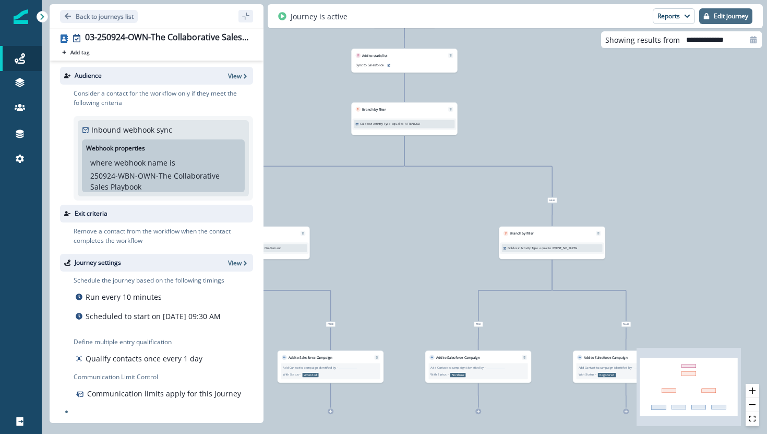
click at [714, 18] on p "Edit journey" at bounding box center [731, 16] width 34 height 7
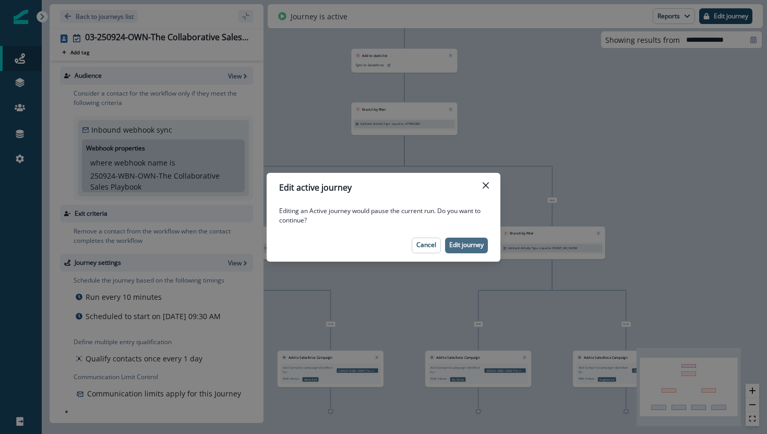
click at [459, 241] on p "Edit journey" at bounding box center [466, 244] width 34 height 7
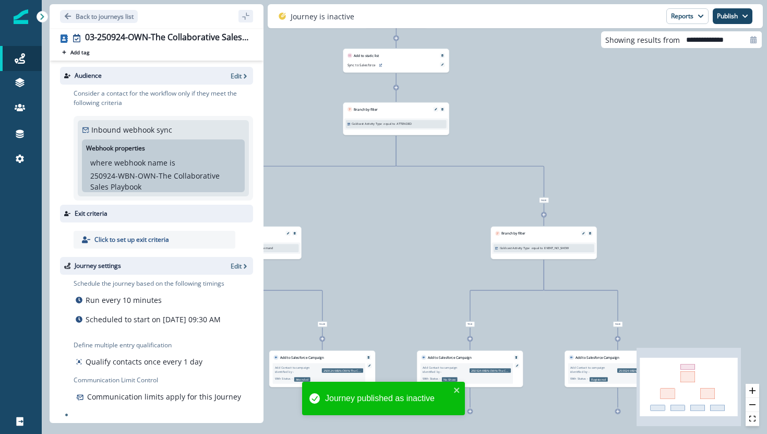
scroll to position [13, 0]
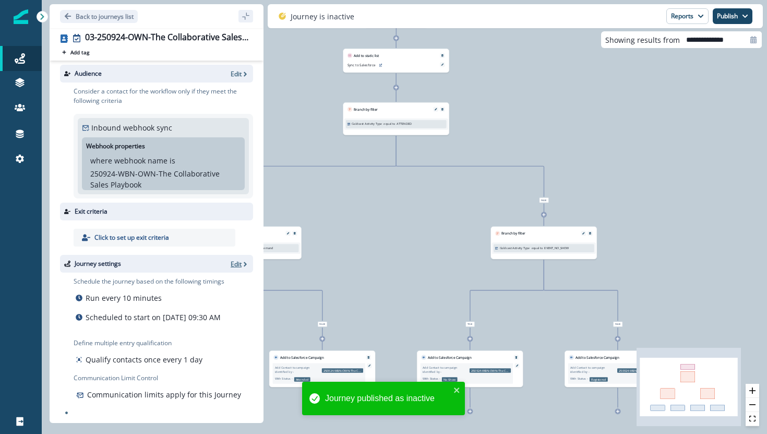
click at [237, 259] on p "Edit" at bounding box center [236, 263] width 11 height 9
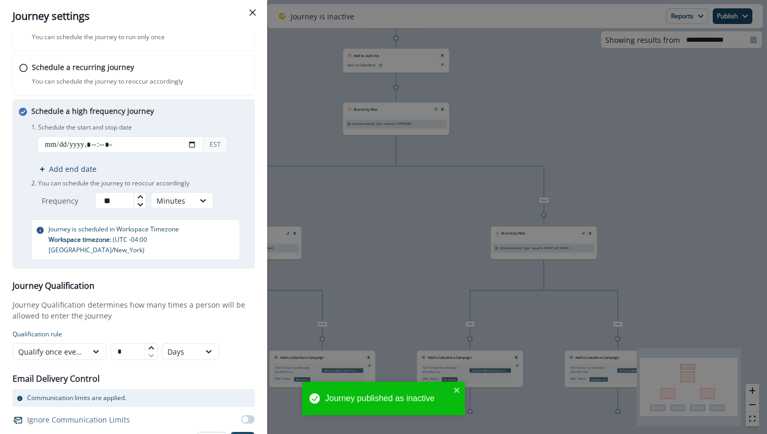
scroll to position [95, 0]
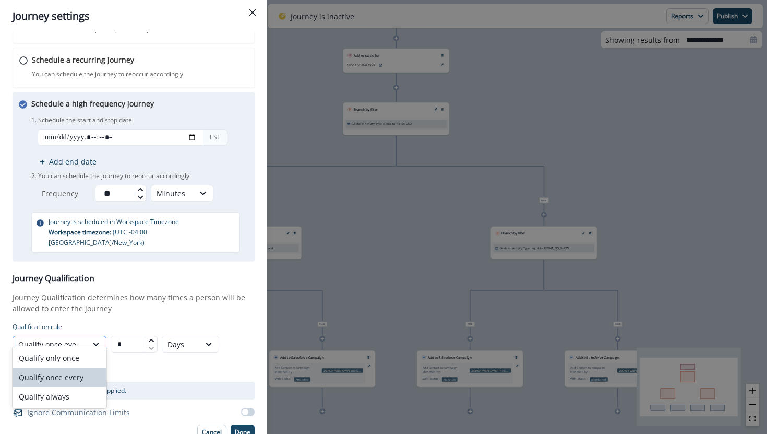
click at [94, 339] on div at bounding box center [96, 344] width 19 height 16
click at [89, 391] on div "Qualify always" at bounding box center [60, 396] width 94 height 19
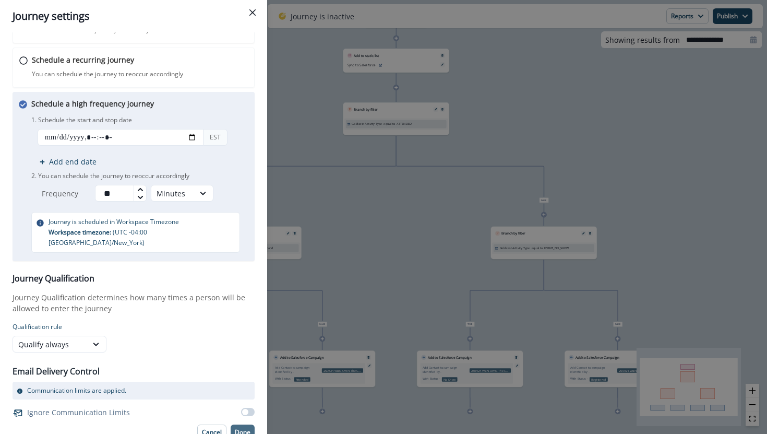
click at [250, 428] on p "Done" at bounding box center [243, 431] width 16 height 7
click at [247, 428] on p "Done" at bounding box center [243, 431] width 16 height 7
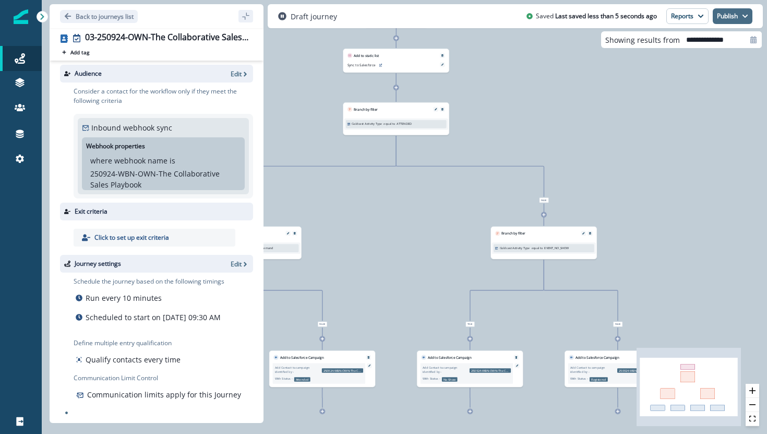
click at [741, 18] on button "Publish" at bounding box center [733, 16] width 40 height 16
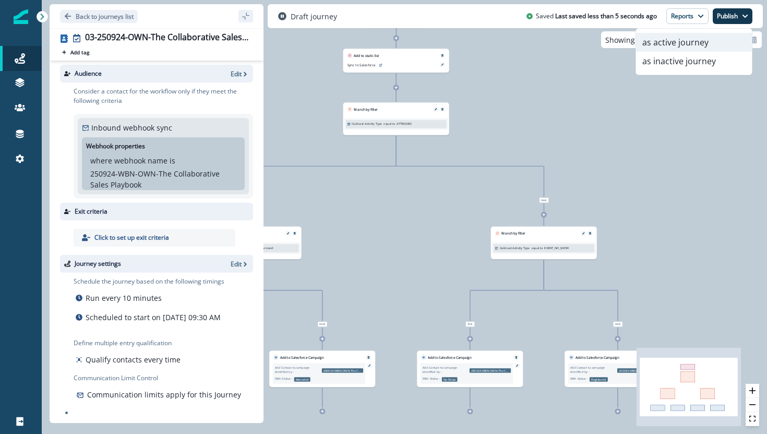
click at [728, 38] on button "as active journey" at bounding box center [694, 42] width 116 height 19
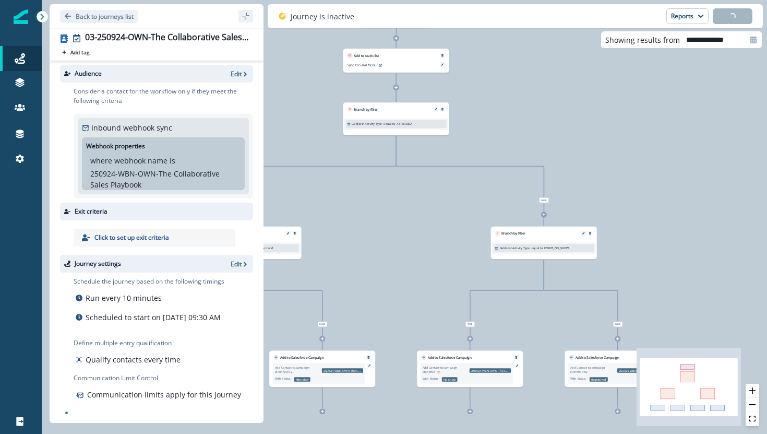
scroll to position [10, 0]
